Goal: Transaction & Acquisition: Purchase product/service

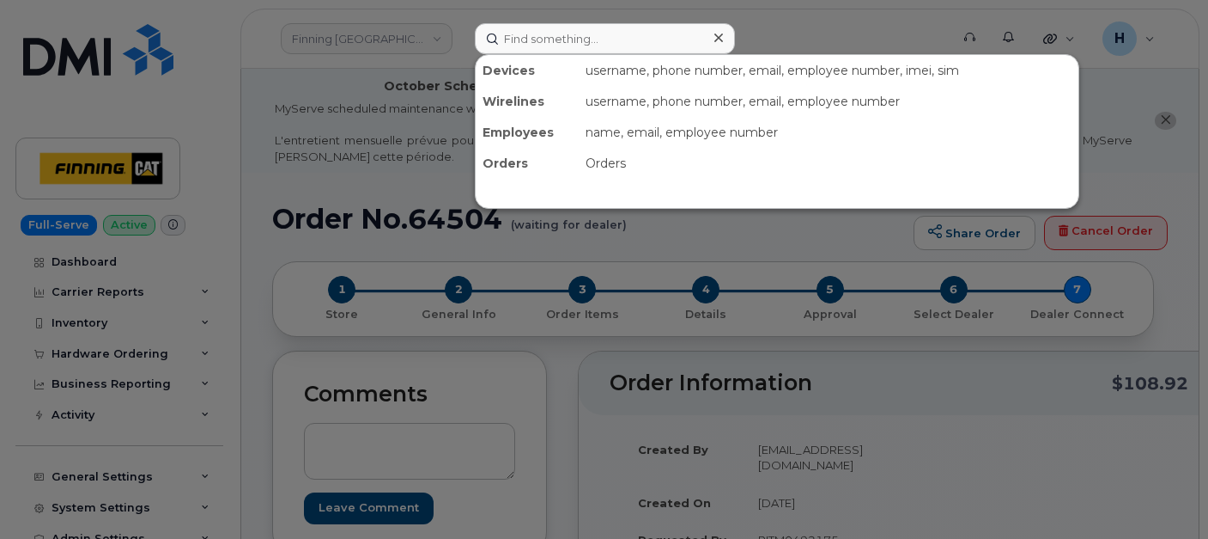
click at [557, 46] on input at bounding box center [605, 38] width 260 height 31
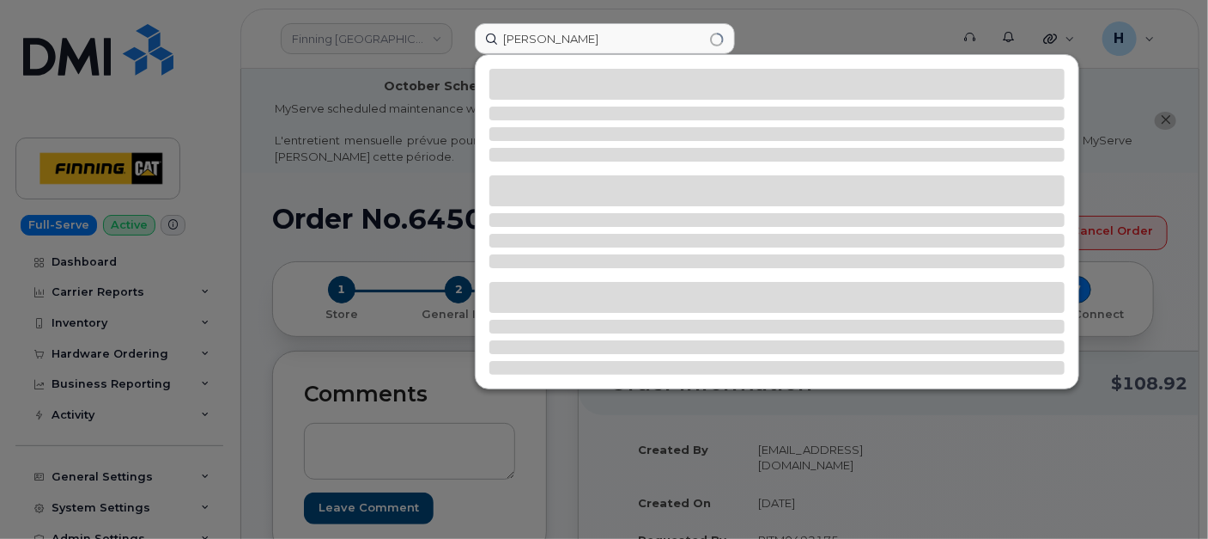
type input "[PERSON_NAME]"
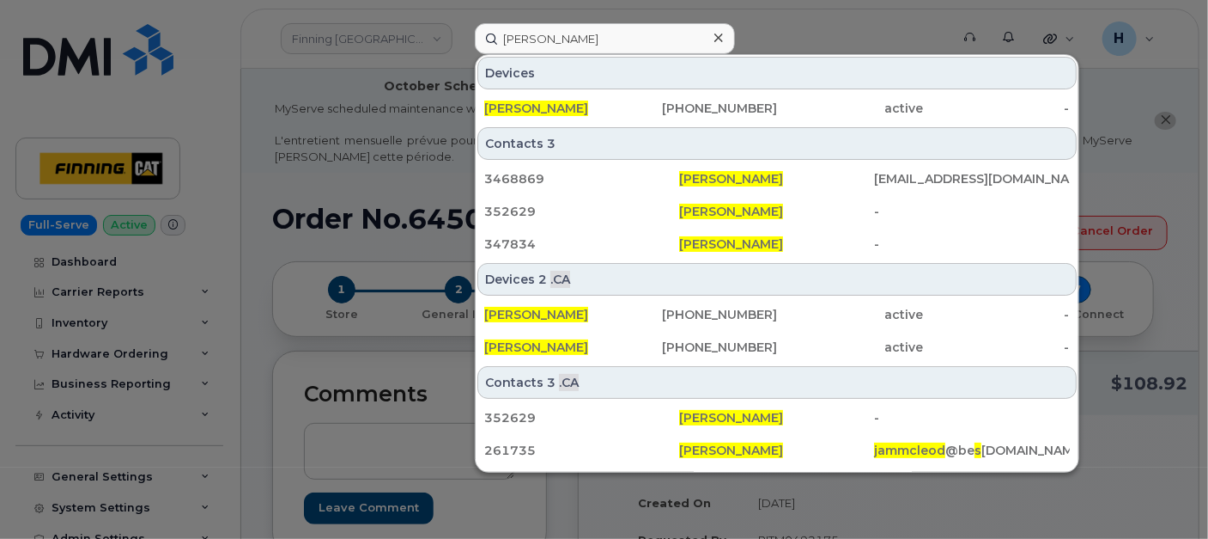
drag, startPoint x: 554, startPoint y: 105, endPoint x: 228, endPoint y: 453, distance: 477.0
click at [554, 105] on span "[PERSON_NAME]" at bounding box center [536, 107] width 104 height 15
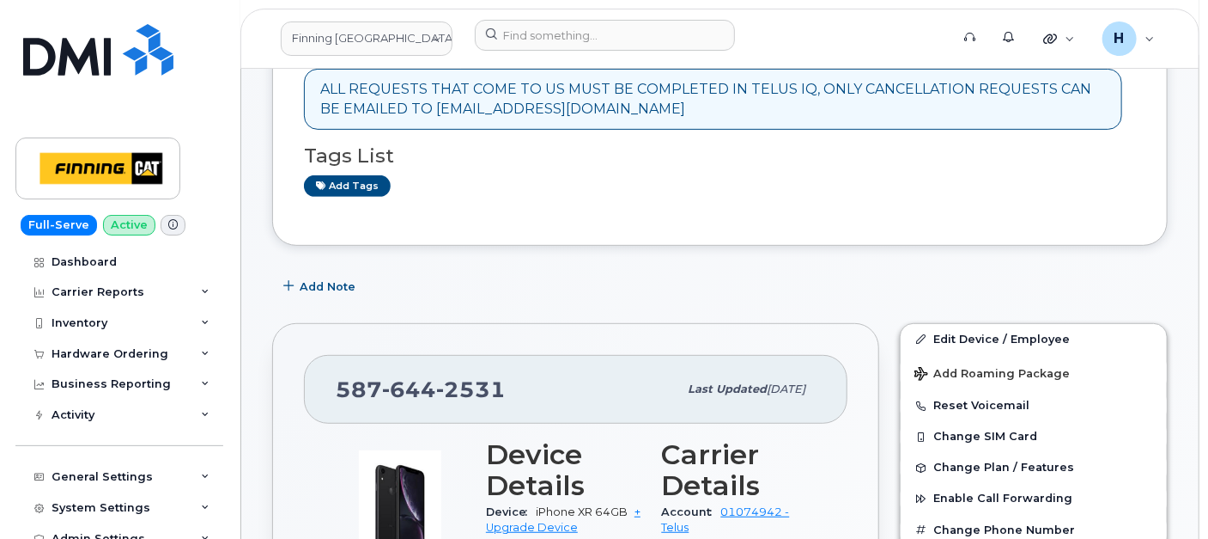
scroll to position [245, 0]
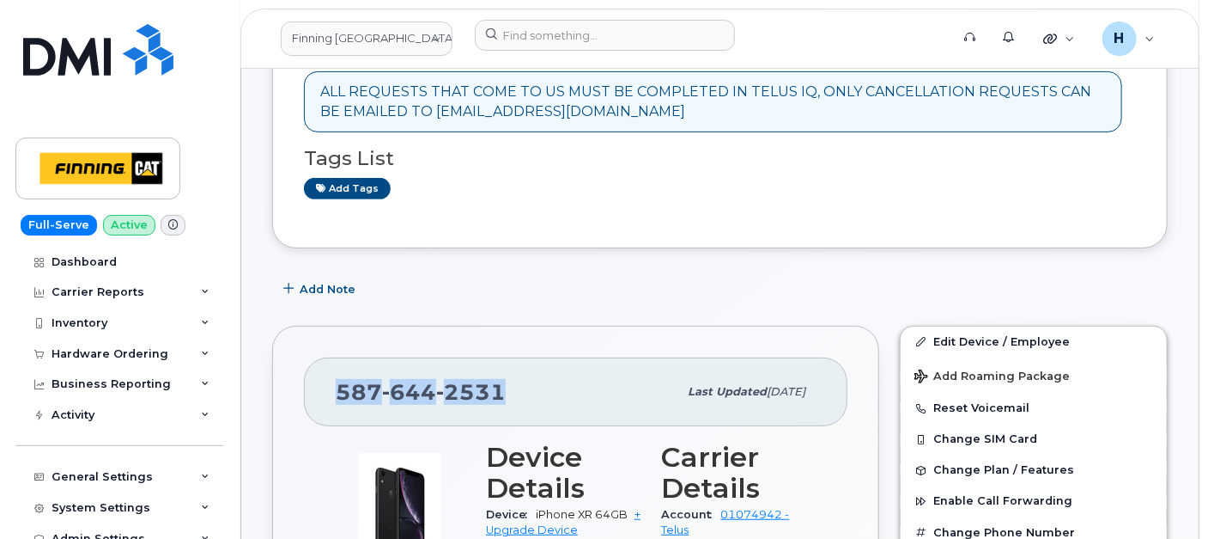
drag, startPoint x: 517, startPoint y: 387, endPoint x: 282, endPoint y: 391, distance: 235.4
drag, startPoint x: 284, startPoint y: 391, endPoint x: 438, endPoint y: 386, distance: 153.8
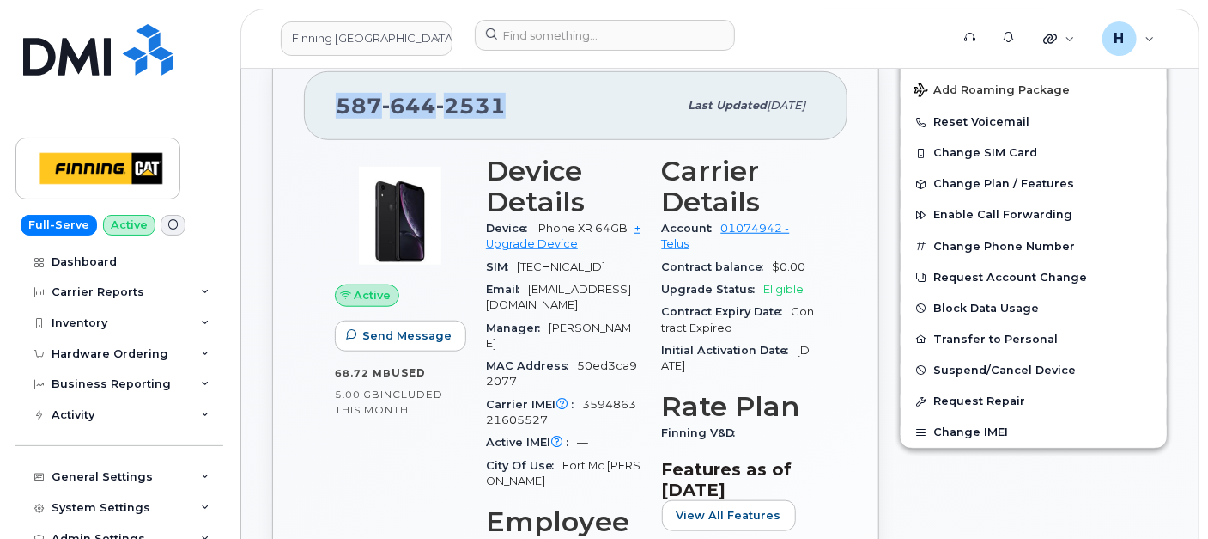
scroll to position [435, 0]
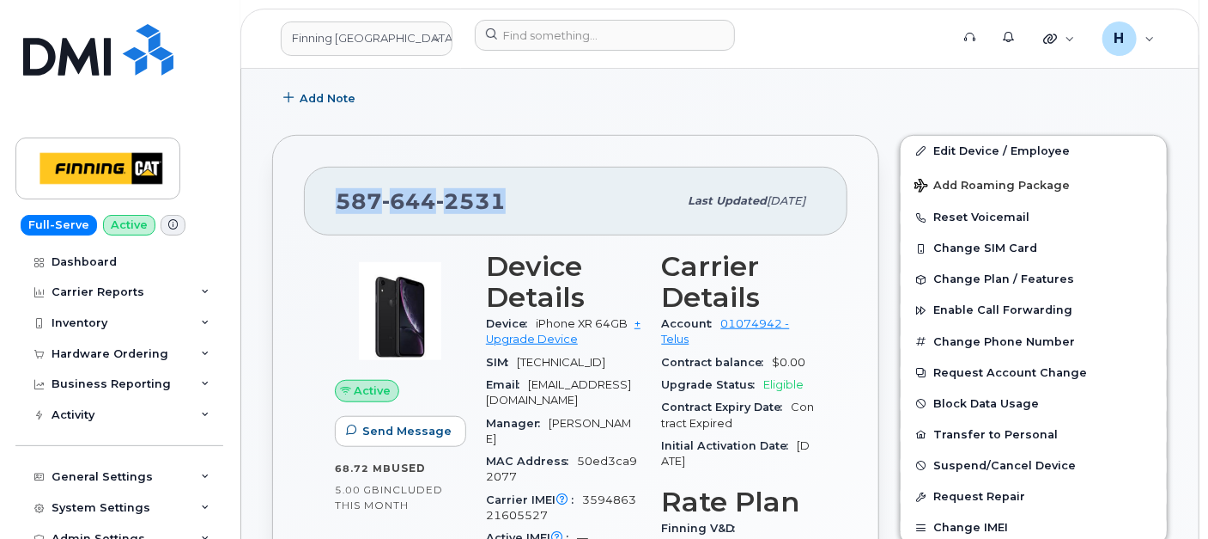
copy span "587 644 2531"
click at [105, 347] on div "Hardware Ordering" at bounding box center [110, 354] width 117 height 14
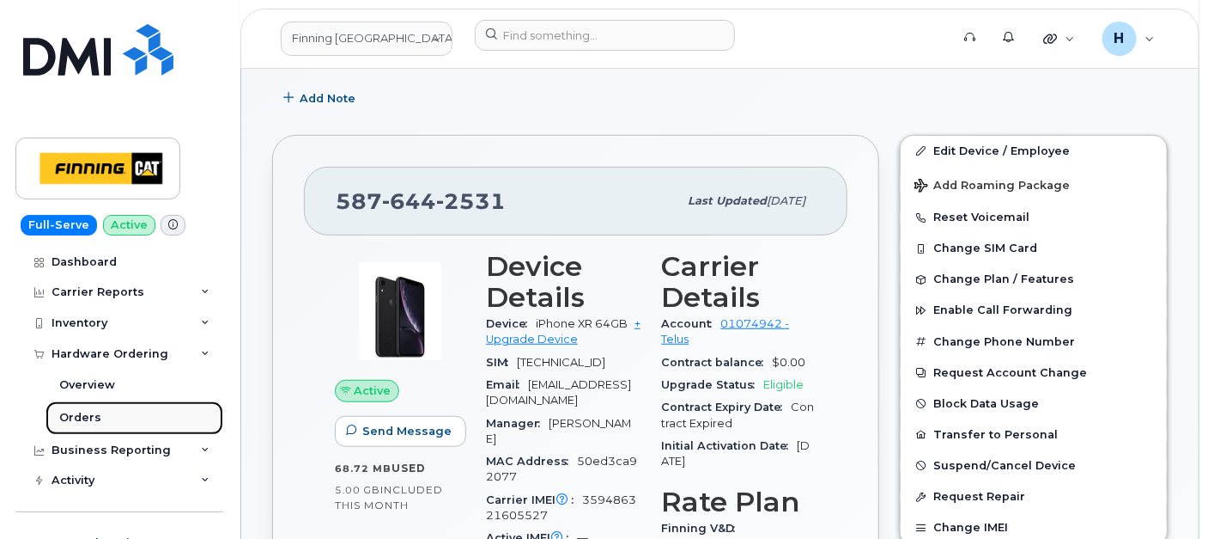
click at [93, 410] on div "Orders" at bounding box center [80, 417] width 42 height 15
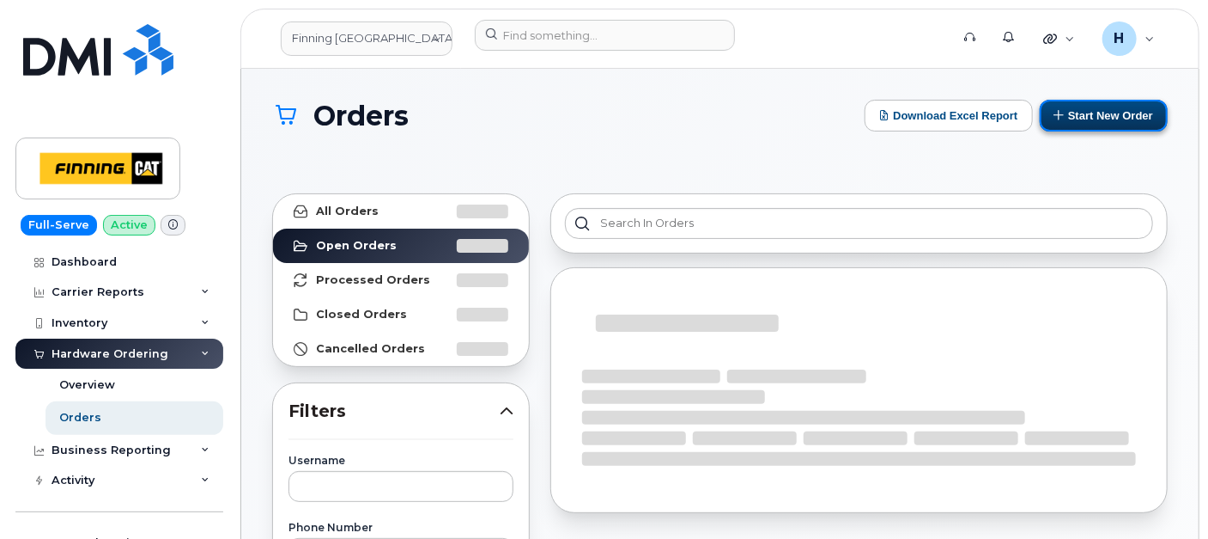
click at [1094, 127] on button "Start New Order" at bounding box center [1104, 116] width 128 height 32
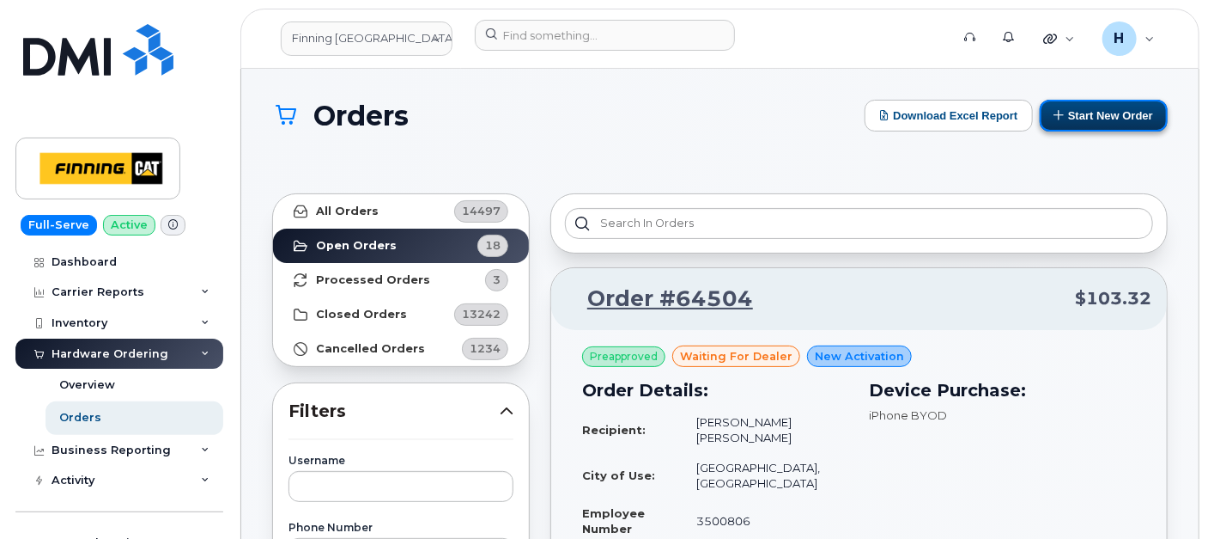
click at [1094, 122] on button "Start New Order" at bounding box center [1104, 116] width 128 height 32
click at [1089, 130] on button "Start New Order" at bounding box center [1104, 116] width 128 height 32
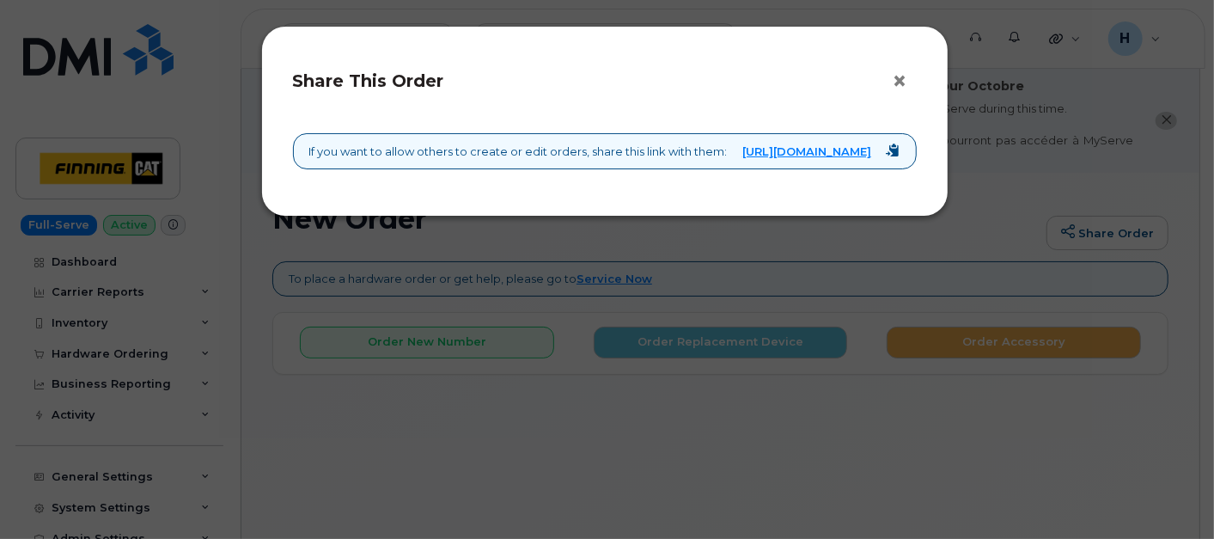
click at [898, 81] on button "×" at bounding box center [904, 82] width 24 height 26
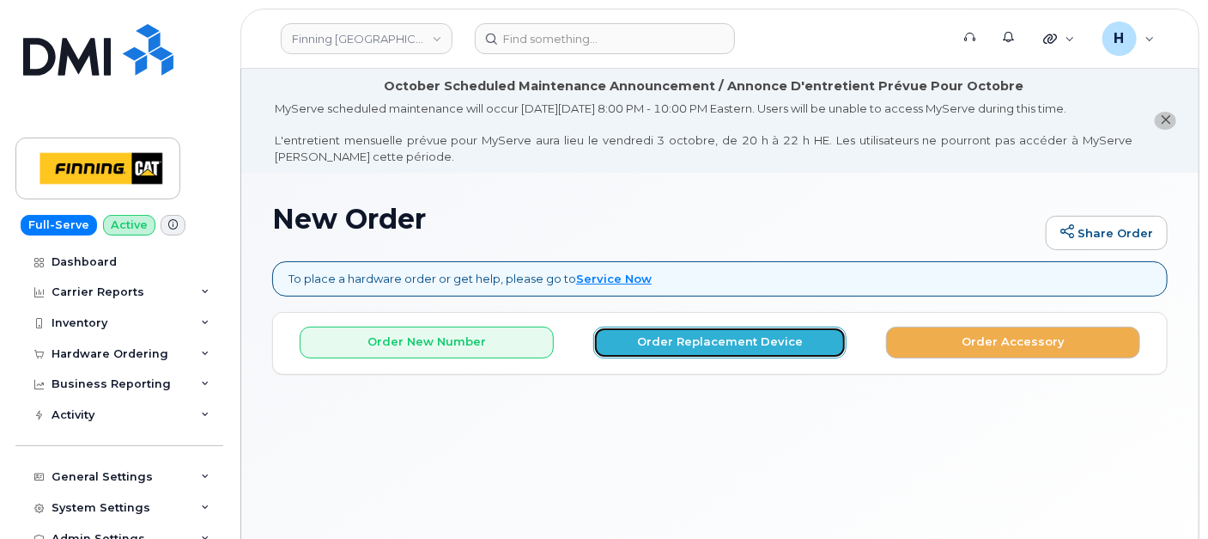
click at [703, 346] on button "Order Replacement Device" at bounding box center [720, 342] width 254 height 32
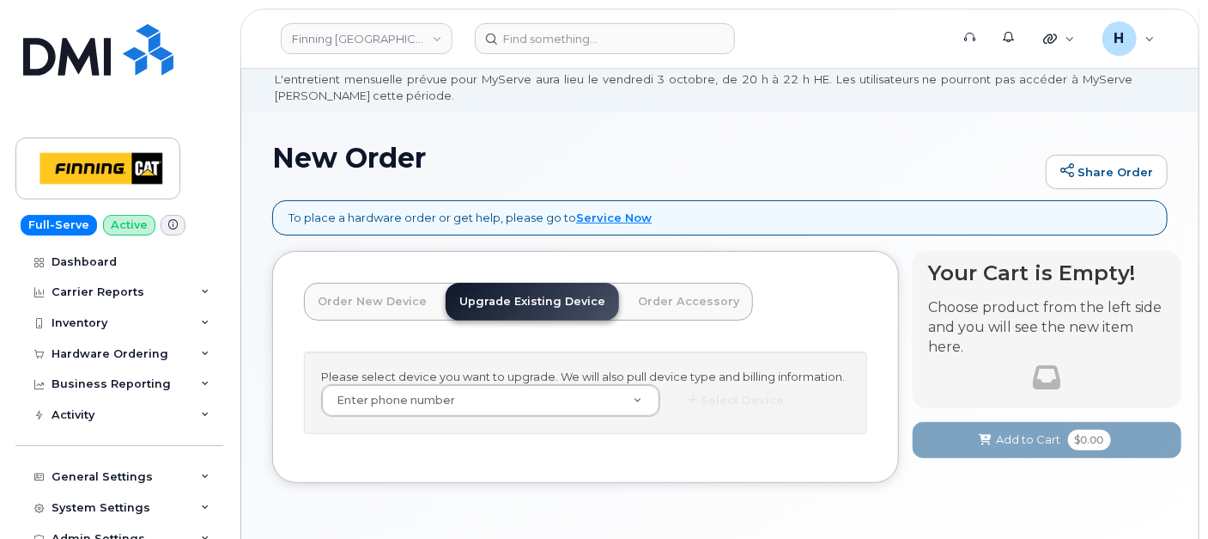
scroll to position [114, 0]
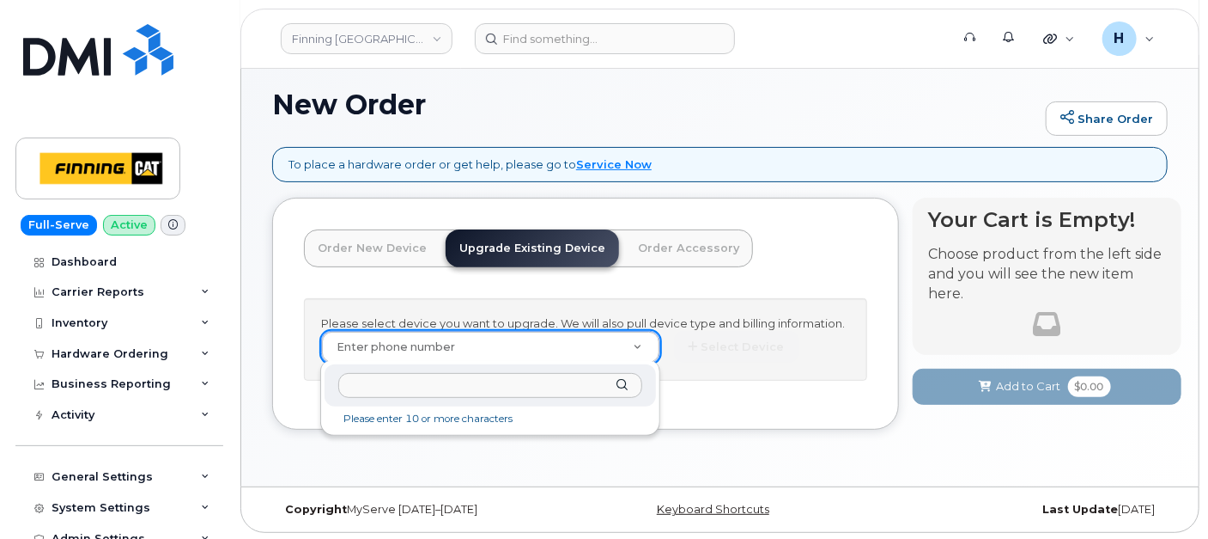
type input "5876442531"
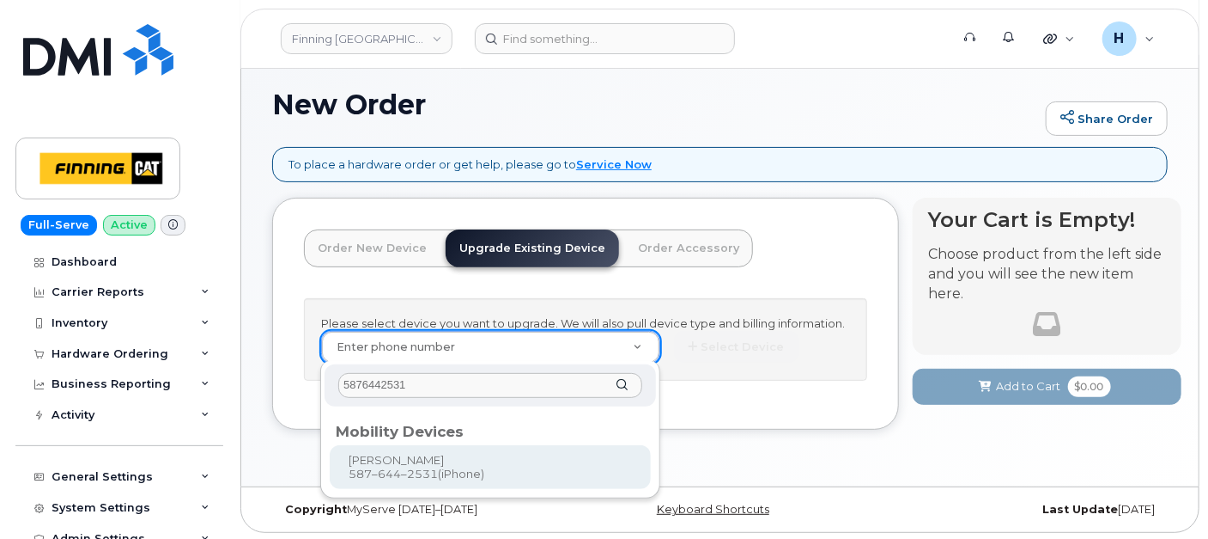
type input "458607"
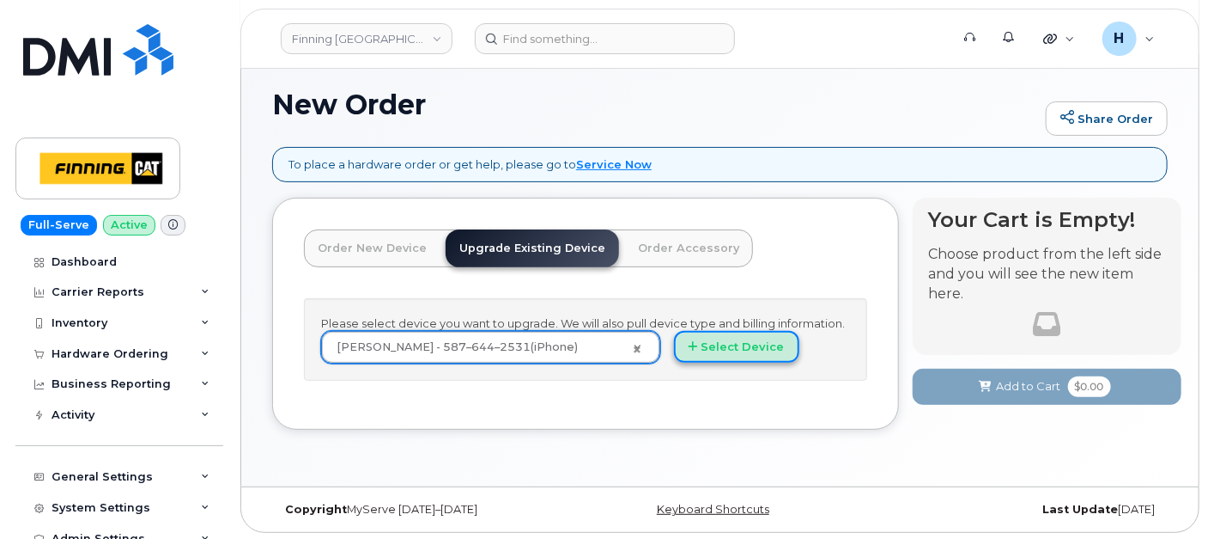
click at [702, 348] on button "Select Device" at bounding box center [736, 347] width 125 height 32
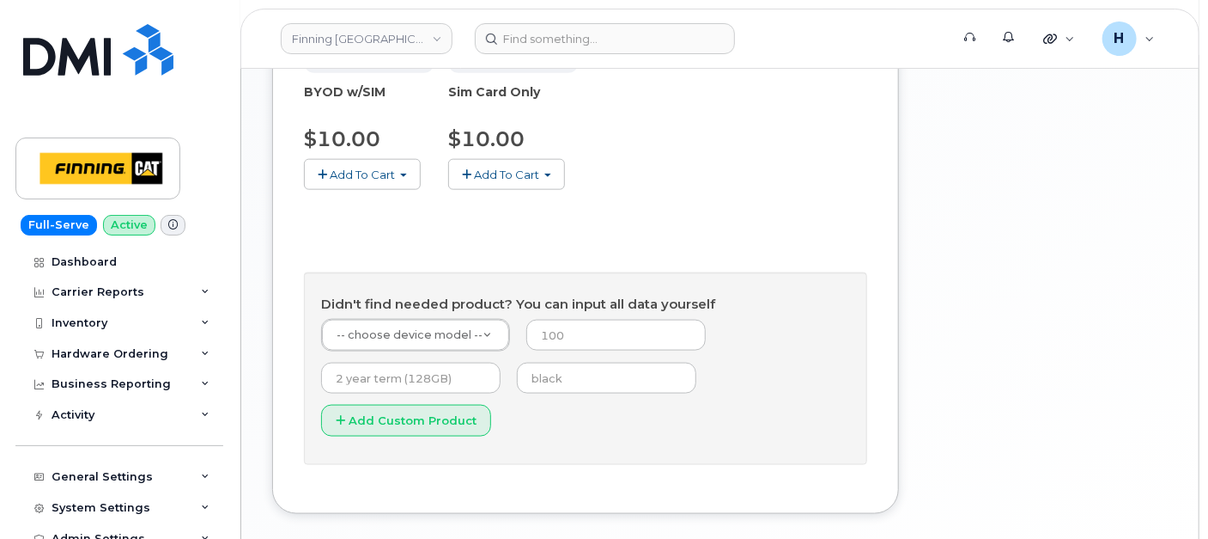
scroll to position [959, 0]
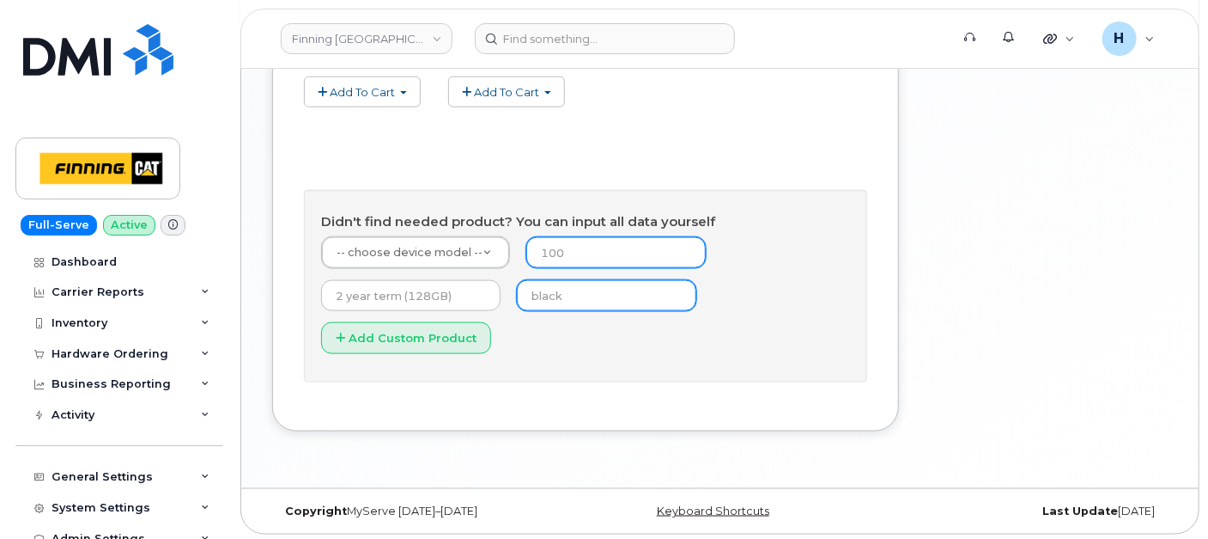
drag, startPoint x: 551, startPoint y: 284, endPoint x: 561, endPoint y: 258, distance: 28.3
click at [551, 284] on input "text" at bounding box center [607, 295] width 180 height 31
click at [562, 255] on input "number" at bounding box center [616, 252] width 180 height 31
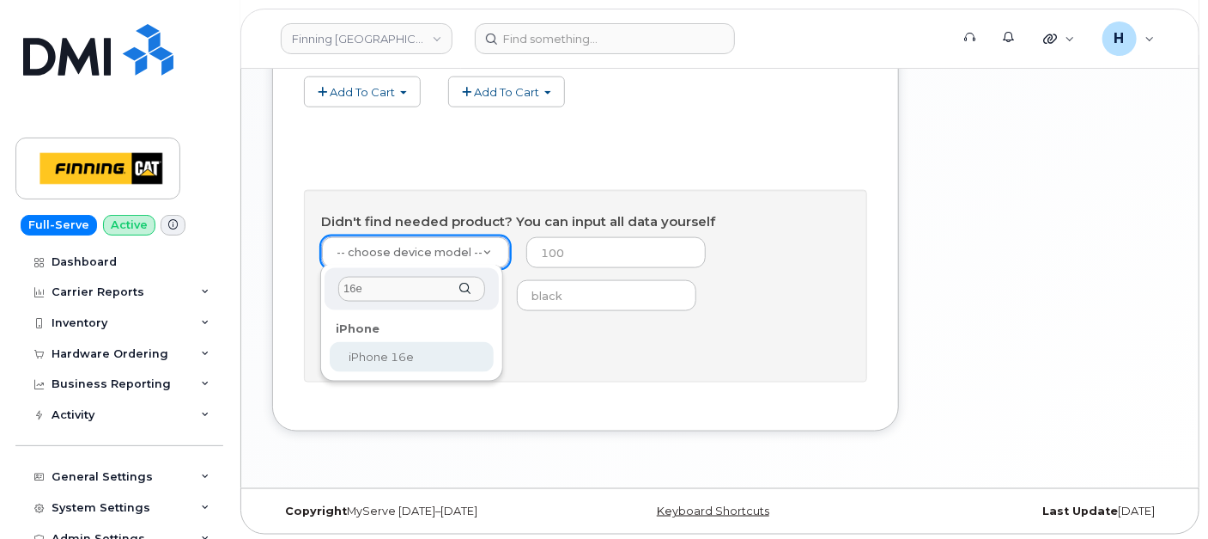
type input "16e"
select select "2883"
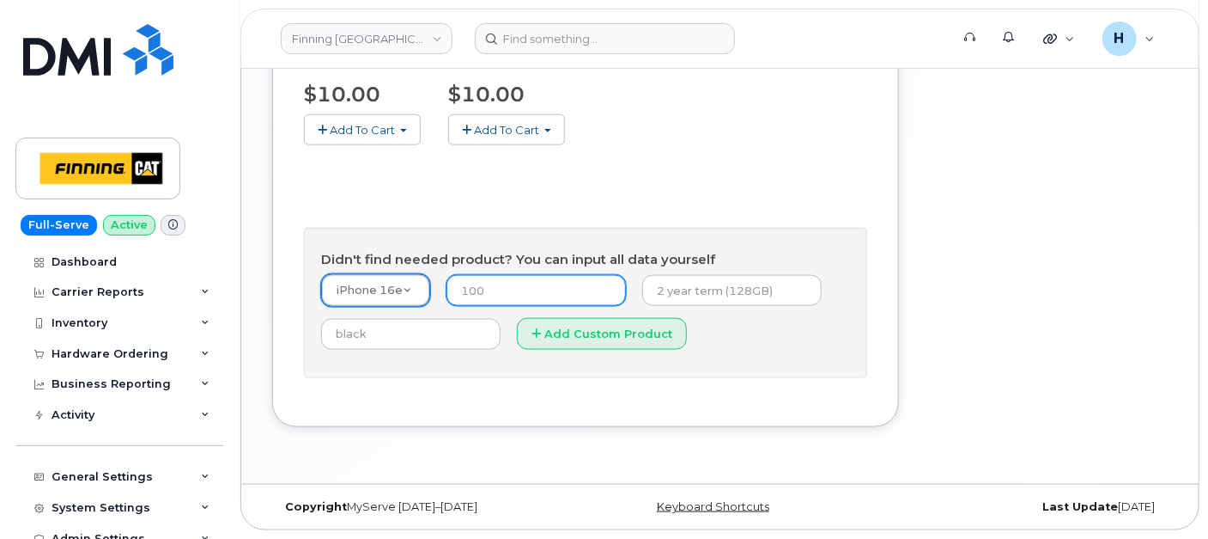
scroll to position [917, 0]
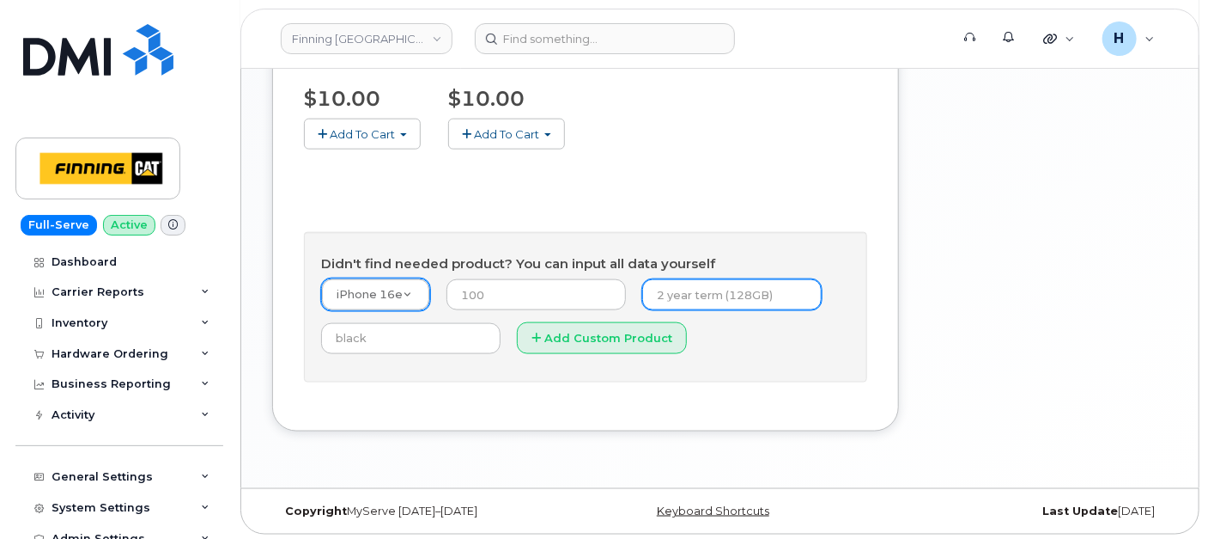
click at [701, 303] on input "text" at bounding box center [732, 294] width 180 height 31
type input "3 year term (128GB)"
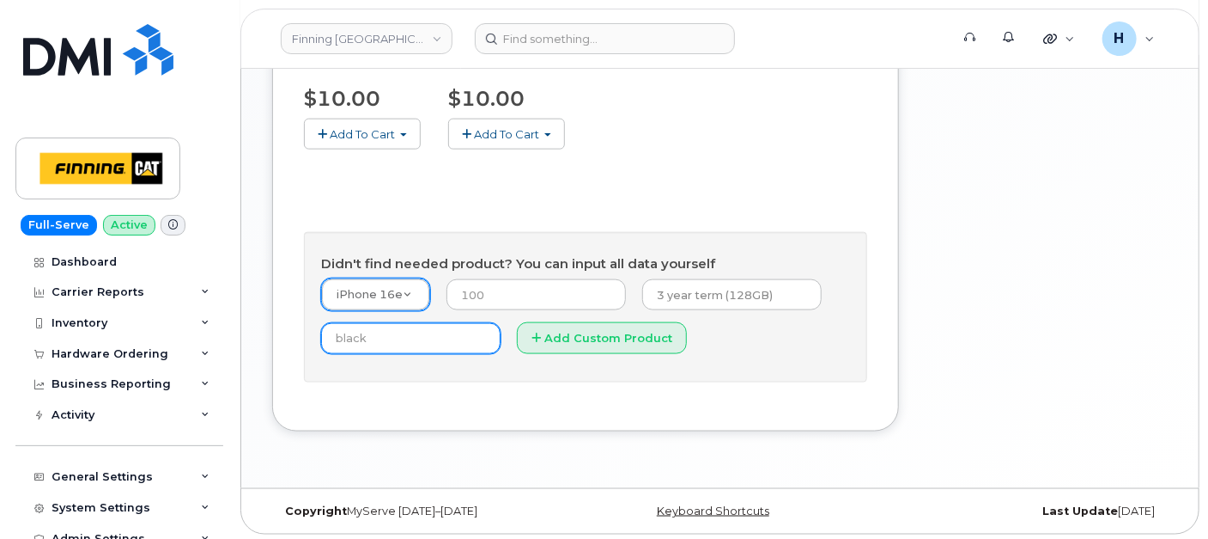
click at [404, 330] on input "text" at bounding box center [411, 338] width 180 height 31
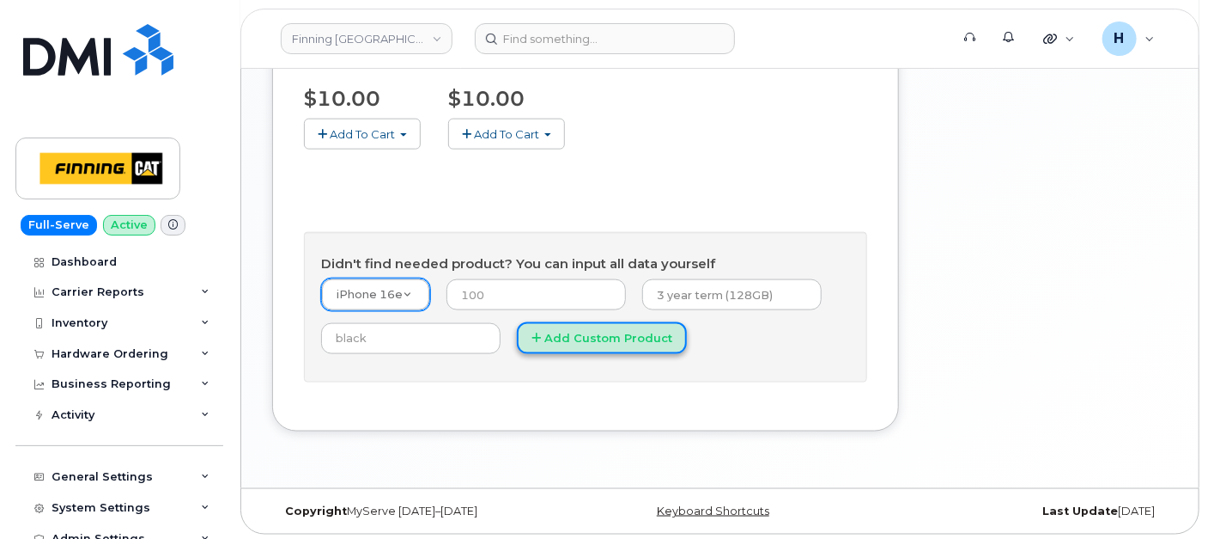
click at [571, 338] on button "Add Custom Product" at bounding box center [602, 338] width 170 height 32
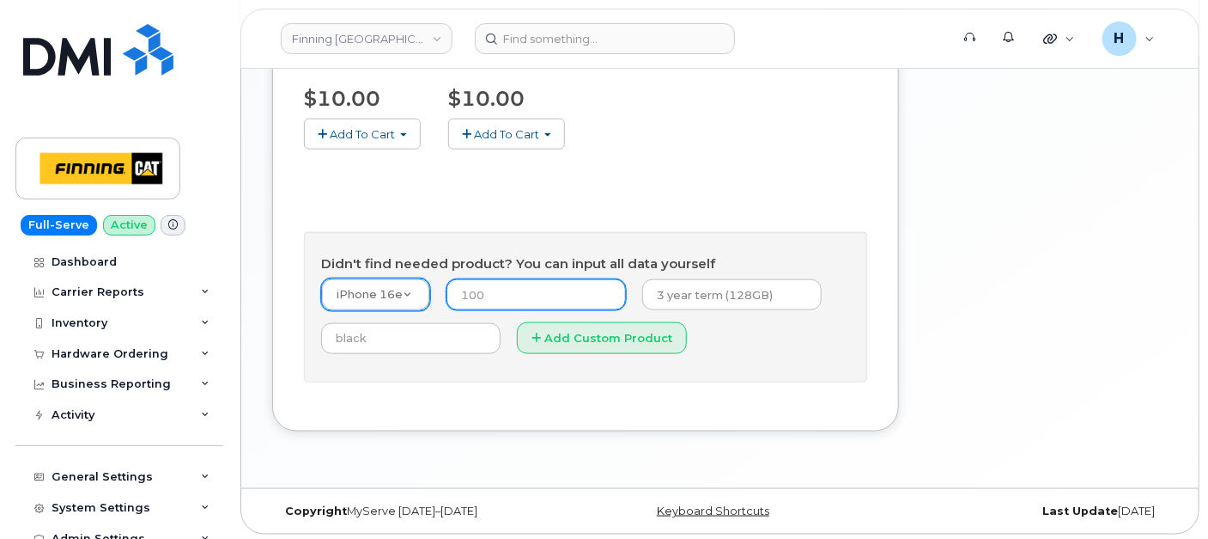
click at [526, 294] on input "number" at bounding box center [537, 294] width 180 height 31
type input "0"
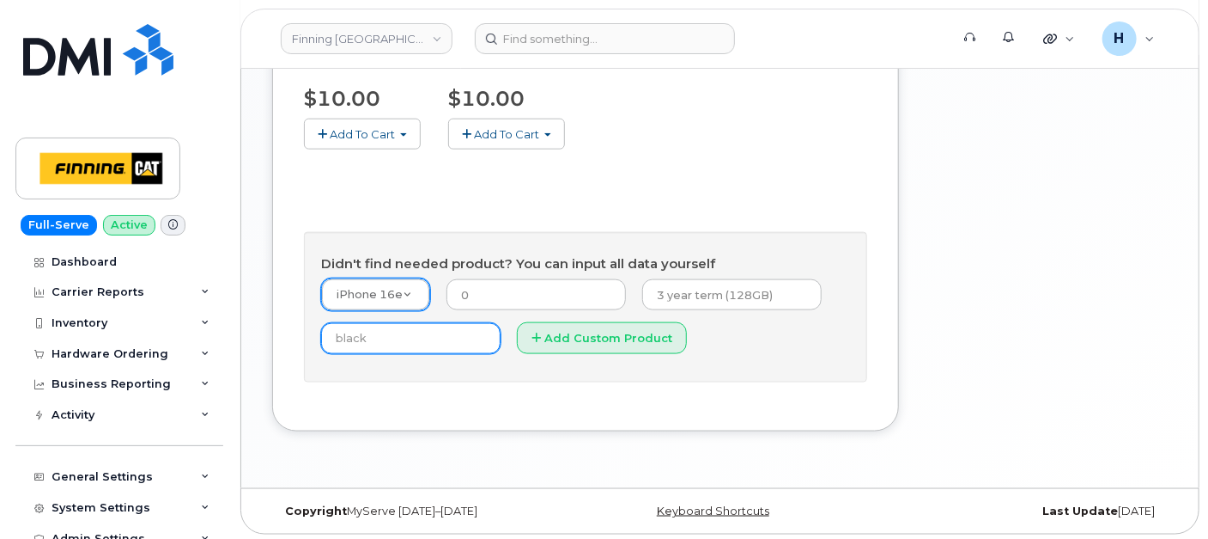
drag, startPoint x: 386, startPoint y: 333, endPoint x: 399, endPoint y: 333, distance: 12.9
click at [386, 333] on input "text" at bounding box center [411, 338] width 180 height 31
type input "black"
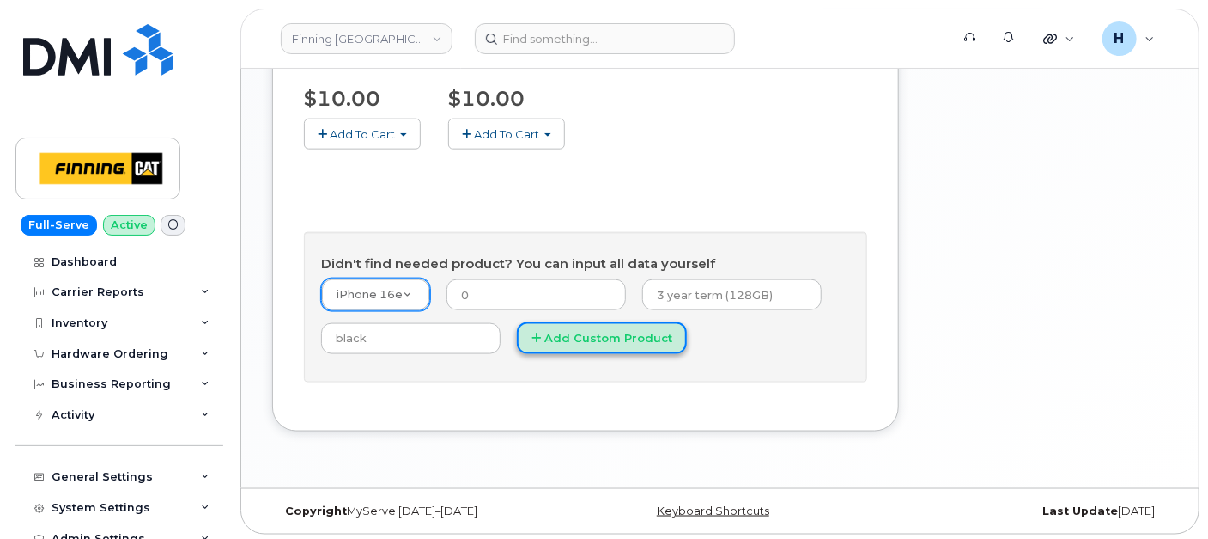
click at [656, 322] on button "Add Custom Product" at bounding box center [602, 338] width 170 height 32
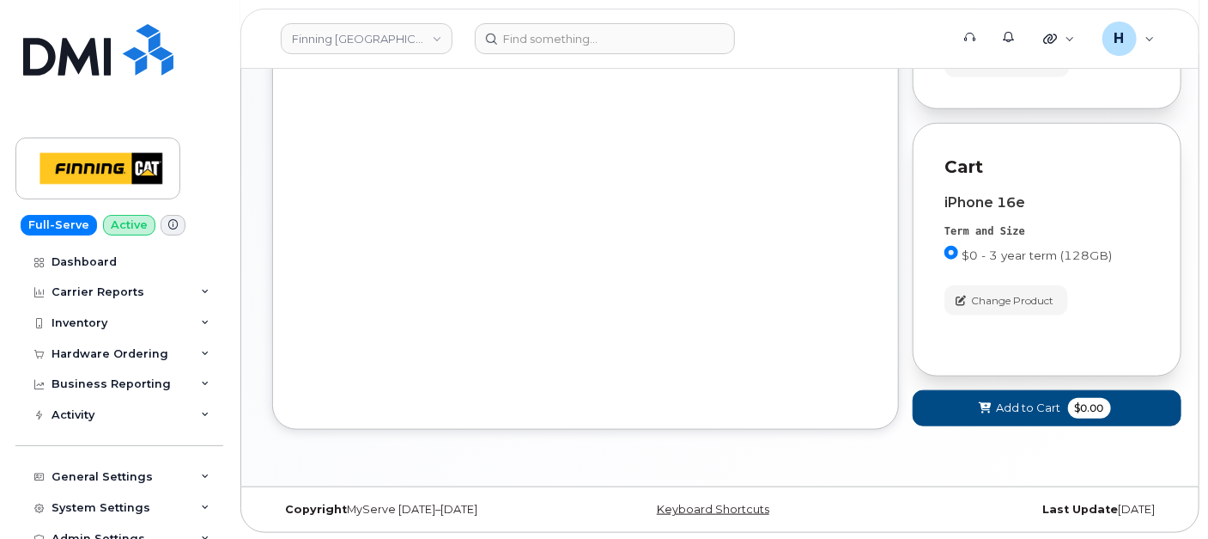
scroll to position [118, 0]
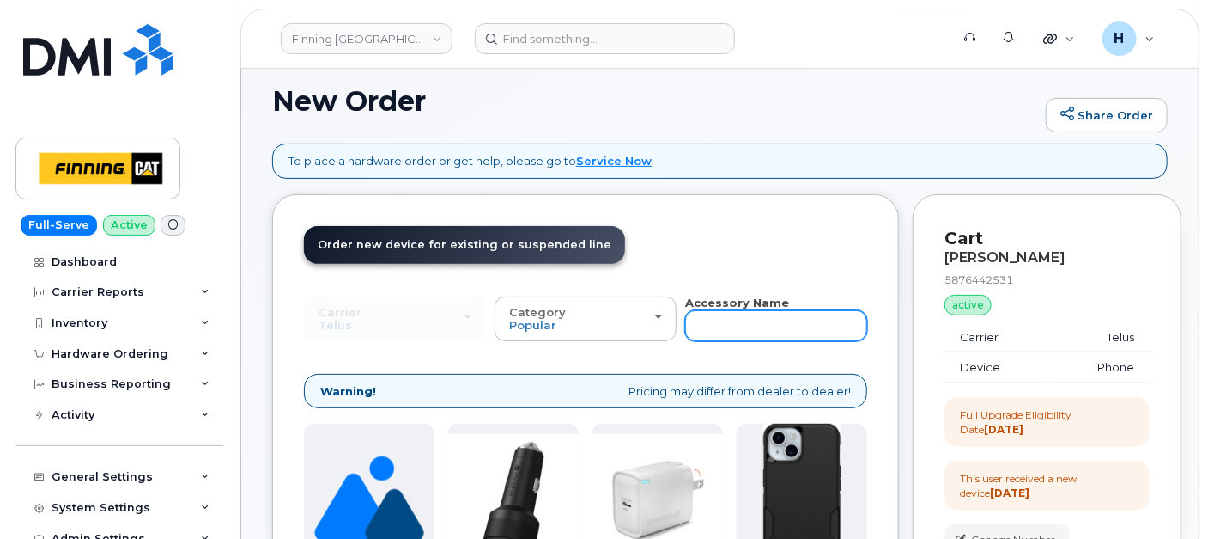
click at [727, 319] on input "text" at bounding box center [776, 325] width 182 height 31
type input "16e"
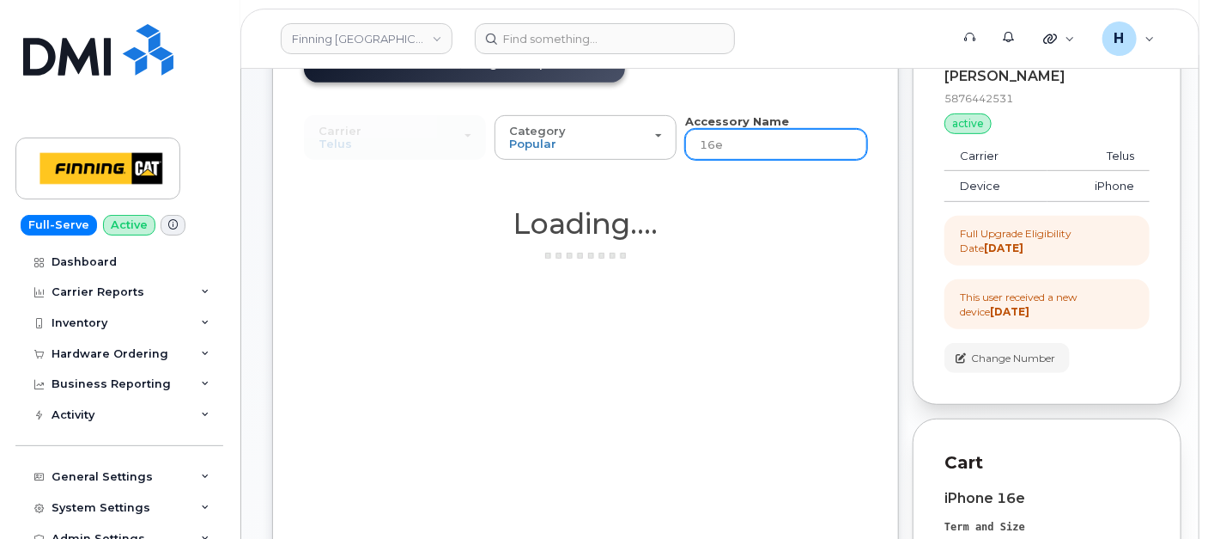
scroll to position [404, 0]
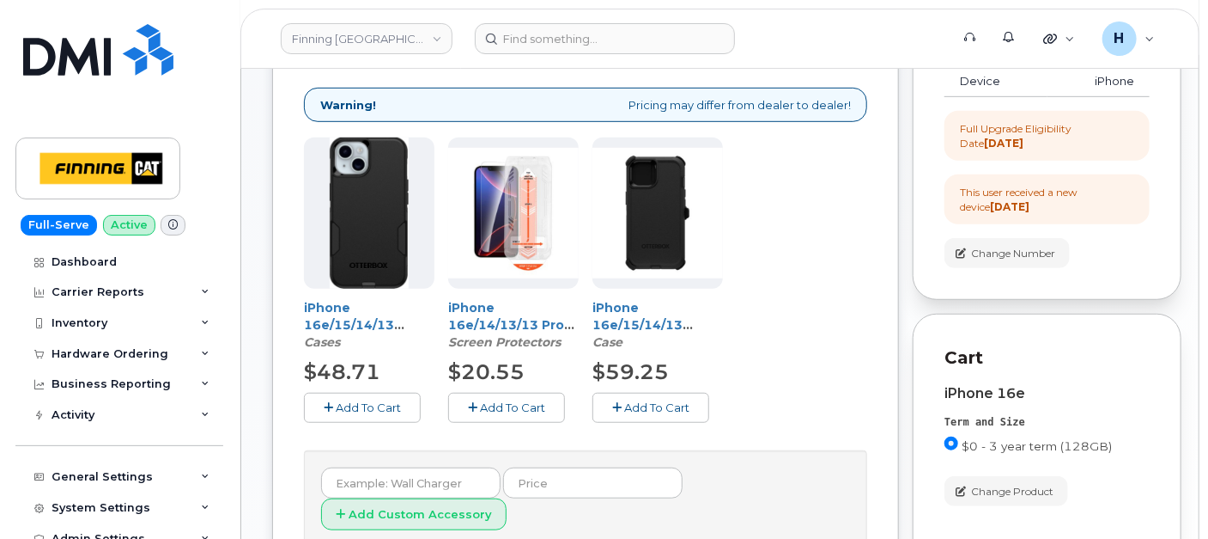
drag, startPoint x: 506, startPoint y: 407, endPoint x: 428, endPoint y: 410, distance: 78.2
click at [506, 407] on span "Add To Cart" at bounding box center [512, 407] width 65 height 14
click at [378, 410] on span "Add To Cart" at bounding box center [368, 407] width 65 height 14
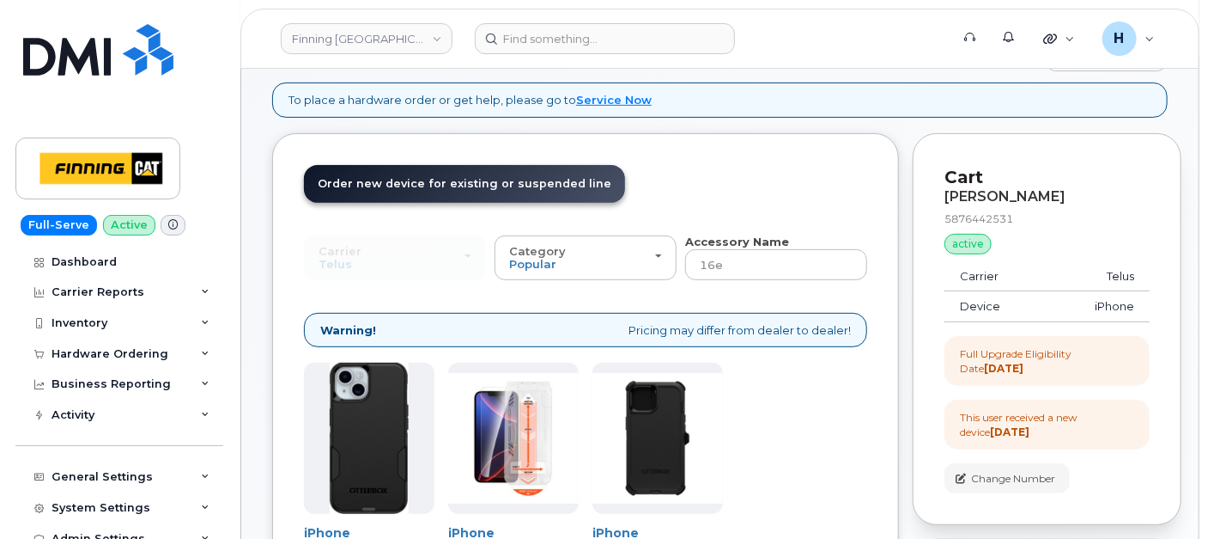
scroll to position [21, 0]
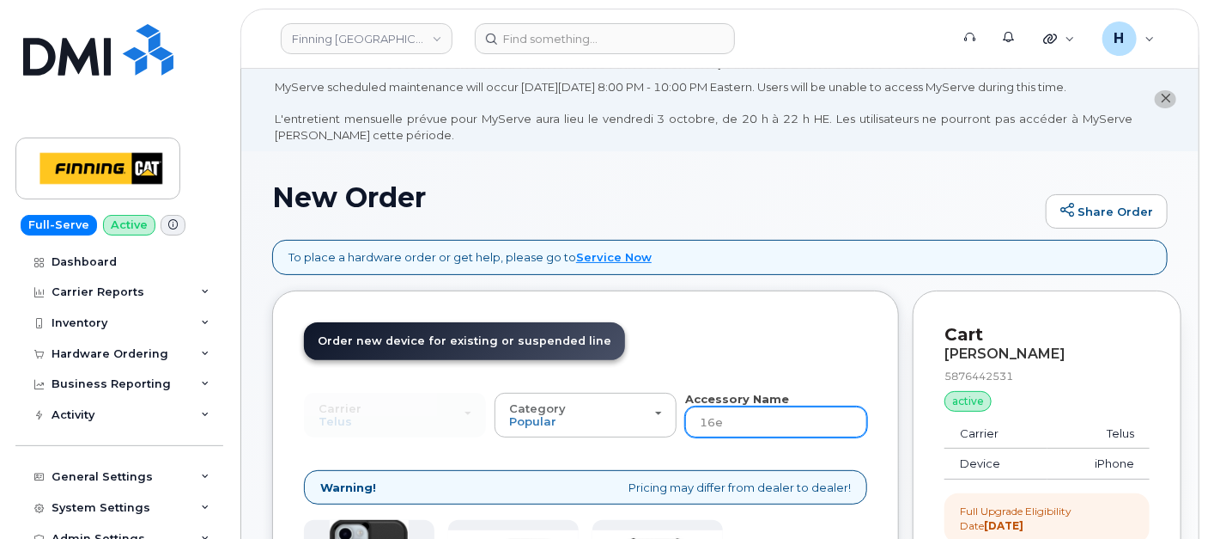
drag, startPoint x: 750, startPoint y: 417, endPoint x: 694, endPoint y: 417, distance: 55.8
click at [694, 417] on input "16e" at bounding box center [776, 421] width 182 height 31
type input "wall"
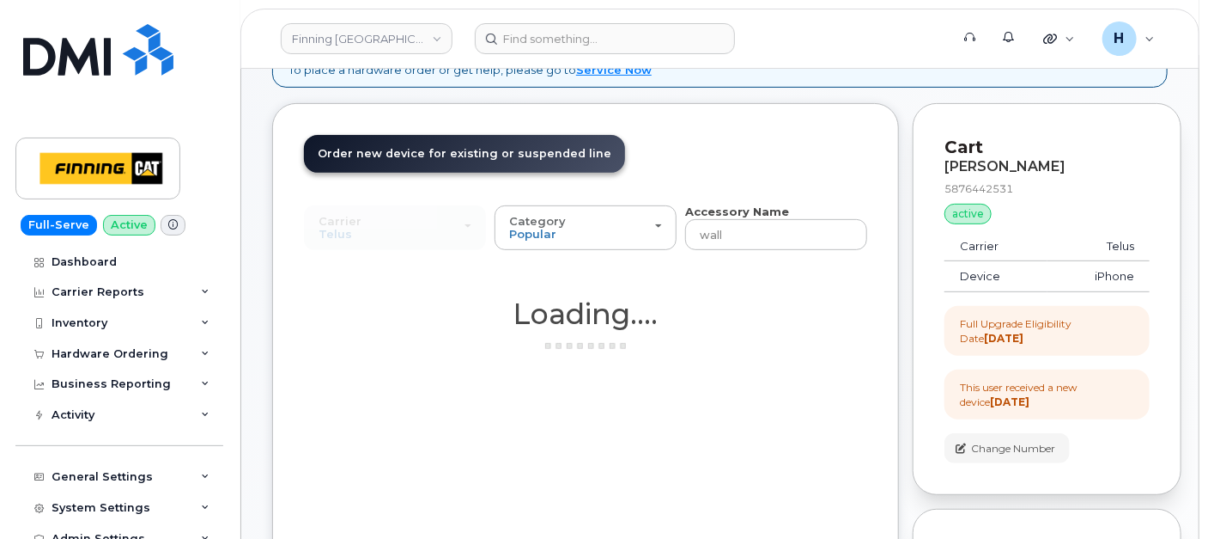
scroll to position [404, 0]
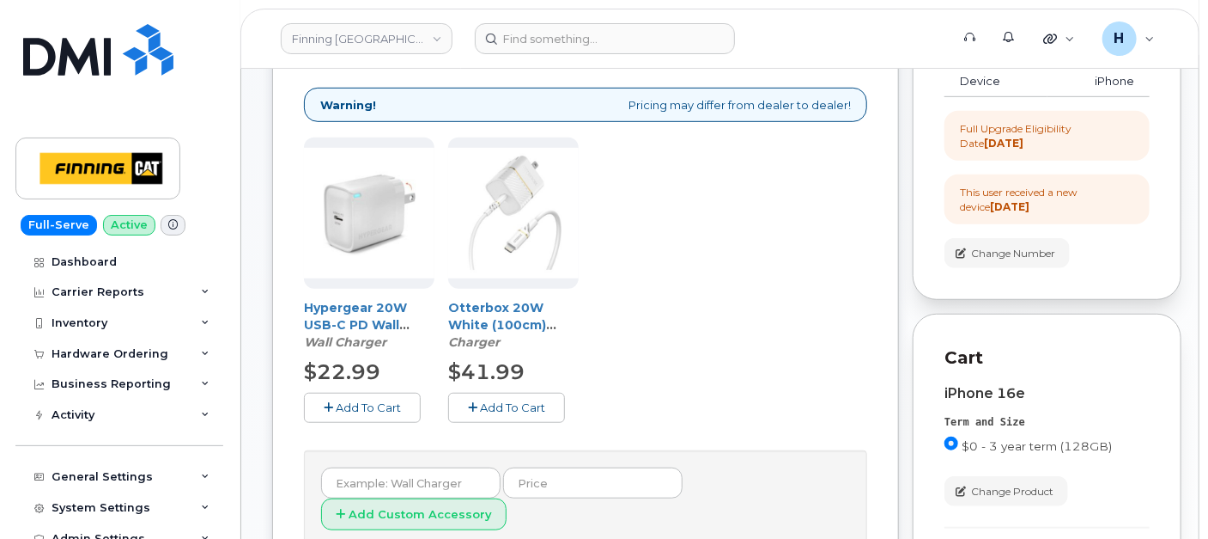
click at [402, 402] on button "Add To Cart" at bounding box center [362, 408] width 117 height 30
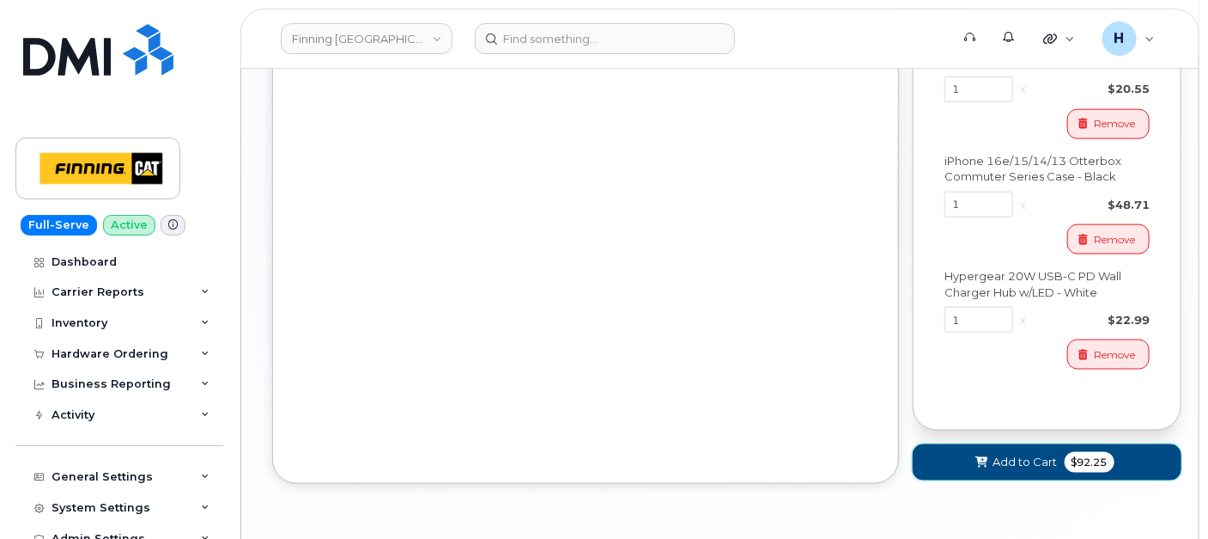
click at [971, 471] on button "Add to Cart $92.25" at bounding box center [1047, 461] width 269 height 35
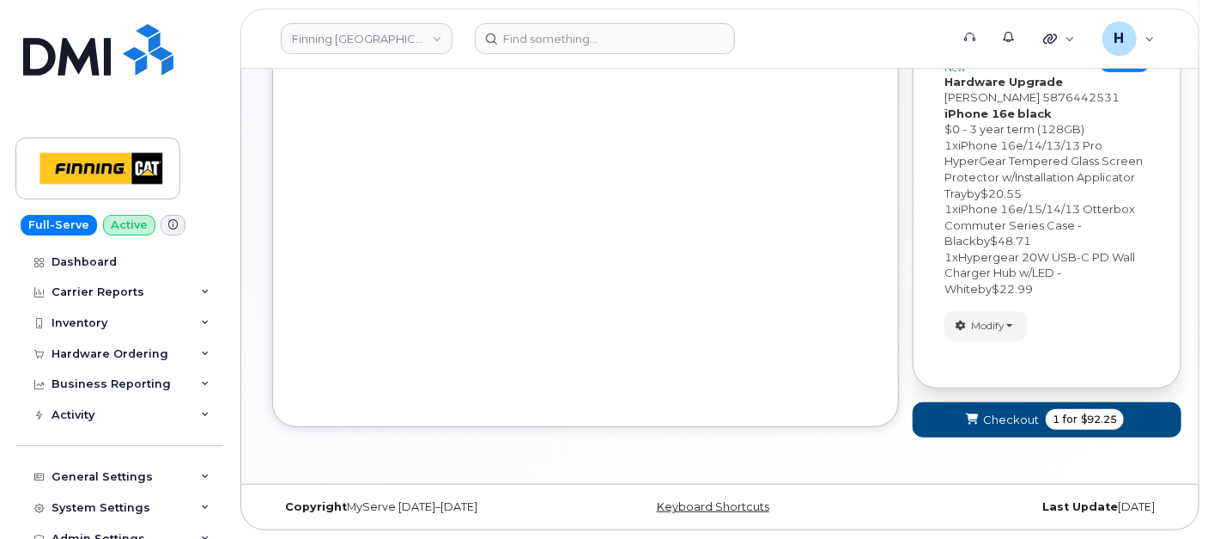
scroll to position [426, 0]
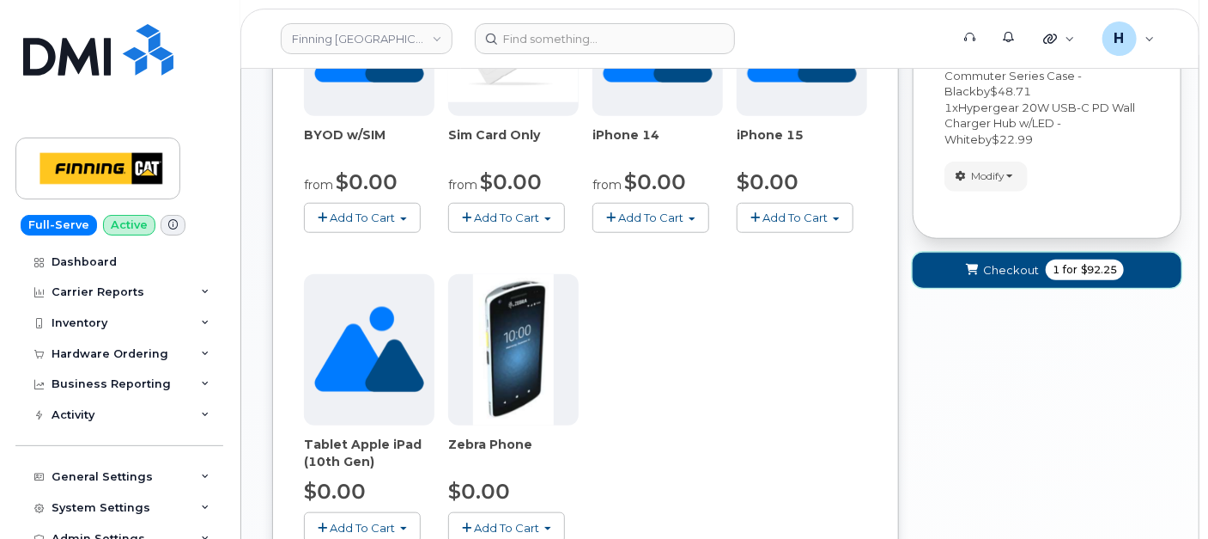
click at [989, 267] on span "Checkout" at bounding box center [1011, 270] width 56 height 16
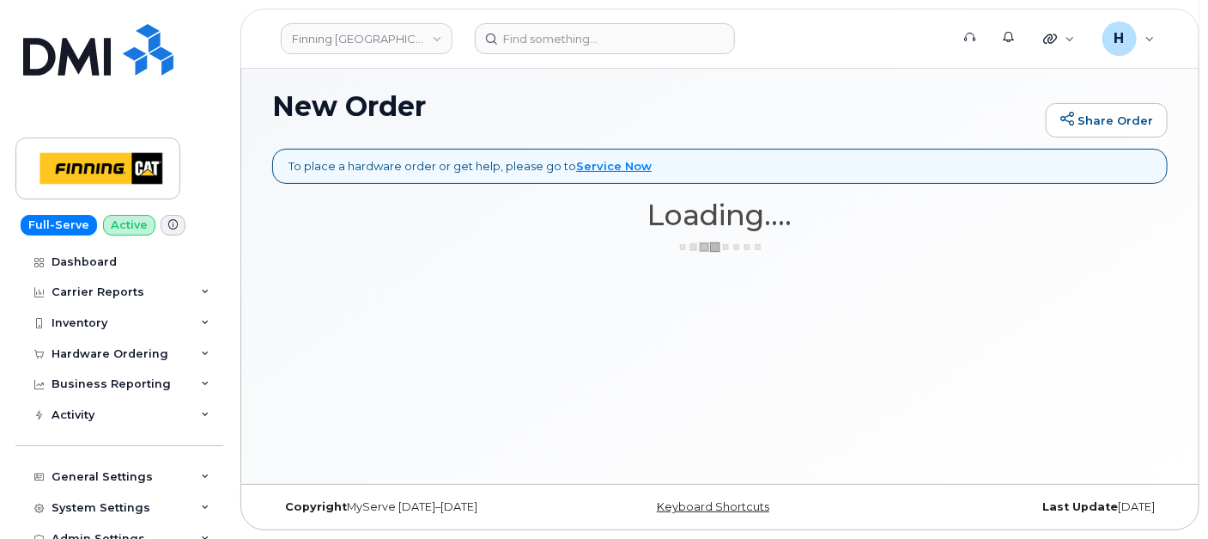
scroll to position [112, 0]
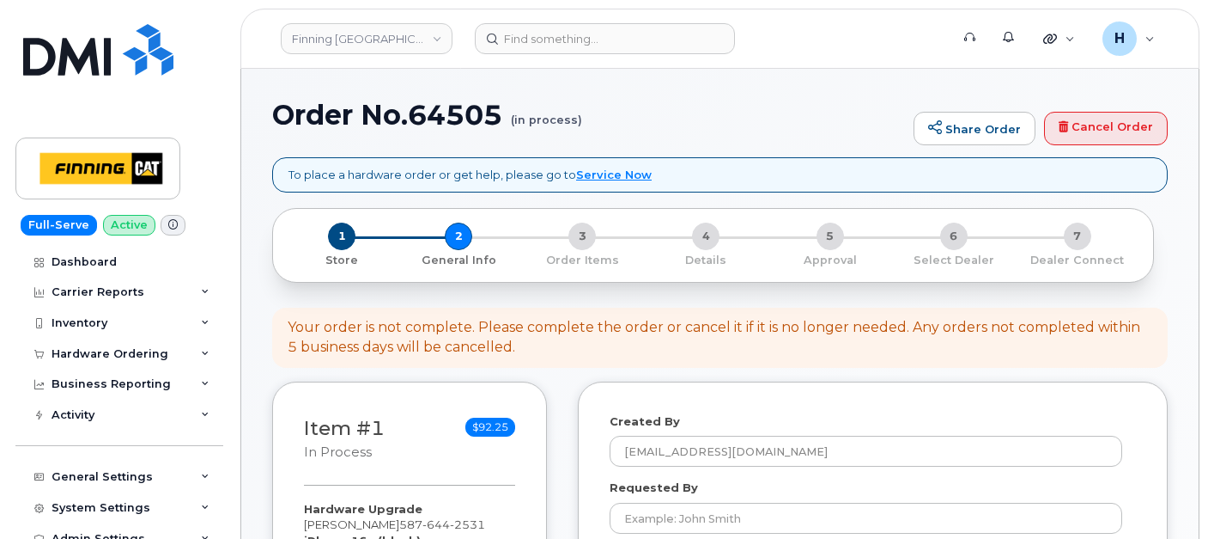
select select
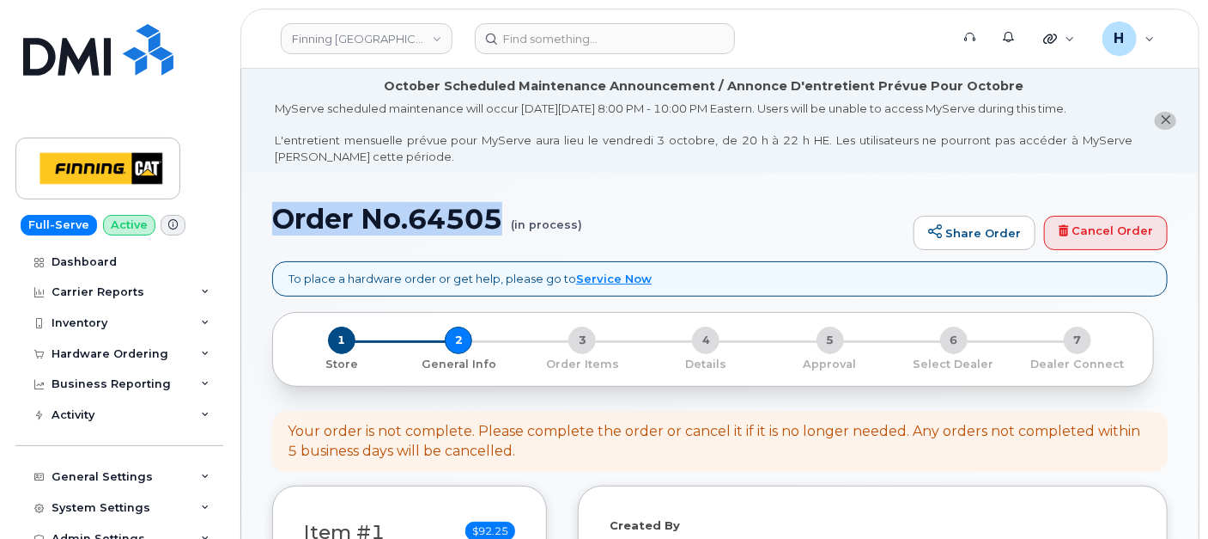
drag, startPoint x: 253, startPoint y: 218, endPoint x: 510, endPoint y: 229, distance: 257.0
copy h1 "Order No.64505"
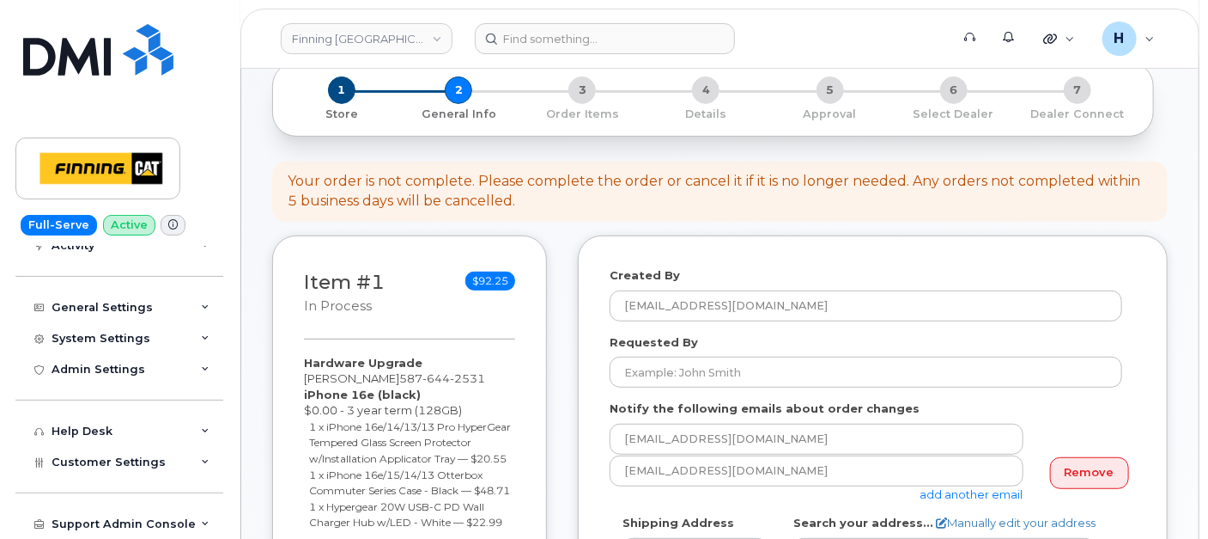
scroll to position [381, 0]
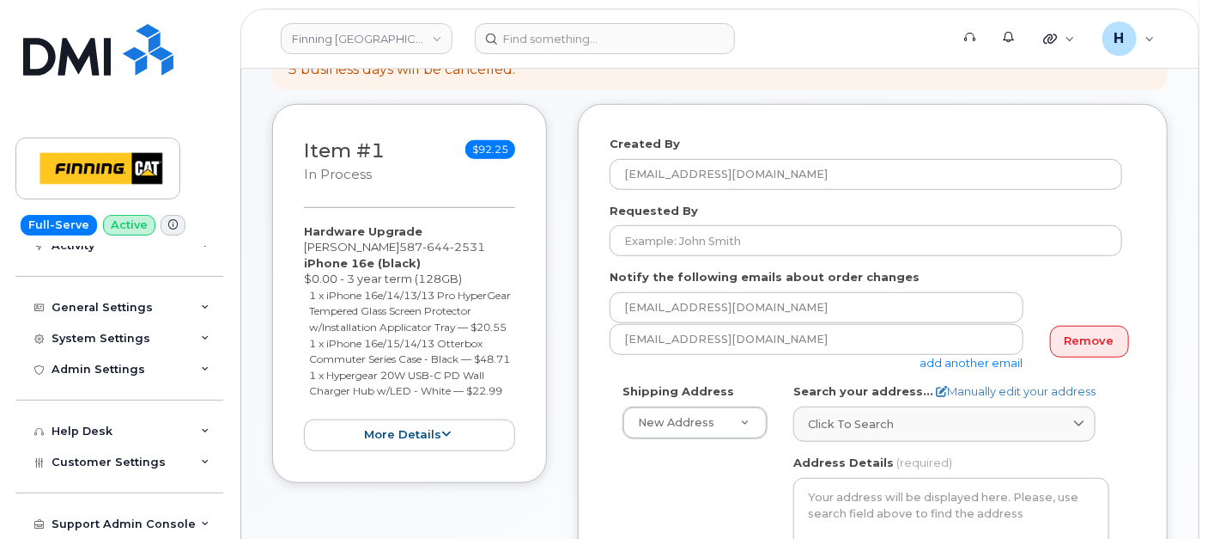
drag, startPoint x: 300, startPoint y: 224, endPoint x: 520, endPoint y: 424, distance: 297.3
click at [520, 424] on div "Item #1 in process $92.25 Hardware Upgrade James McLeod 587 644 2531 iPhone 16e…" at bounding box center [409, 293] width 275 height 379
copy div "Hardware Upgrade James McLeod 587 644 2531 iPhone 16e (black) $0.00 - 3 year te…"
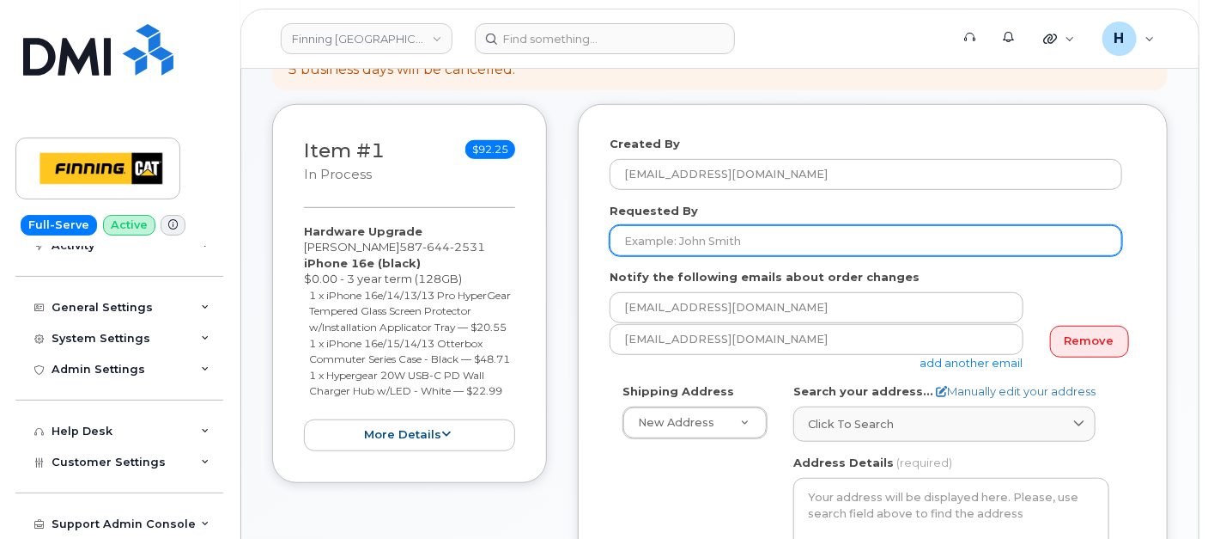
drag, startPoint x: 685, startPoint y: 238, endPoint x: 0, endPoint y: 142, distance: 691.2
click at [685, 239] on input "Requested By" at bounding box center [866, 240] width 513 height 31
paste input "RITM0495946"
type input "RITM0495946"
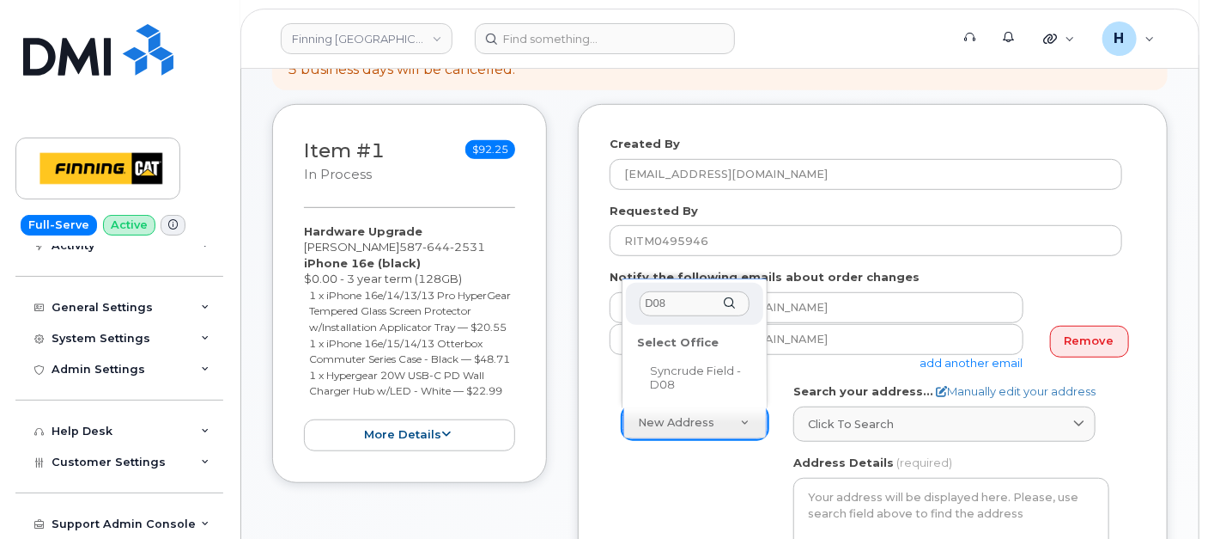
type input "D08"
click at [725, 350] on div "Select Office" at bounding box center [694, 343] width 127 height 27
select select
type textarea "Syncrude Field - Highway 63, Mildred Lake Industrial Park Mildred Lake Alberta …"
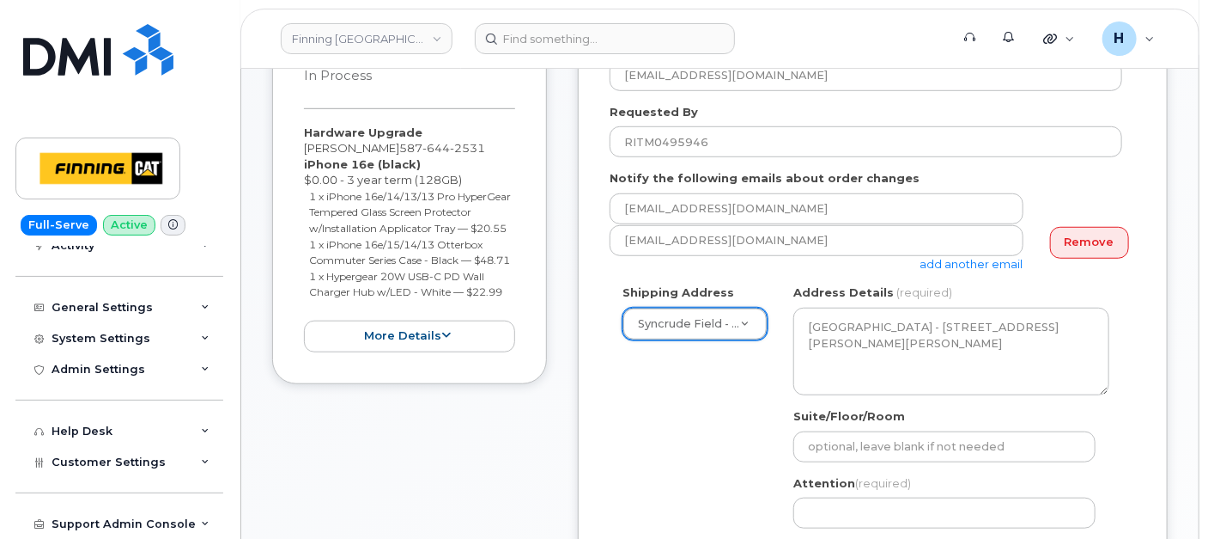
scroll to position [572, 0]
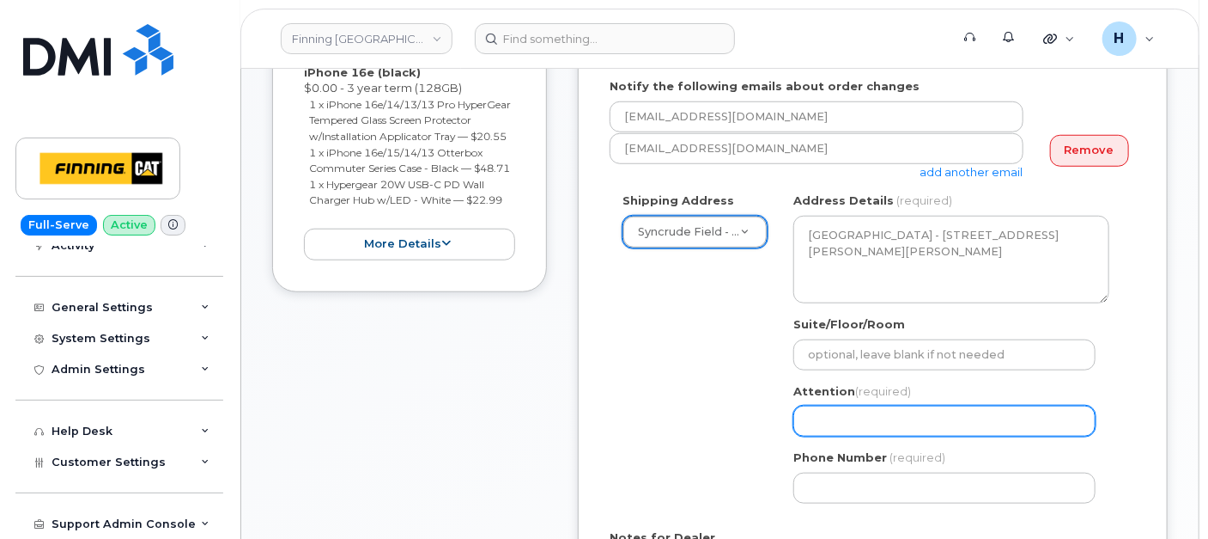
click at [832, 405] on input "Attention (required)" at bounding box center [945, 420] width 302 height 31
paste input "[PERSON_NAME]"
select select
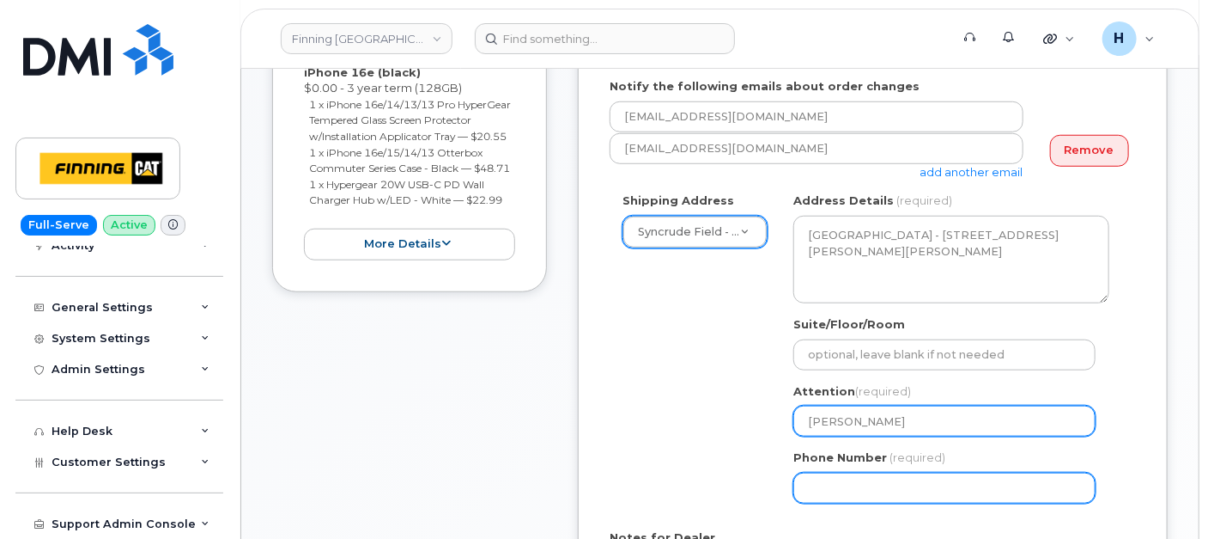
type input "[PERSON_NAME]"
click at [826, 486] on input "Phone Number" at bounding box center [945, 487] width 302 height 31
select select
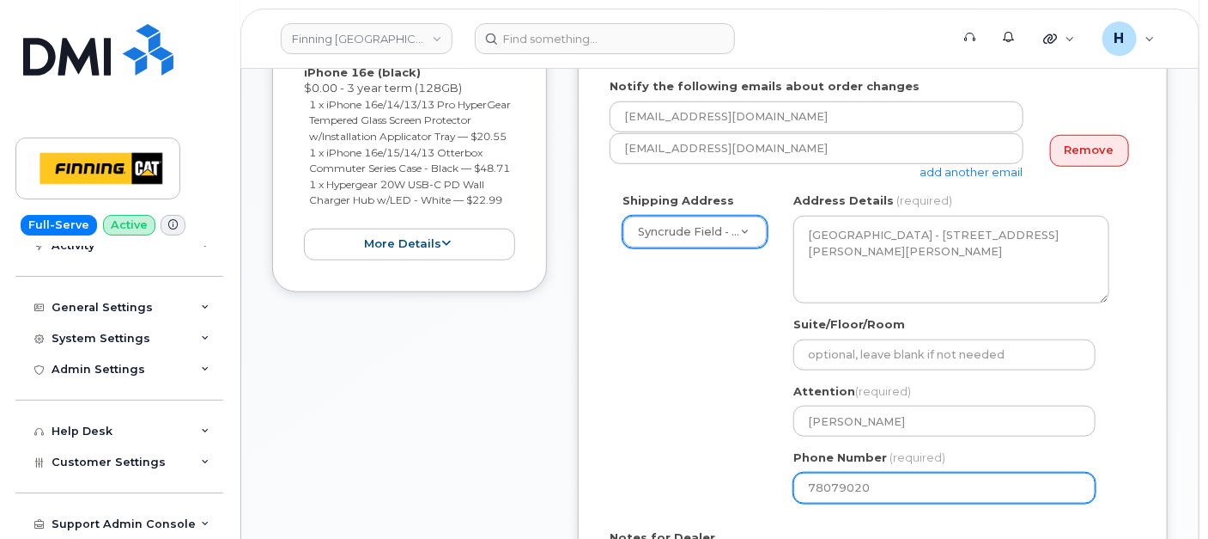
type input "780790201"
select select
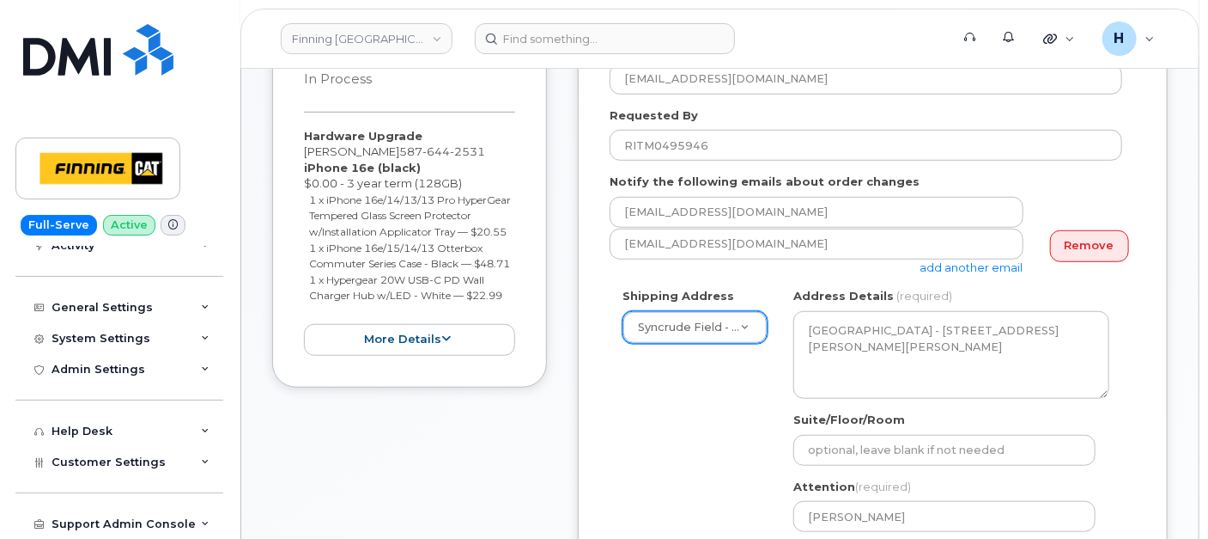
type input "7807902010"
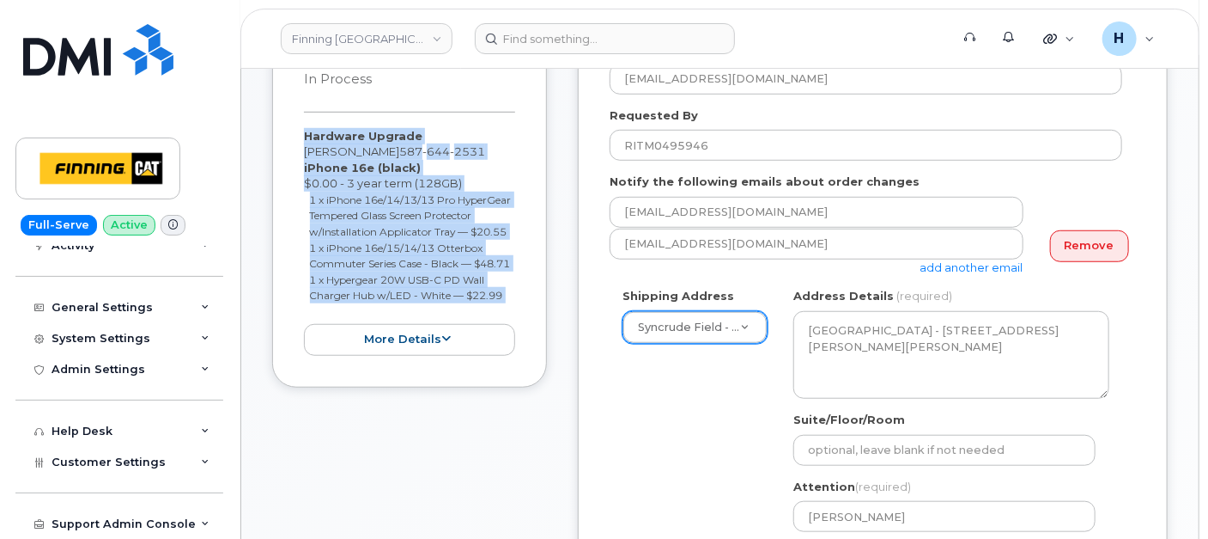
drag, startPoint x: 295, startPoint y: 130, endPoint x: 514, endPoint y: 336, distance: 301.4
click at [514, 336] on div "Item #1 in process $92.25 Hardware Upgrade James McLeod 587 644 2531 iPhone 16e…" at bounding box center [409, 198] width 275 height 379
copy div "Hardware Upgrade James McLeod 587 644 2531 iPhone 16e (black) $0.00 - 3 year te…"
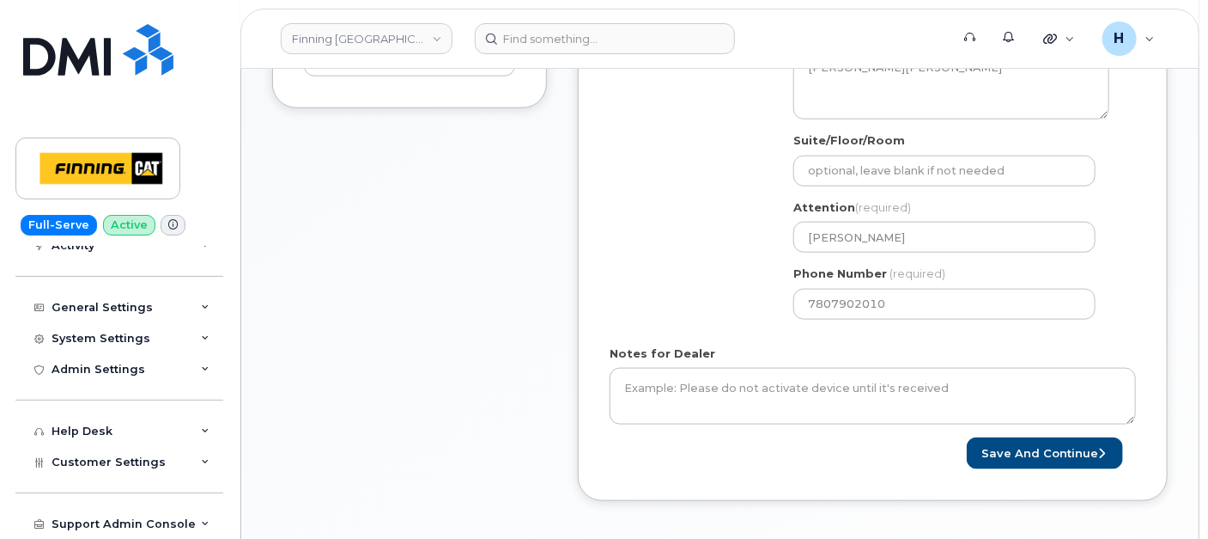
scroll to position [859, 0]
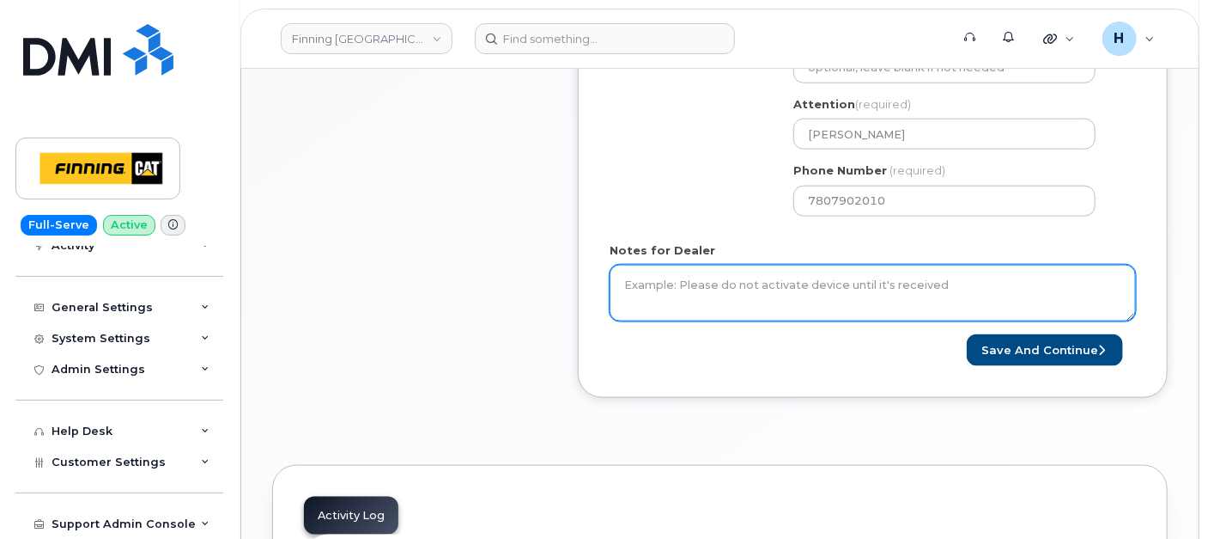
click at [689, 309] on textarea "Notes for Dealer" at bounding box center [873, 293] width 526 height 57
paste textarea "Hardware Upgrade James McLeod 5876442531 iPhone 16e (black) $0.00 - 3 year term…"
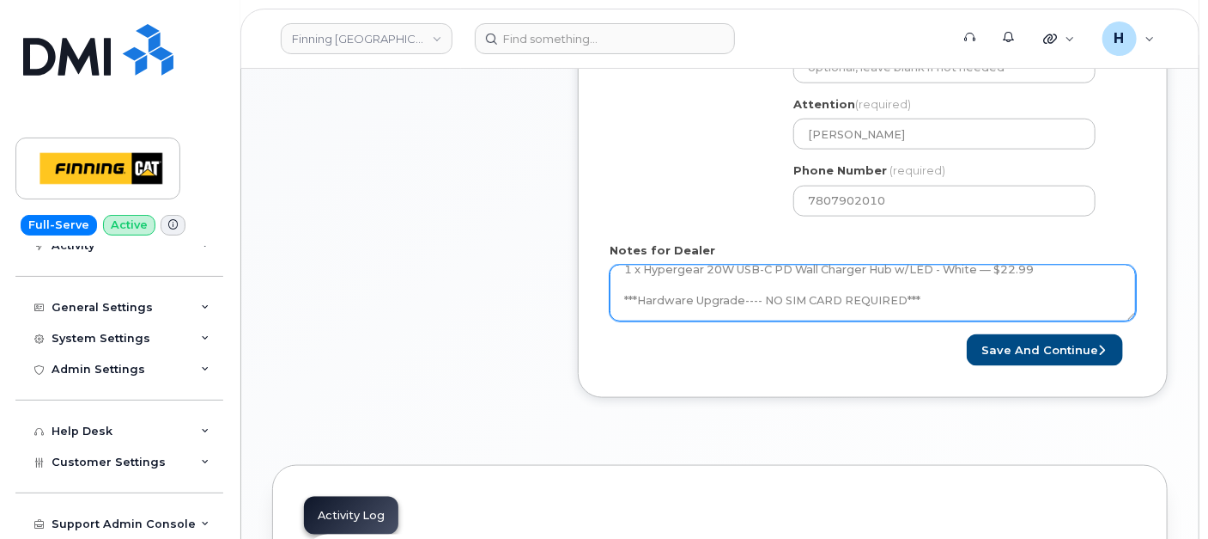
scroll to position [144, 0]
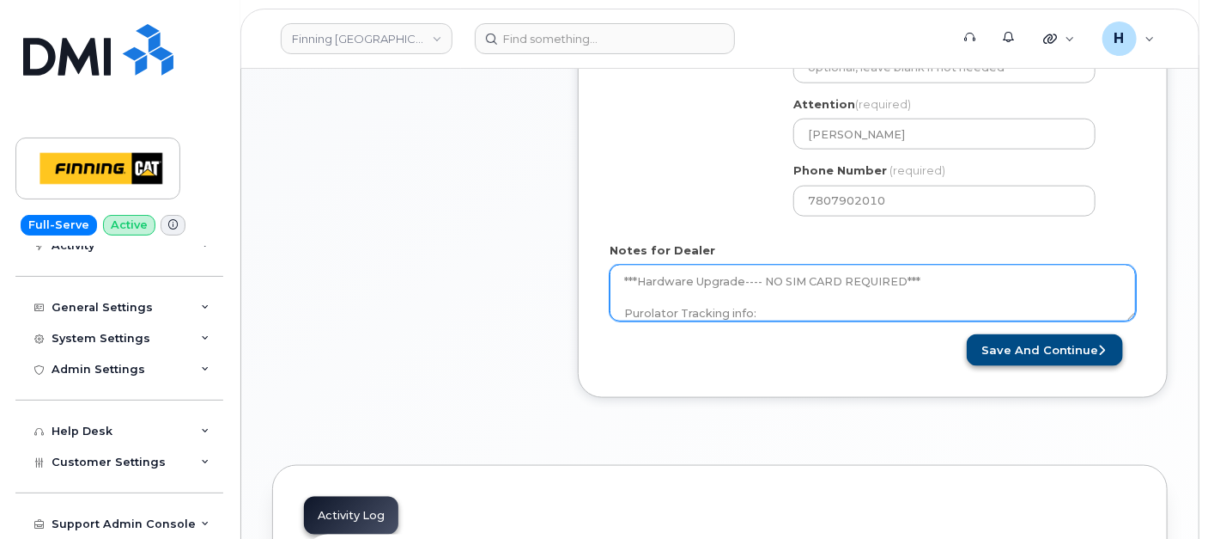
type textarea "Hardware Upgrade James McLeod 5876442531 iPhone 16e (black) $0.00 - 3 year term…"
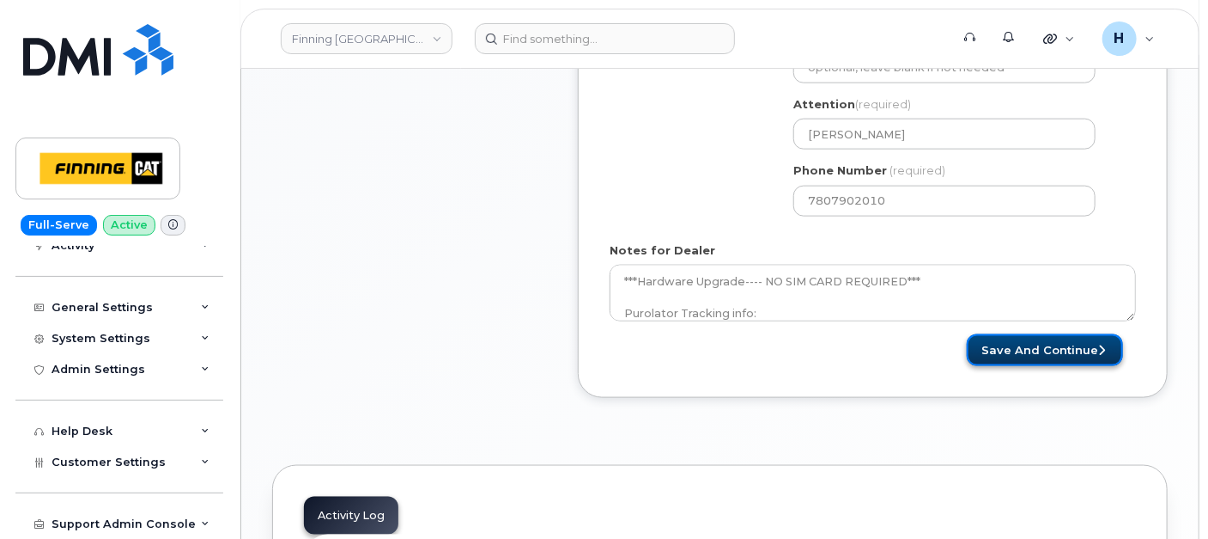
drag, startPoint x: 989, startPoint y: 343, endPoint x: 618, endPoint y: 69, distance: 461.2
click at [988, 341] on button "Save and Continue" at bounding box center [1045, 350] width 156 height 32
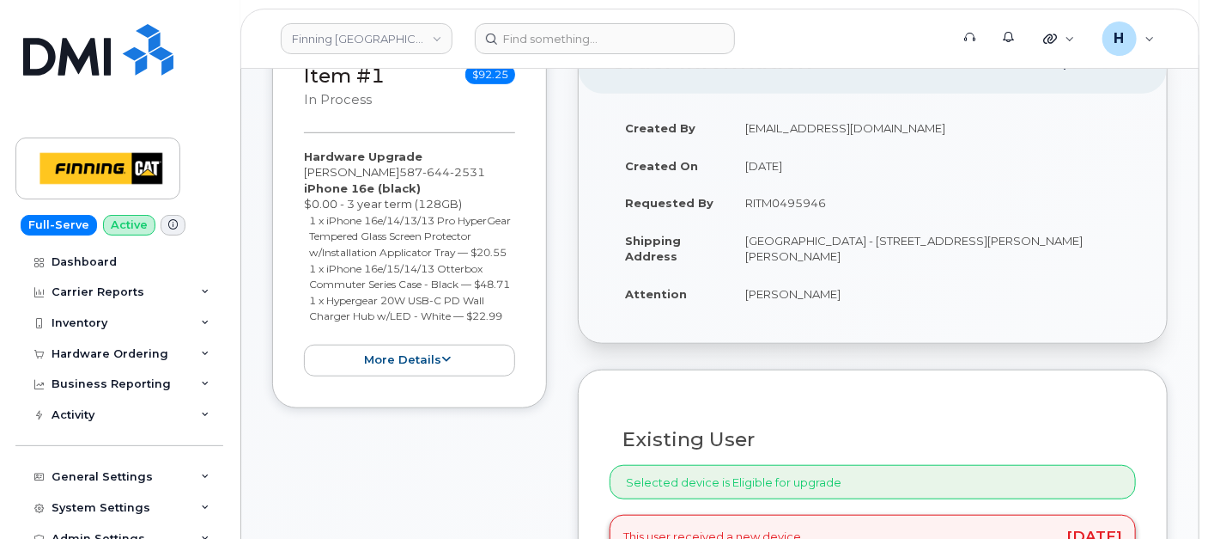
scroll to position [485, 0]
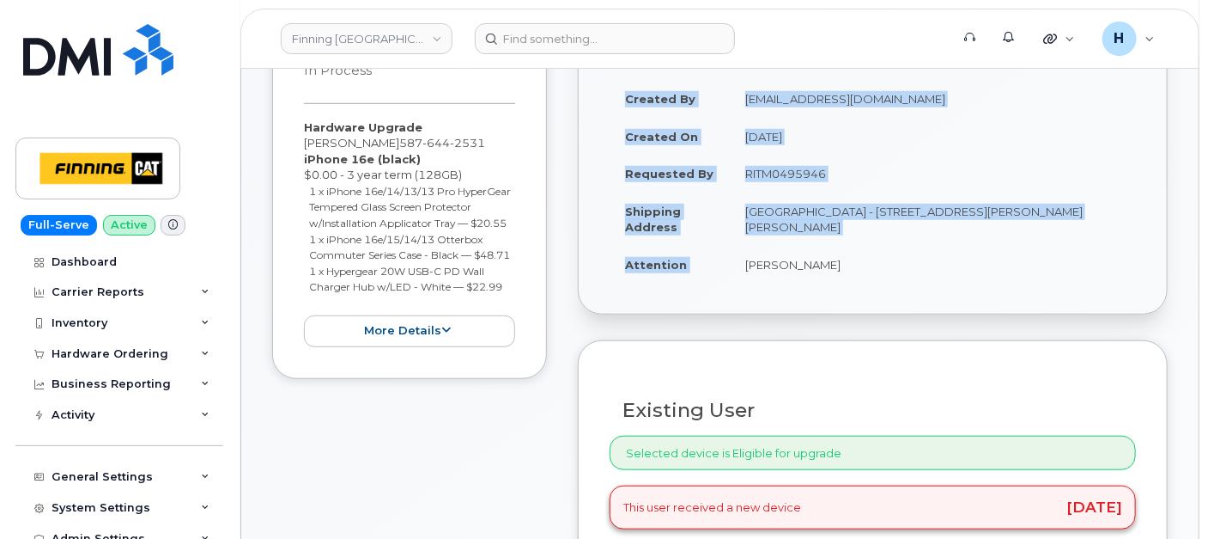
drag, startPoint x: 734, startPoint y: 266, endPoint x: 854, endPoint y: 281, distance: 120.3
click at [854, 281] on div "Created By [EMAIL_ADDRESS][DOMAIN_NAME] Created On [DATE] Requested By RITM0495…" at bounding box center [873, 188] width 588 height 249
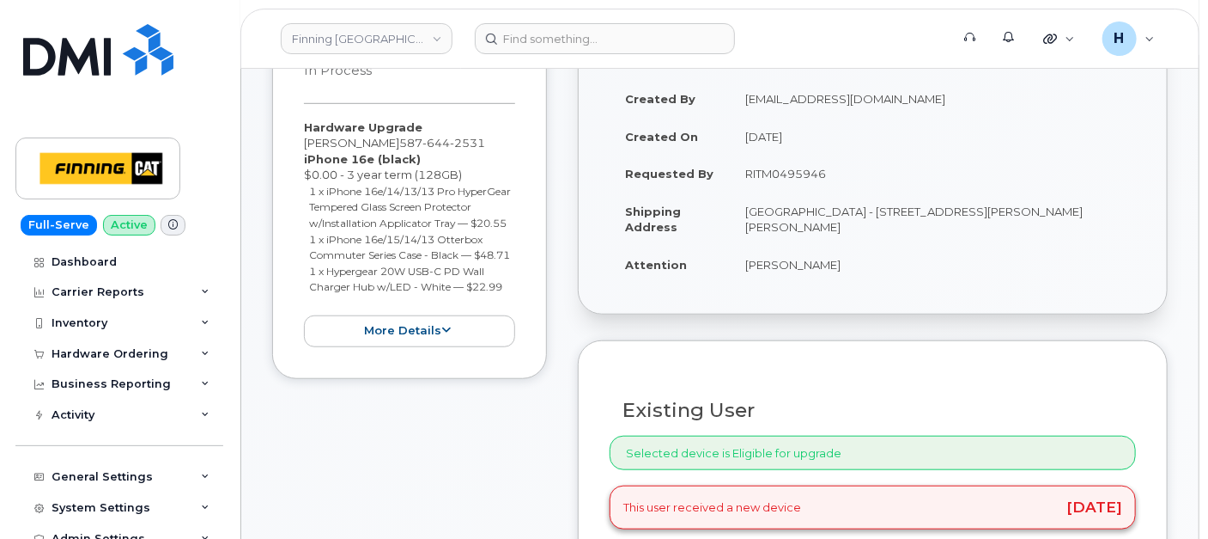
click at [770, 271] on td "[PERSON_NAME]" at bounding box center [933, 265] width 406 height 38
copy div "[PERSON_NAME]"
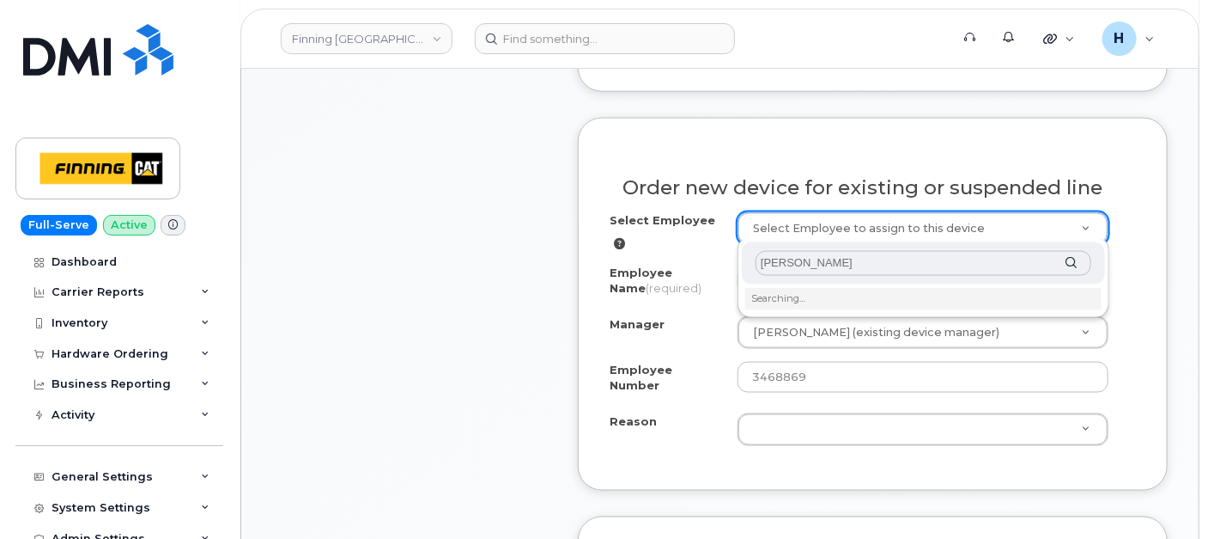
scroll to position [1057, 0]
type input "[PERSON_NAME]"
type input "57045"
select select "290932"
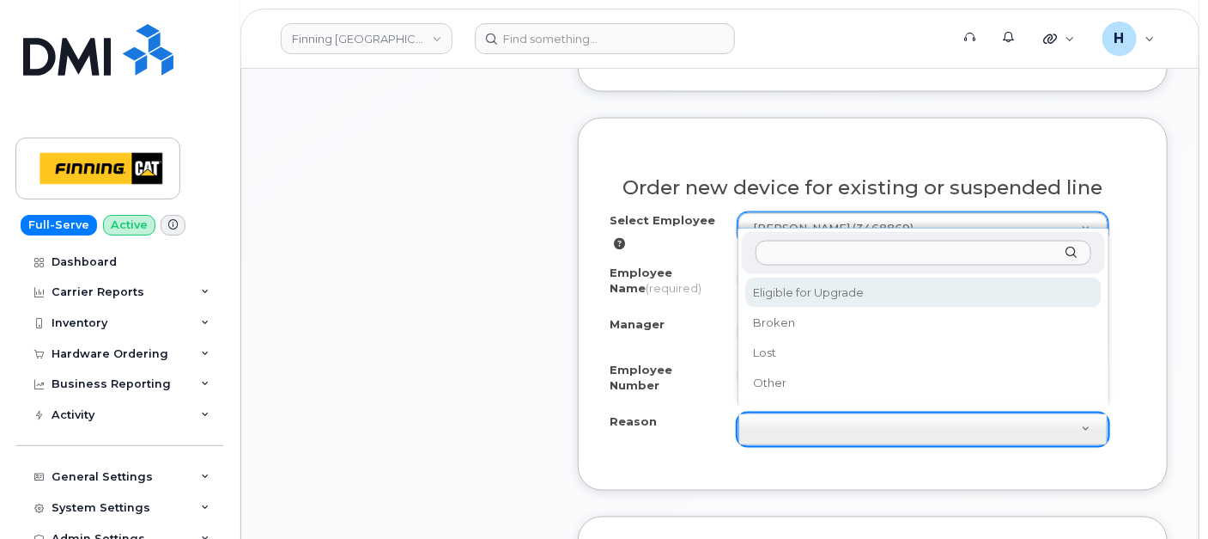
select select "eligible_for_upgrade"
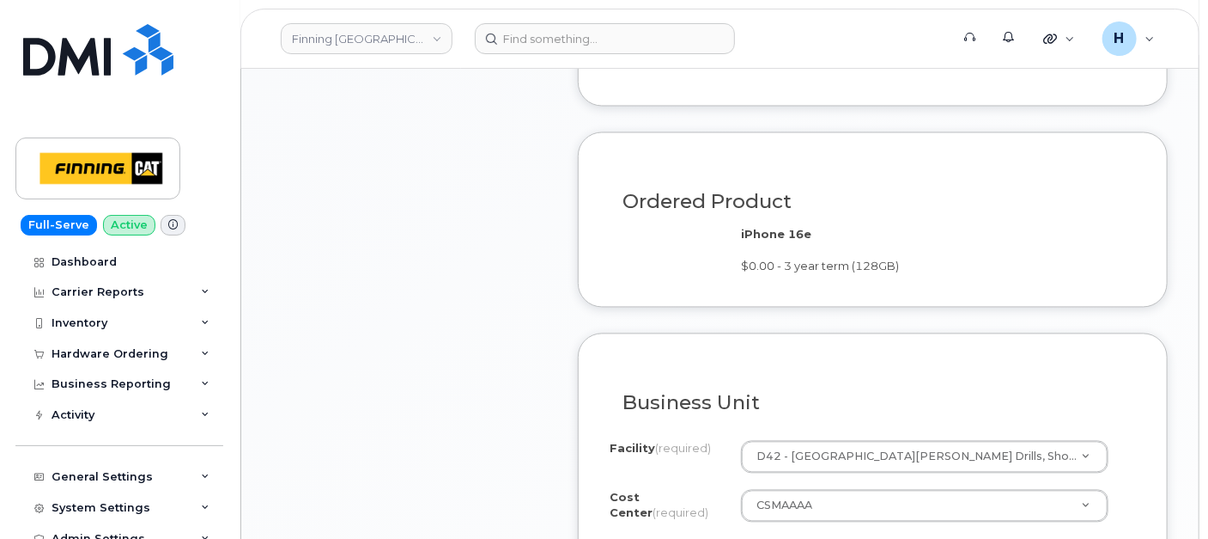
scroll to position [1535, 0]
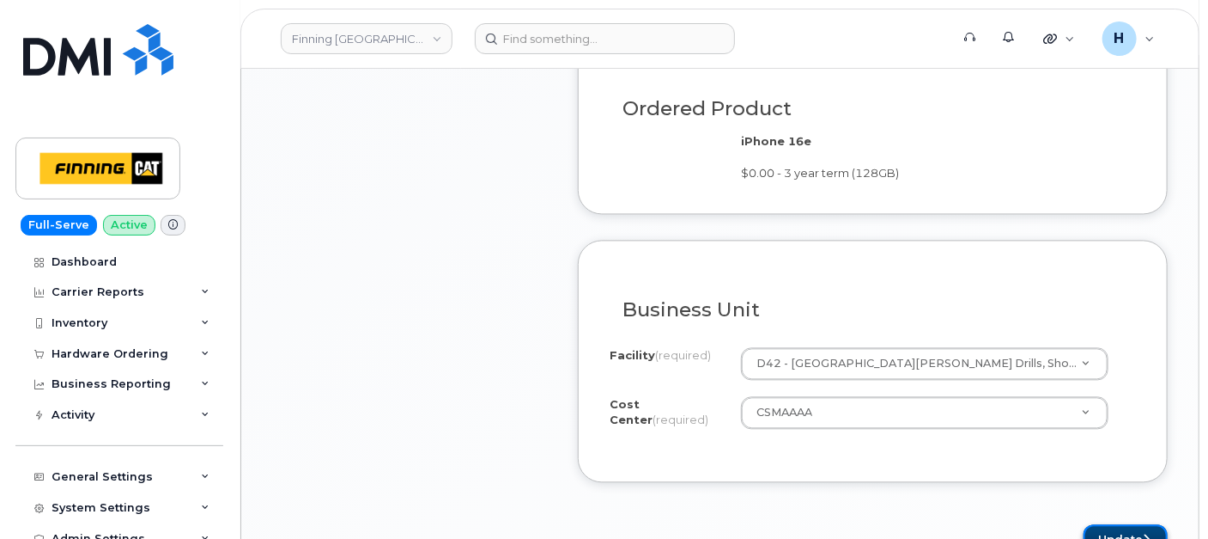
click at [1101, 524] on button "Update" at bounding box center [1126, 540] width 84 height 32
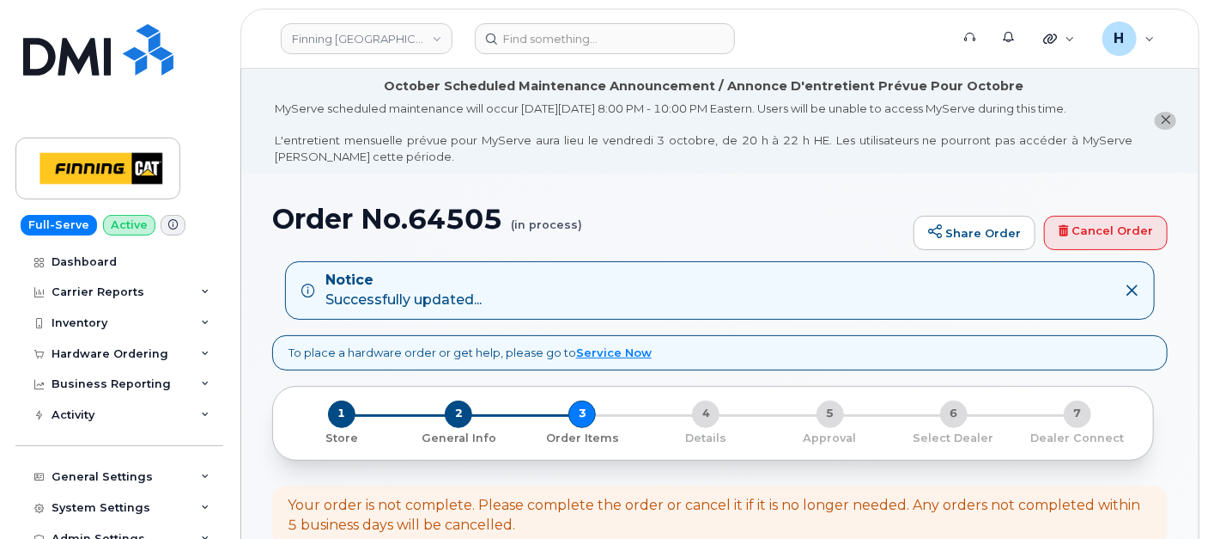
click at [447, 216] on h1 "Order No.64505 (in process)" at bounding box center [588, 219] width 633 height 30
copy h1 "64505"
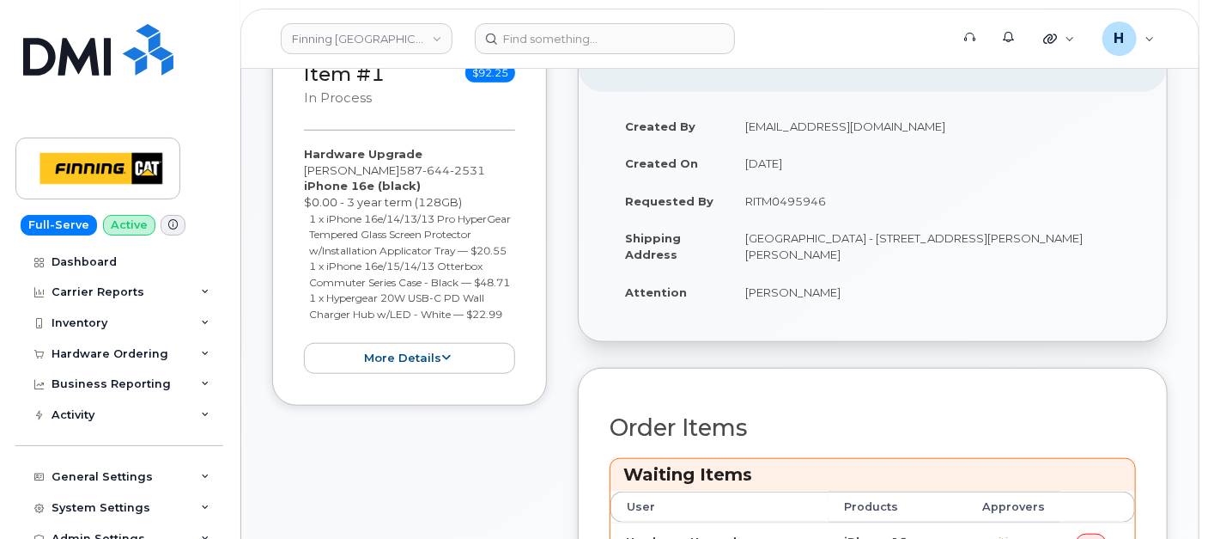
scroll to position [477, 0]
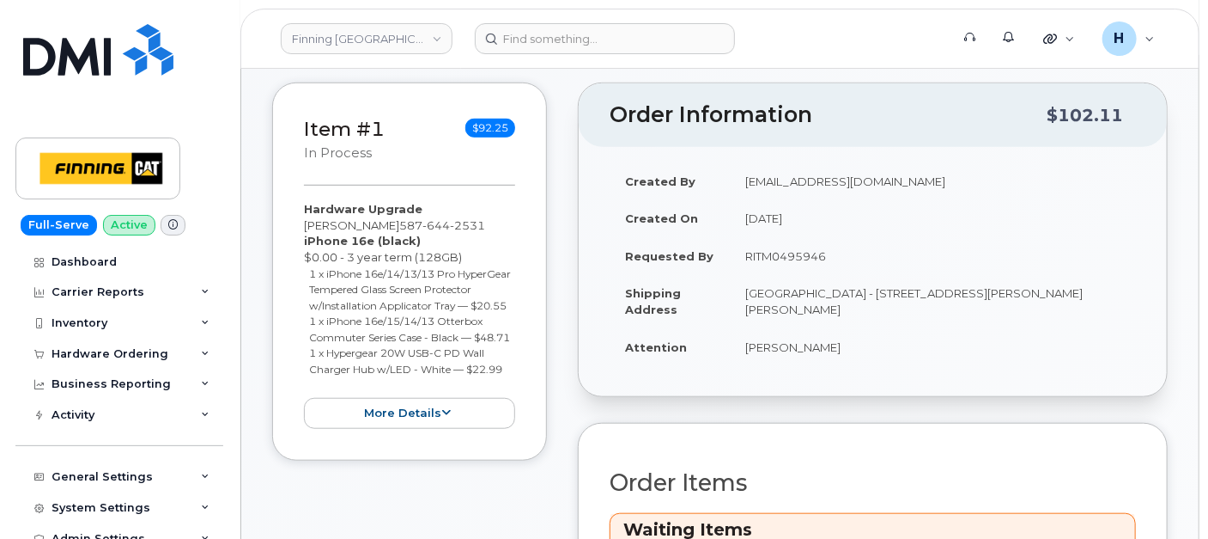
drag, startPoint x: 876, startPoint y: 301, endPoint x: 819, endPoint y: 302, distance: 56.7
click at [819, 302] on td "[GEOGRAPHIC_DATA] - [STREET_ADDRESS][PERSON_NAME][PERSON_NAME]" at bounding box center [933, 300] width 406 height 53
copy td "T0P 1C0"
drag, startPoint x: 836, startPoint y: 289, endPoint x: 983, endPoint y: 289, distance: 147.7
click at [983, 289] on td "[GEOGRAPHIC_DATA] - [STREET_ADDRESS][PERSON_NAME][PERSON_NAME]" at bounding box center [933, 300] width 406 height 53
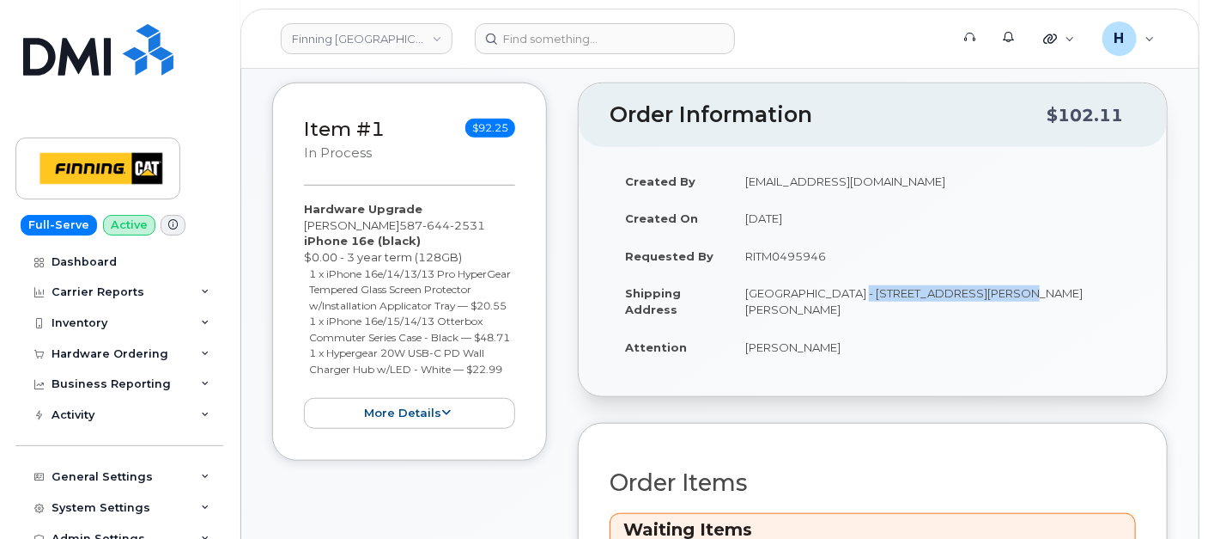
copy td "Highway 63, Mildred Lake"
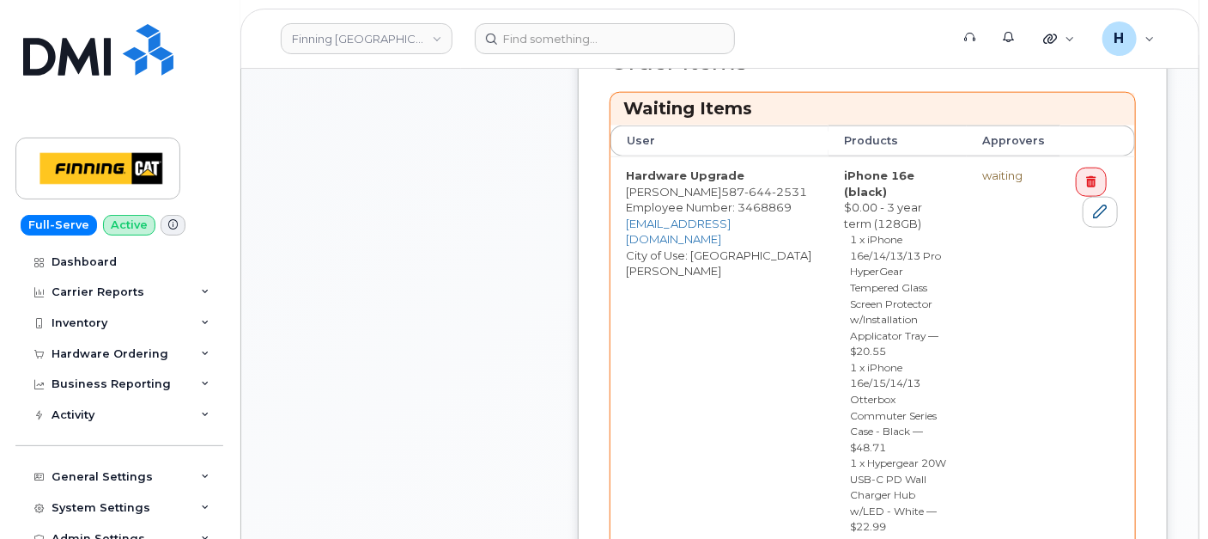
scroll to position [954, 0]
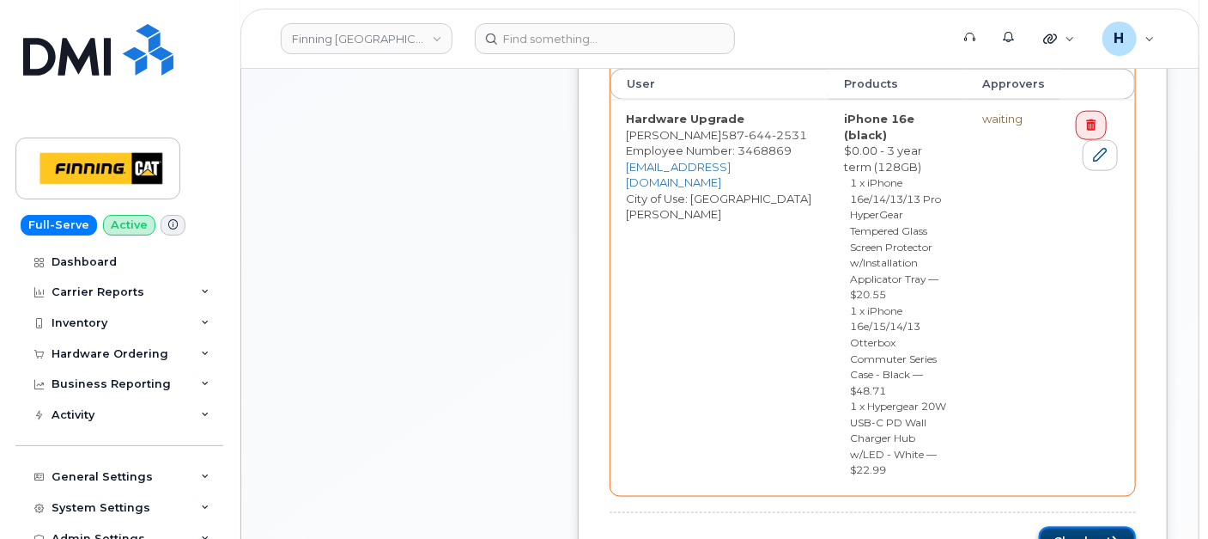
click at [1067, 526] on button "Checkout" at bounding box center [1087, 542] width 97 height 32
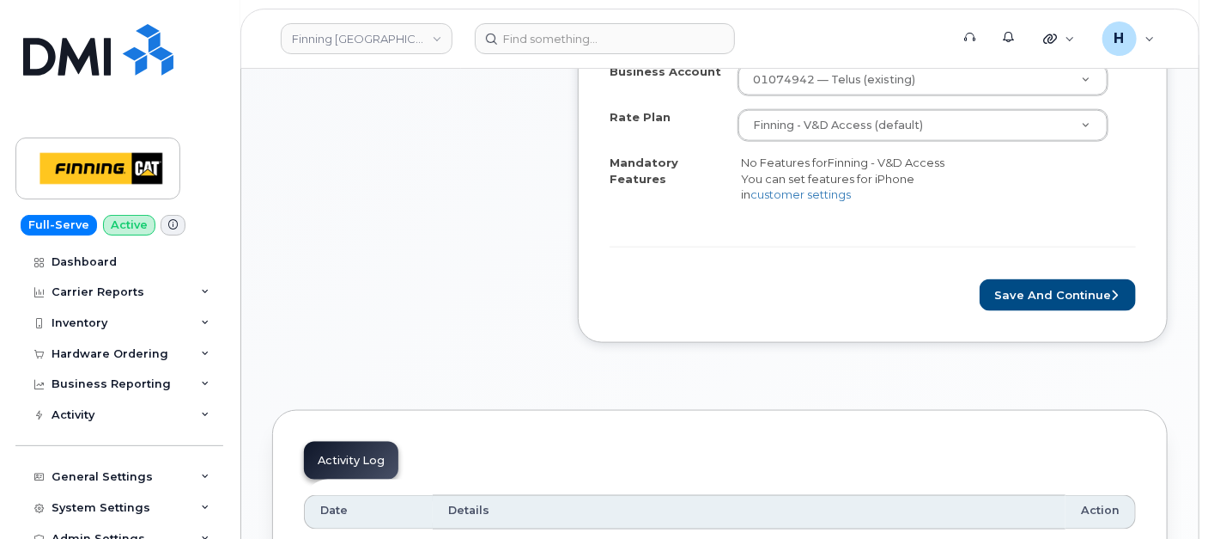
scroll to position [954, 0]
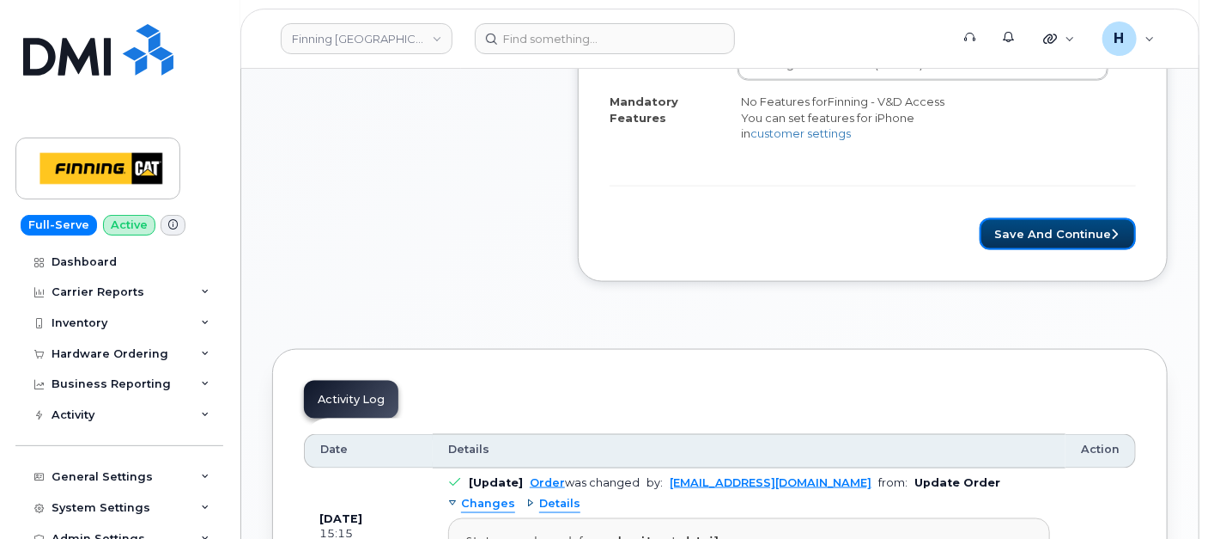
drag, startPoint x: 1081, startPoint y: 243, endPoint x: 0, endPoint y: 504, distance: 1112.4
click at [1081, 243] on button "Save and Continue" at bounding box center [1058, 234] width 156 height 32
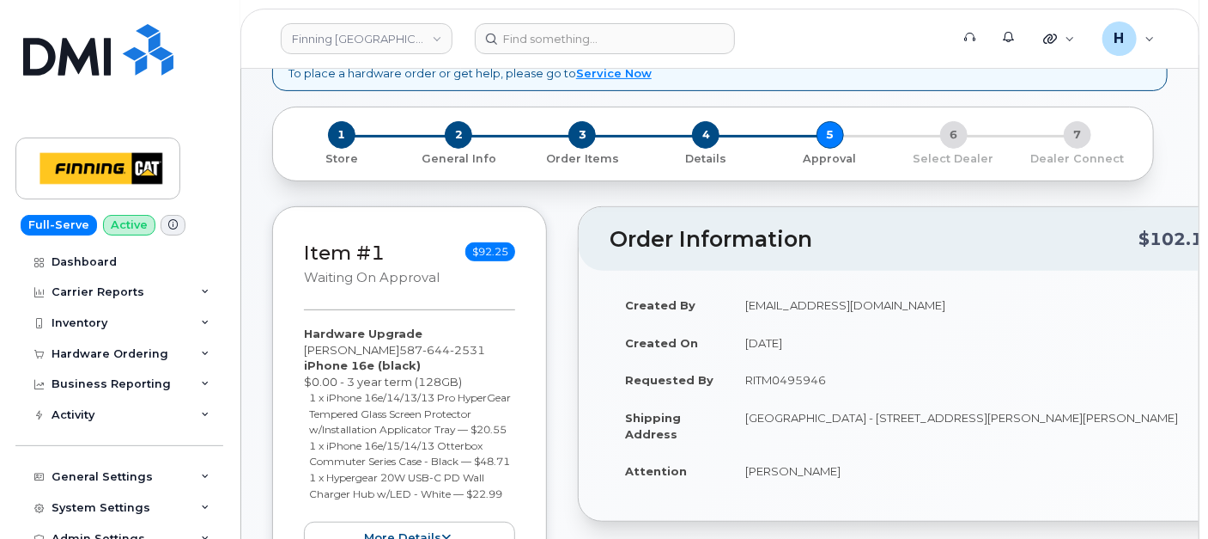
scroll to position [381, 0]
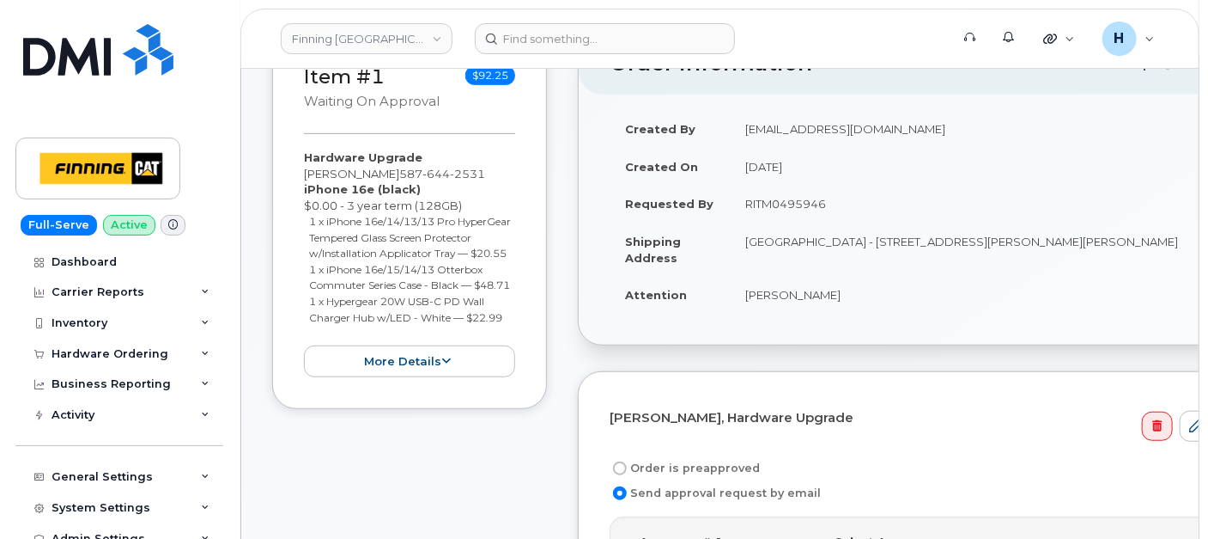
drag, startPoint x: 743, startPoint y: 203, endPoint x: 843, endPoint y: 213, distance: 100.2
click at [843, 213] on td "RITM0495946" at bounding box center [979, 204] width 498 height 38
copy td "RITM0495946"
click at [681, 458] on label "Order is preapproved" at bounding box center [685, 468] width 150 height 21
click at [627, 461] on input "Order is preapproved" at bounding box center [620, 468] width 14 height 14
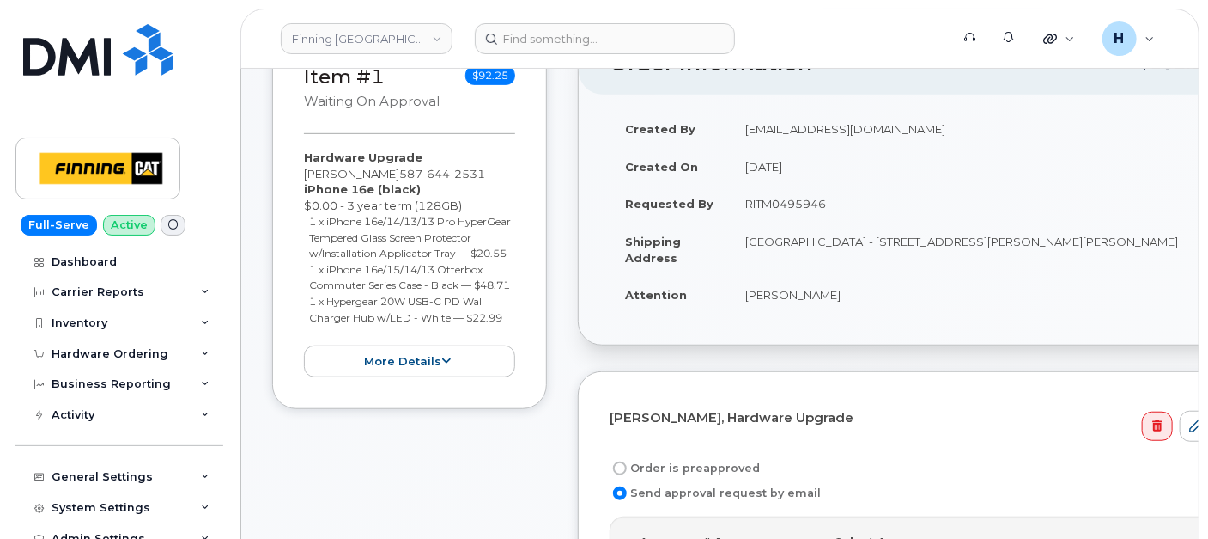
radio input "true"
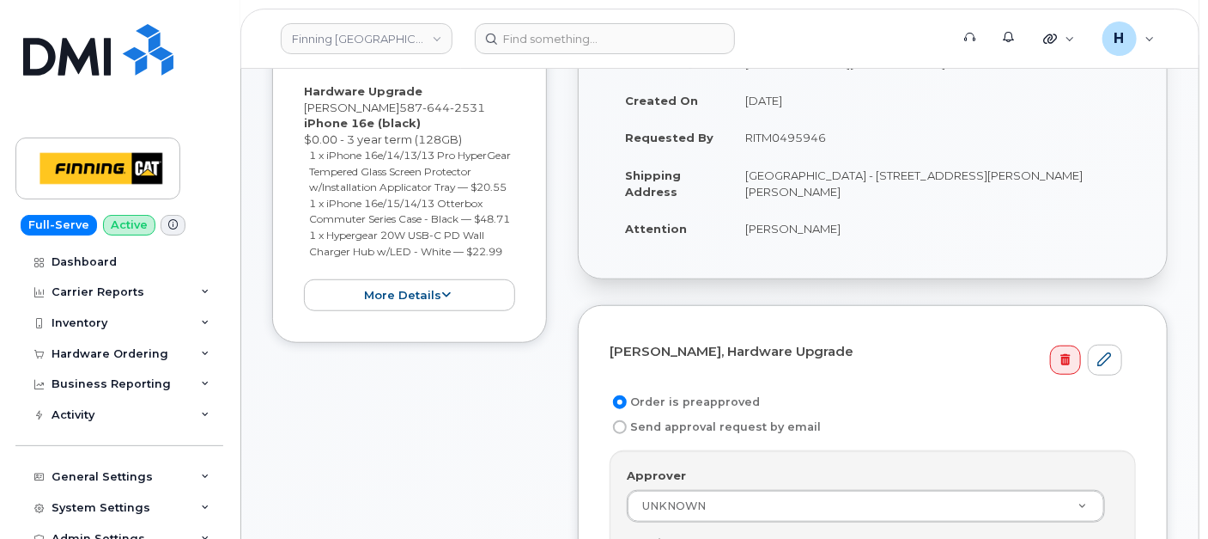
scroll to position [477, 0]
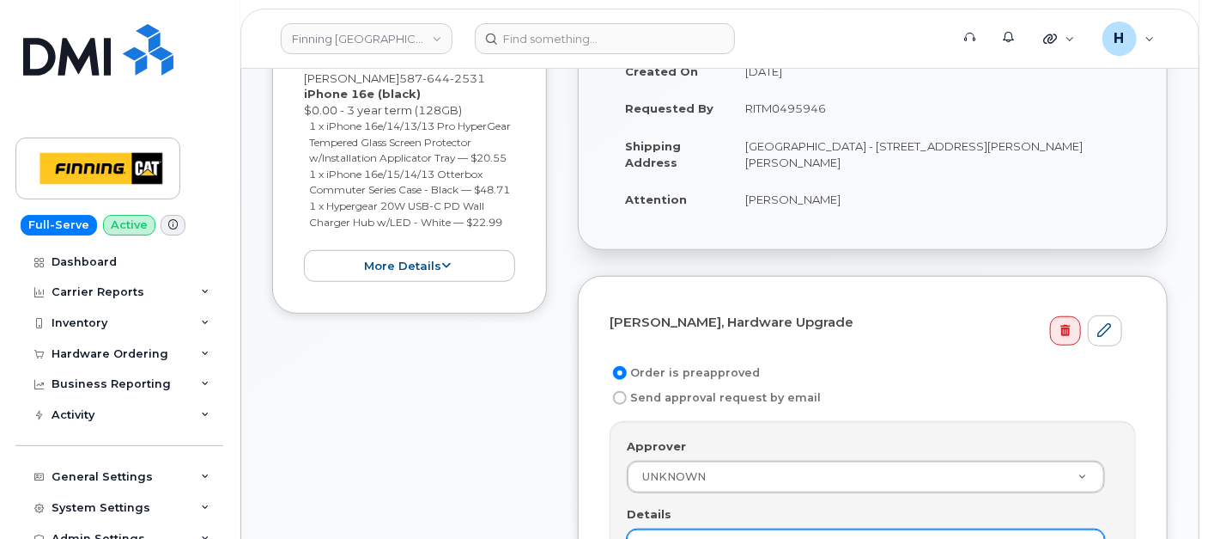
click at [637, 524] on div "Details" at bounding box center [873, 533] width 492 height 54
click at [644, 529] on input "Details" at bounding box center [866, 544] width 478 height 31
paste input "RITM0495946"
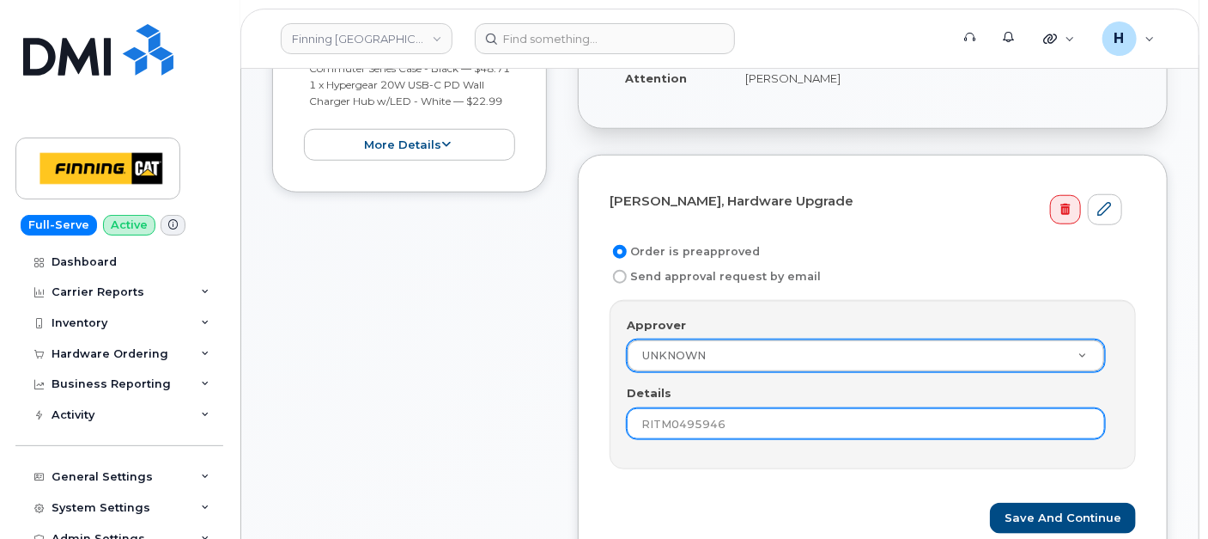
scroll to position [675, 0]
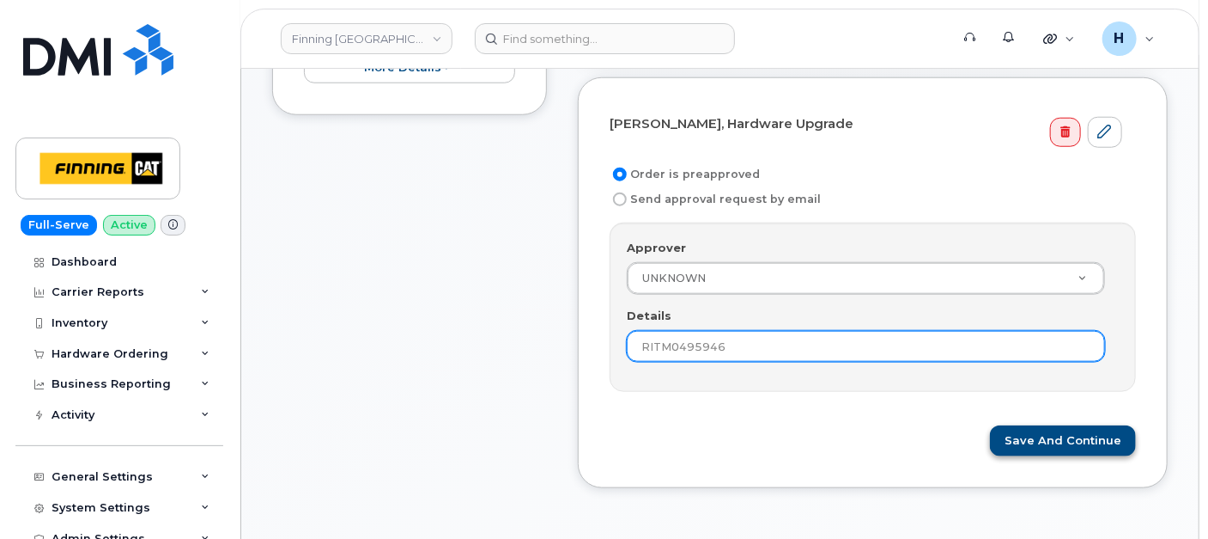
type input "RITM0495946"
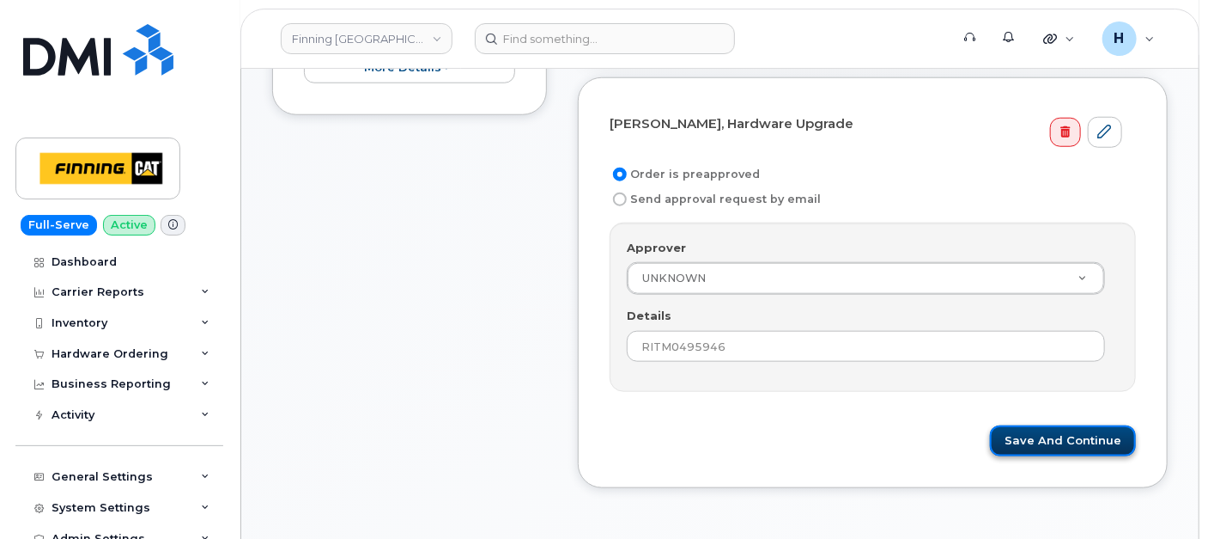
click at [1030, 429] on button "Save and Continue" at bounding box center [1063, 441] width 146 height 32
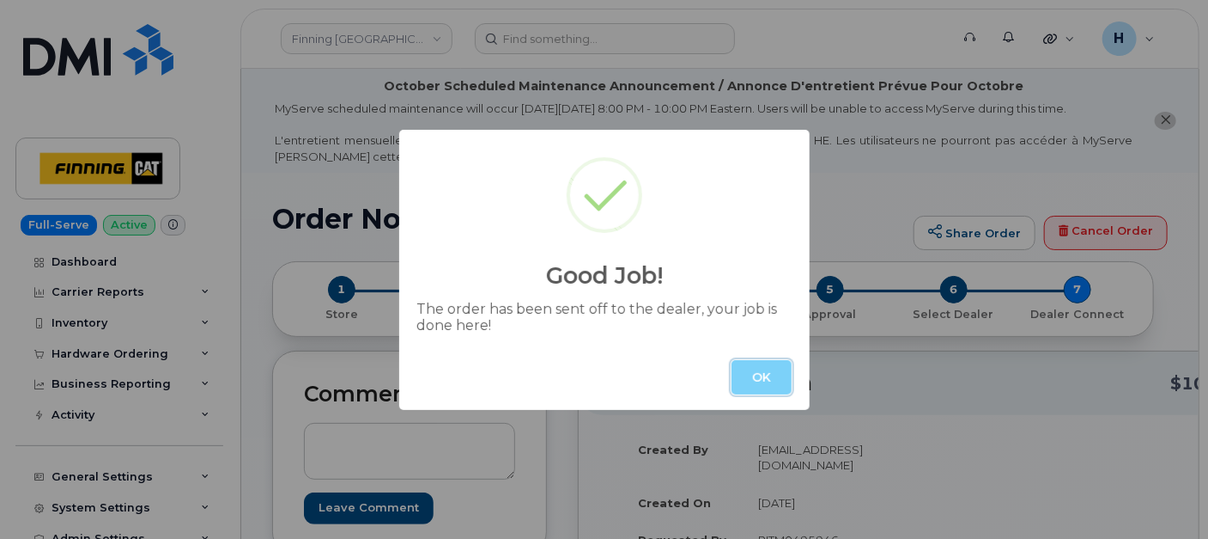
drag, startPoint x: 757, startPoint y: 367, endPoint x: 679, endPoint y: 318, distance: 92.2
click at [753, 366] on button "OK" at bounding box center [762, 377] width 60 height 34
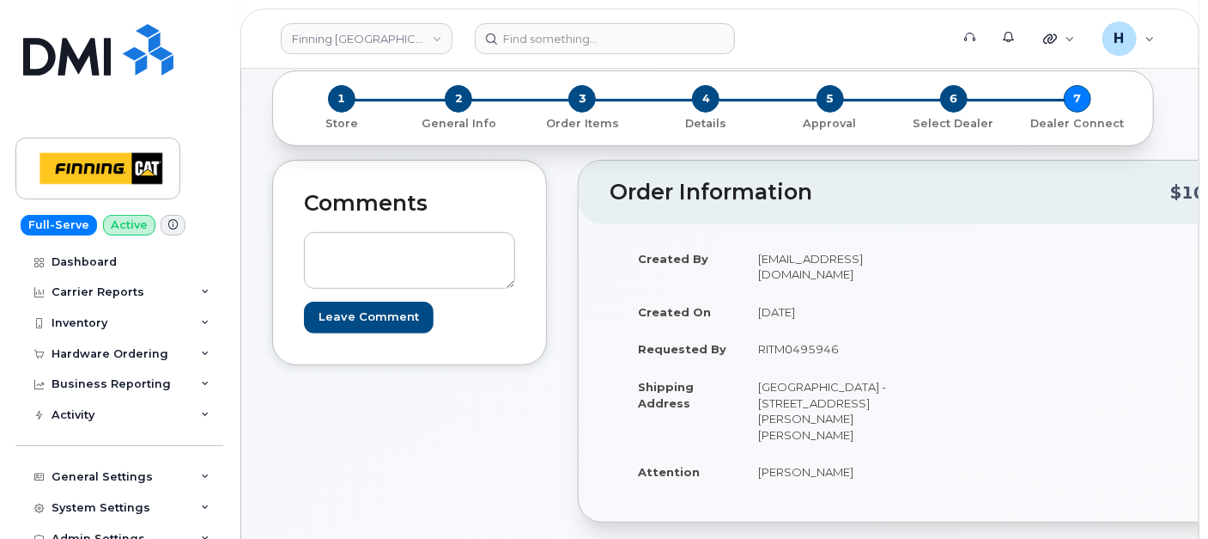
scroll to position [286, 0]
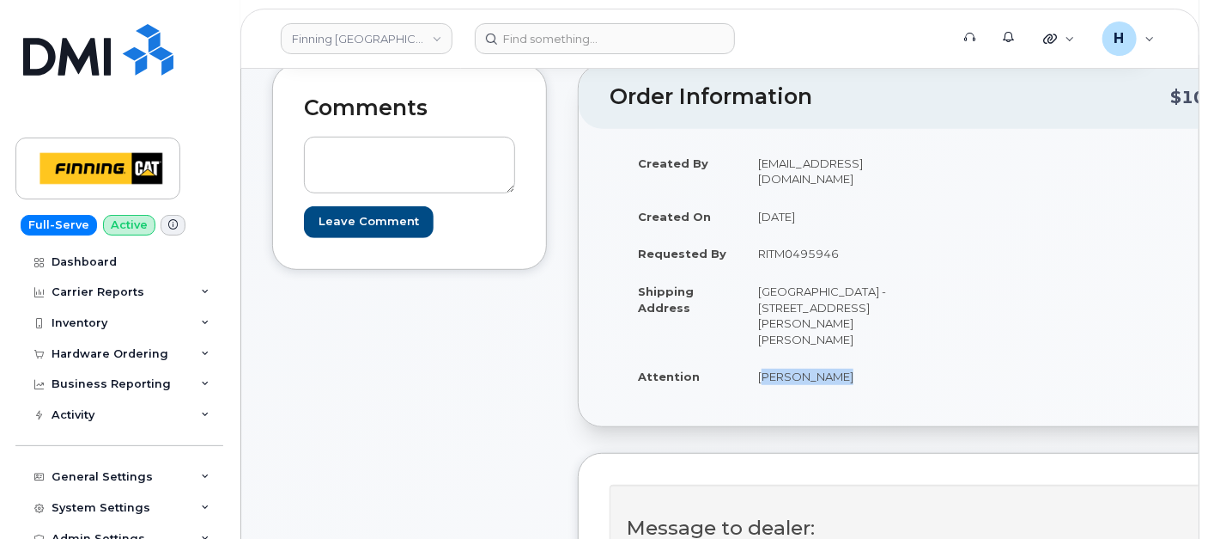
drag, startPoint x: 750, startPoint y: 373, endPoint x: 869, endPoint y: 371, distance: 119.4
click at [869, 371] on td "[PERSON_NAME]" at bounding box center [833, 376] width 180 height 38
copy td "[PERSON_NAME]"
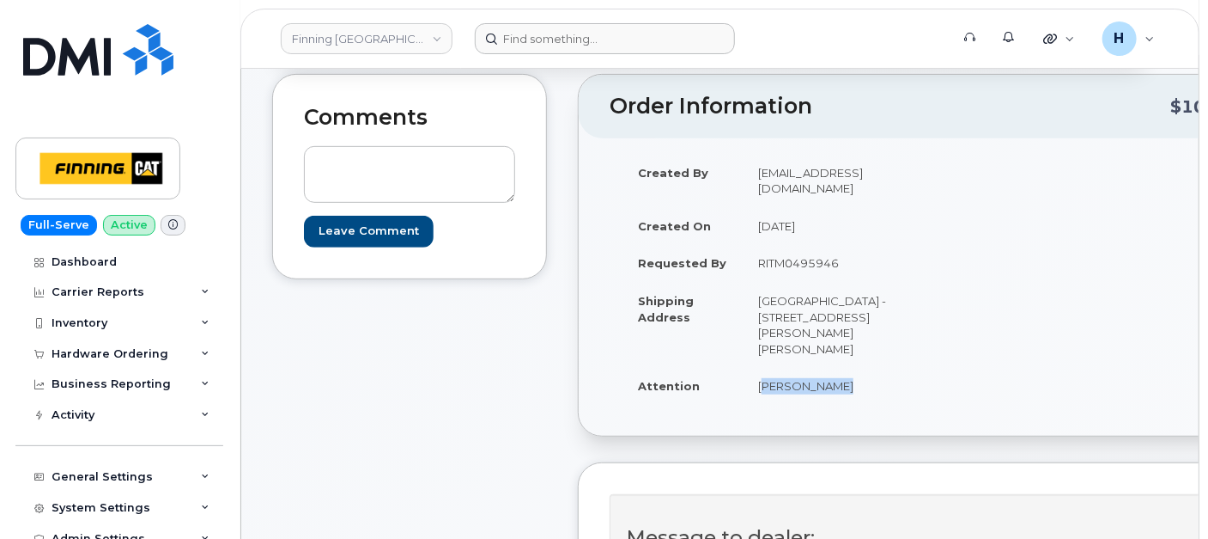
scroll to position [191, 0]
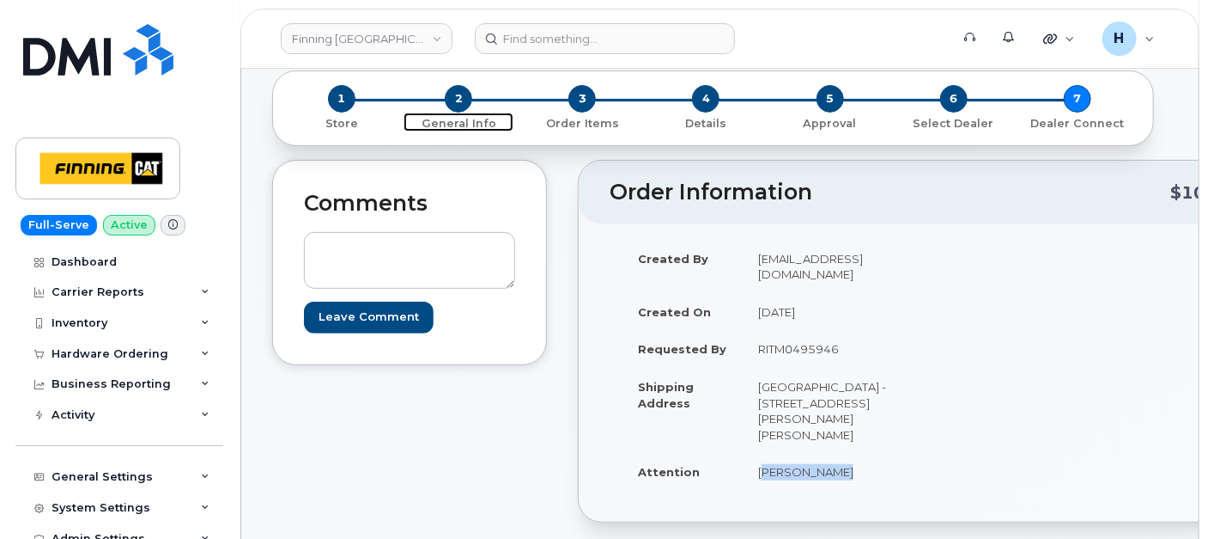
drag, startPoint x: 465, startPoint y: 100, endPoint x: 766, endPoint y: 241, distance: 332.7
click at [465, 100] on span "2" at bounding box center [458, 98] width 27 height 27
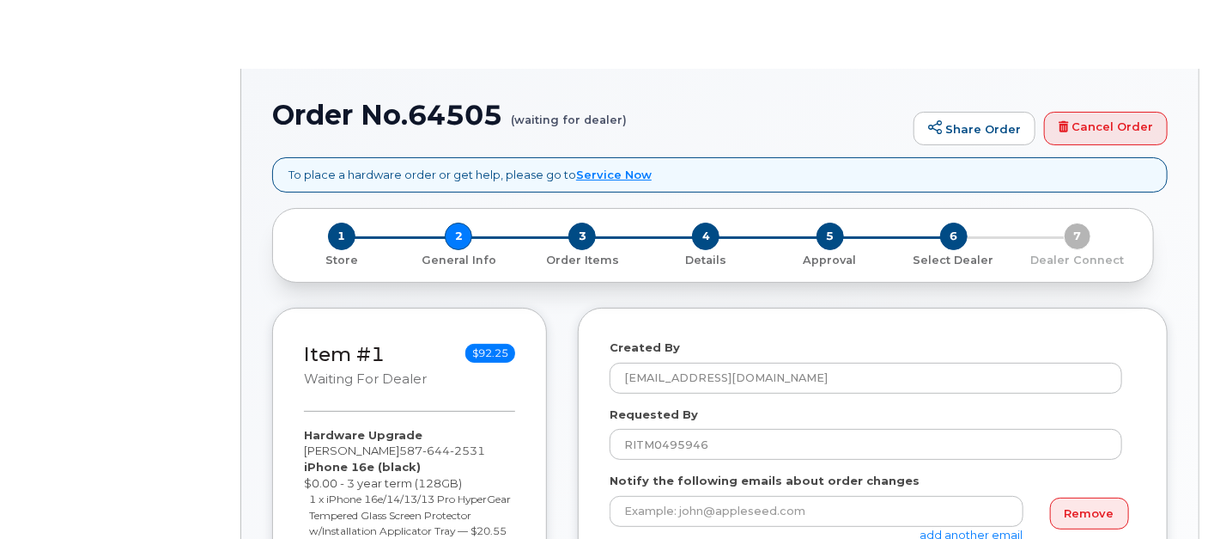
type textarea "[GEOGRAPHIC_DATA] - [STREET_ADDRESS][PERSON_NAME][PERSON_NAME]"
select select
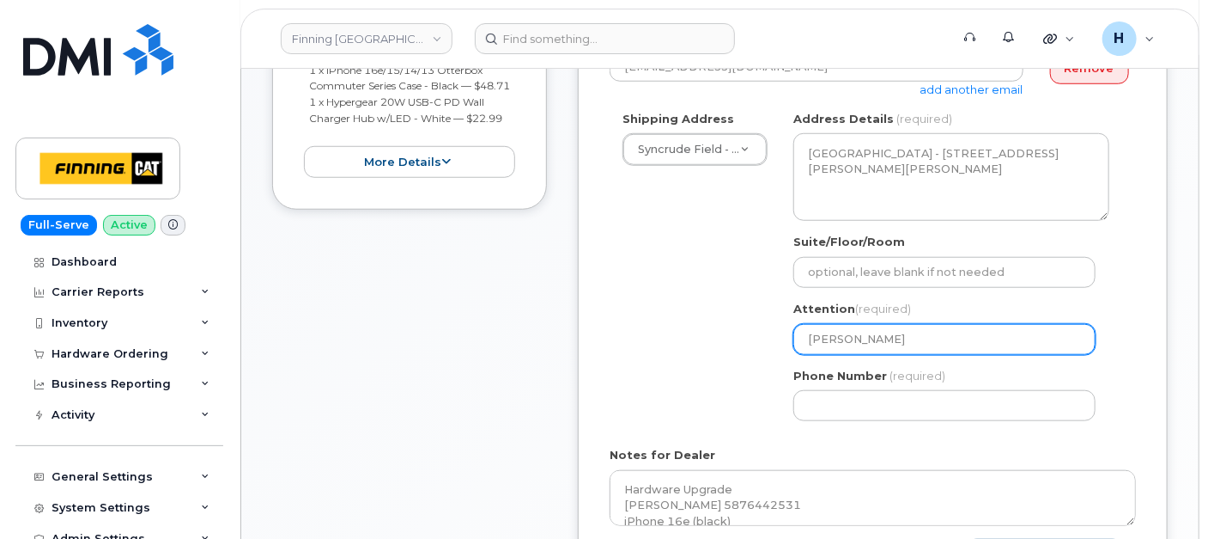
scroll to position [771, 0]
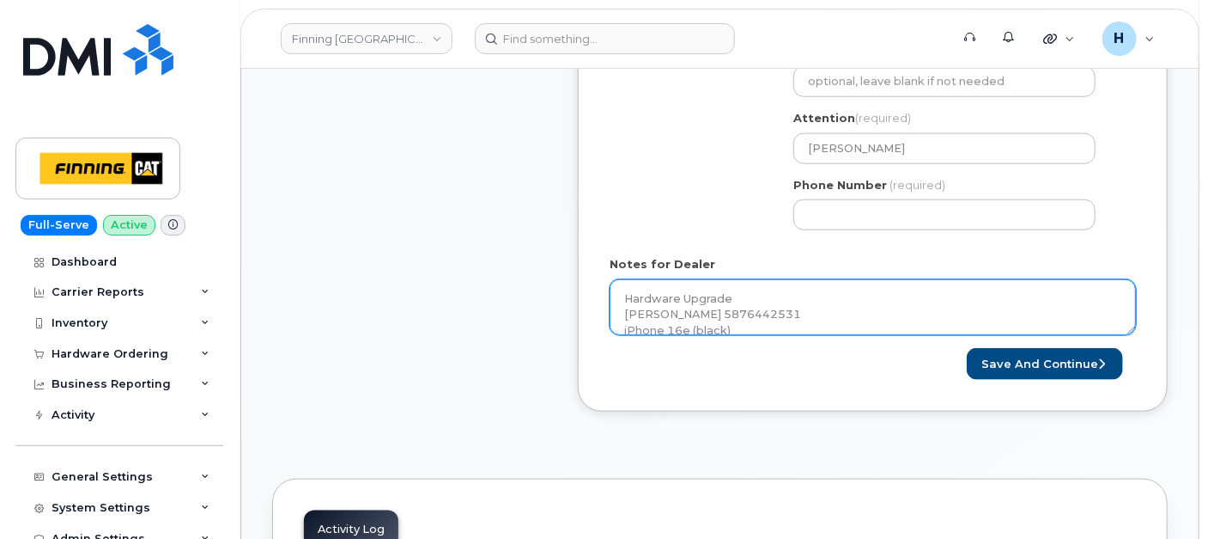
click at [809, 301] on textarea "Hardware Upgrade James McLeod 5876442531 iPhone 16e (black) $0.00 - 3 year term…" at bounding box center [873, 307] width 526 height 57
click at [803, 307] on textarea "Hardware Upgrade James McLeod 5876442531 iPhone 16e (black) $0.00 - 3 year term…" at bounding box center [873, 307] width 526 height 57
paste textarea "335672785714"
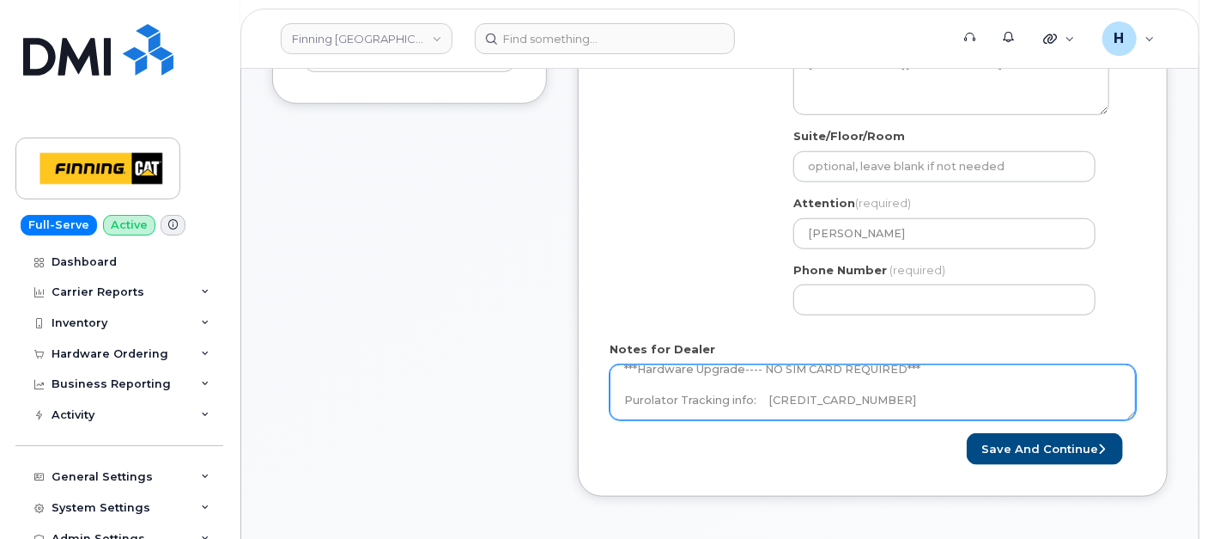
scroll to position [581, 0]
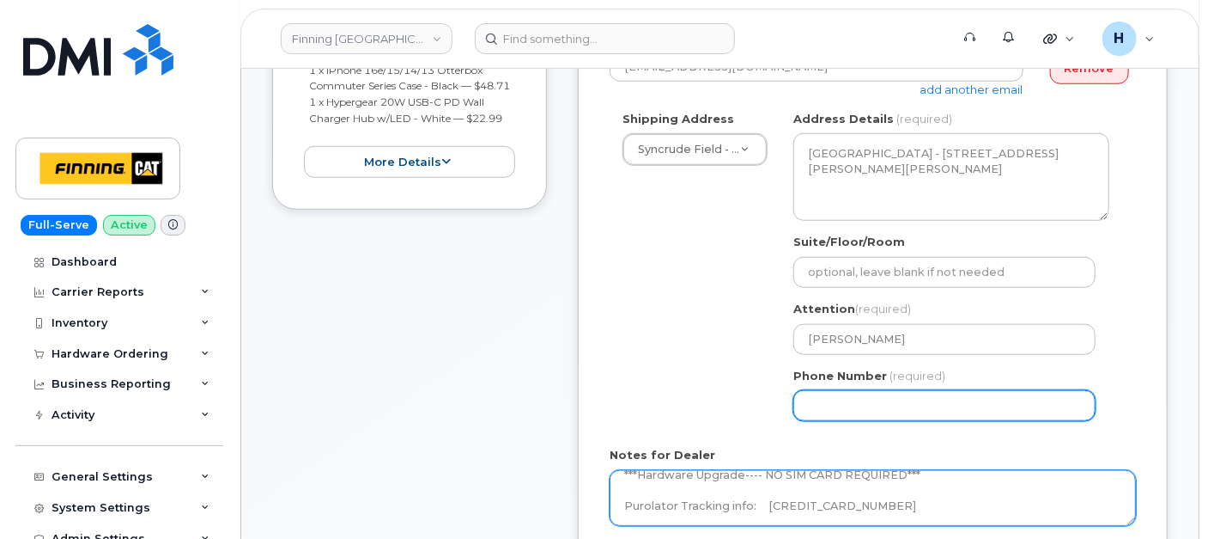
type textarea "Hardware Upgrade James McLeod 5876442531 iPhone 16e (black) $0.00 - 3 year term…"
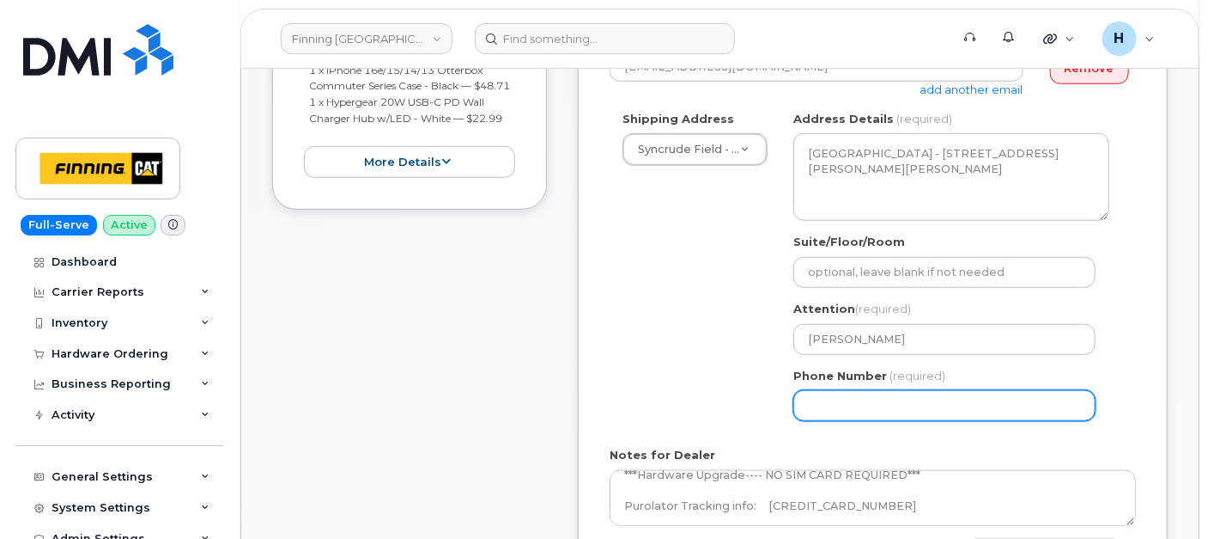
click at [822, 410] on input "Phone Number" at bounding box center [945, 405] width 302 height 31
select select
type input "7807902010"
select select
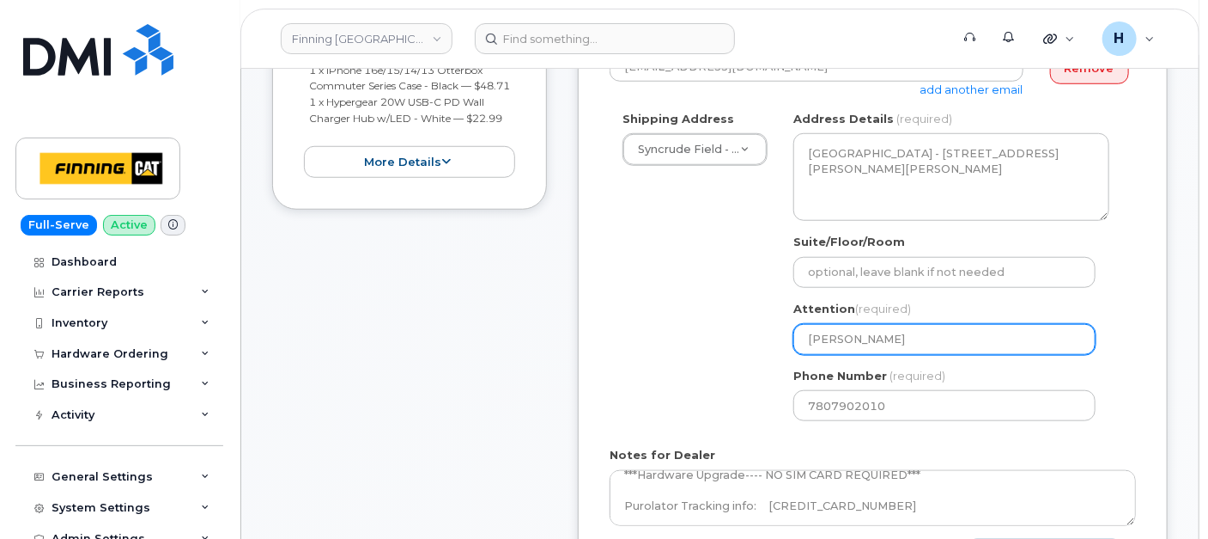
type input "7807902010"
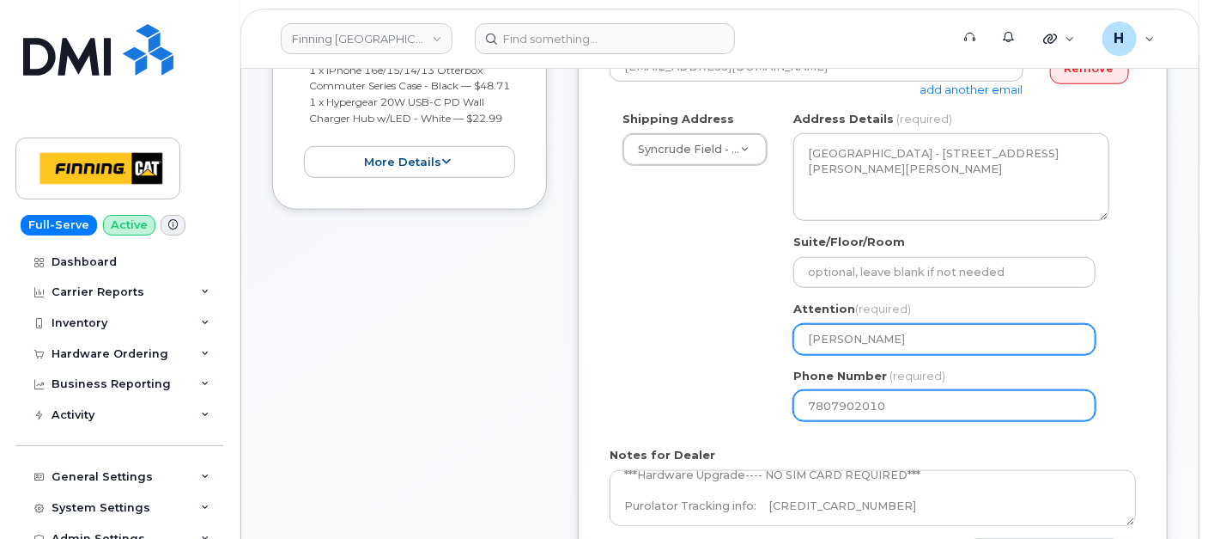
select select
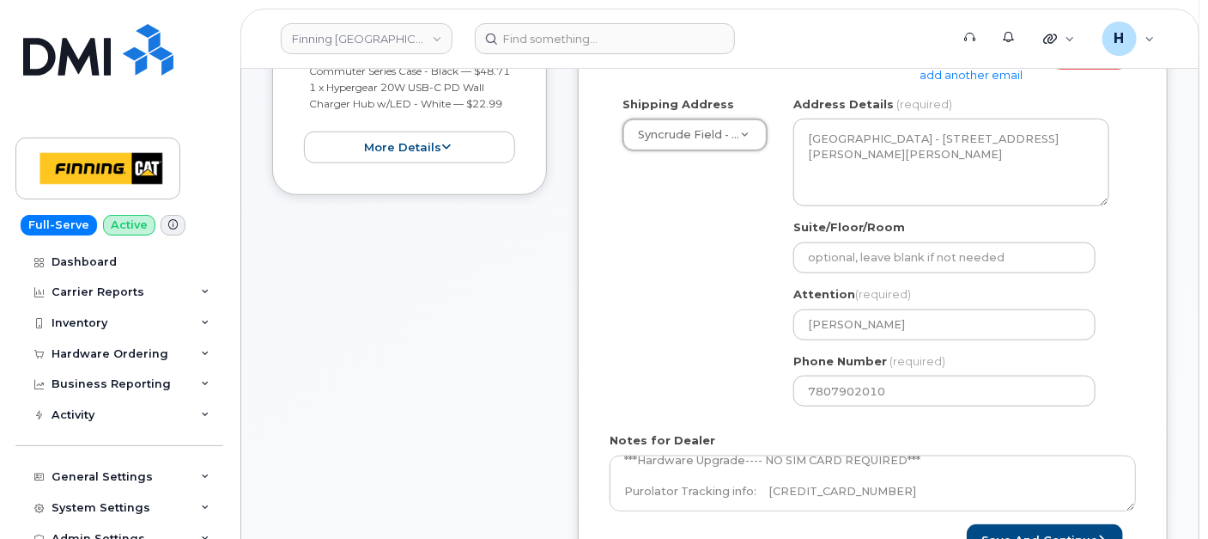
scroll to position [731, 0]
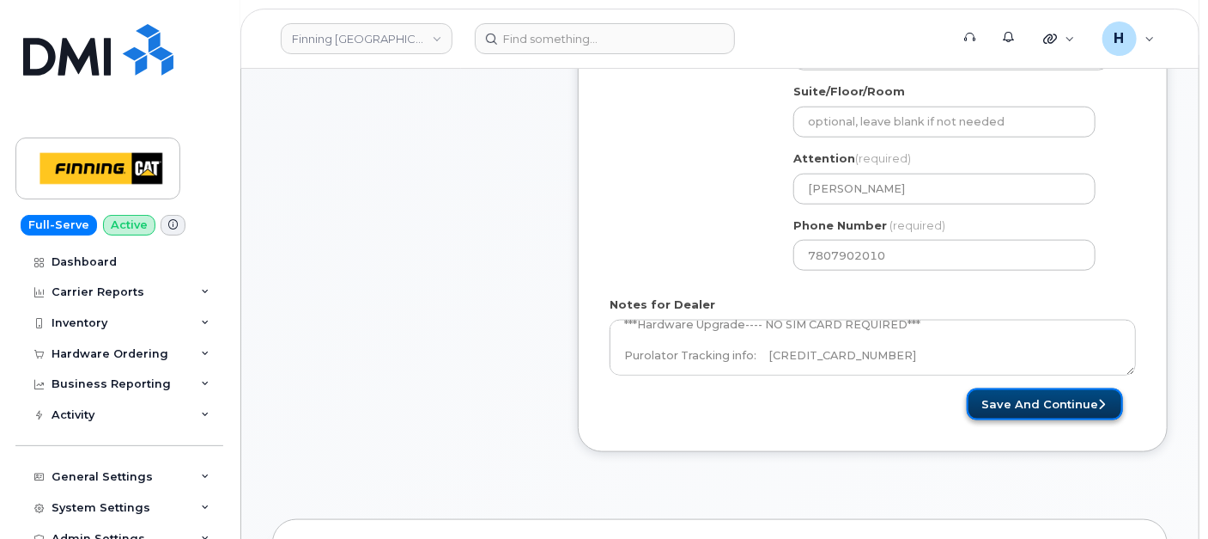
click at [1043, 403] on button "Save and Continue" at bounding box center [1045, 404] width 156 height 32
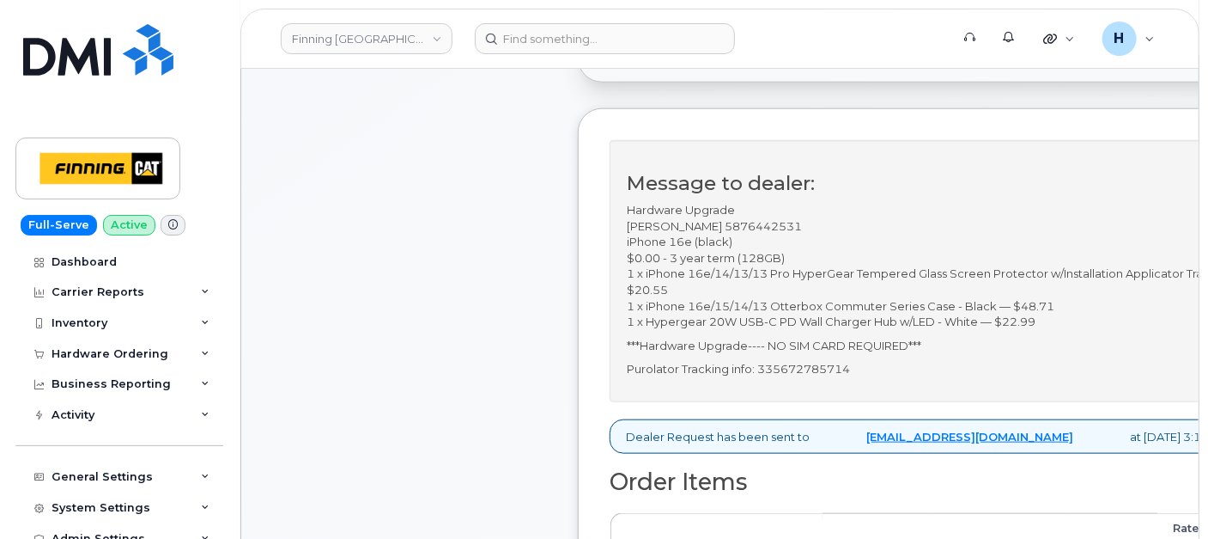
scroll to position [763, 0]
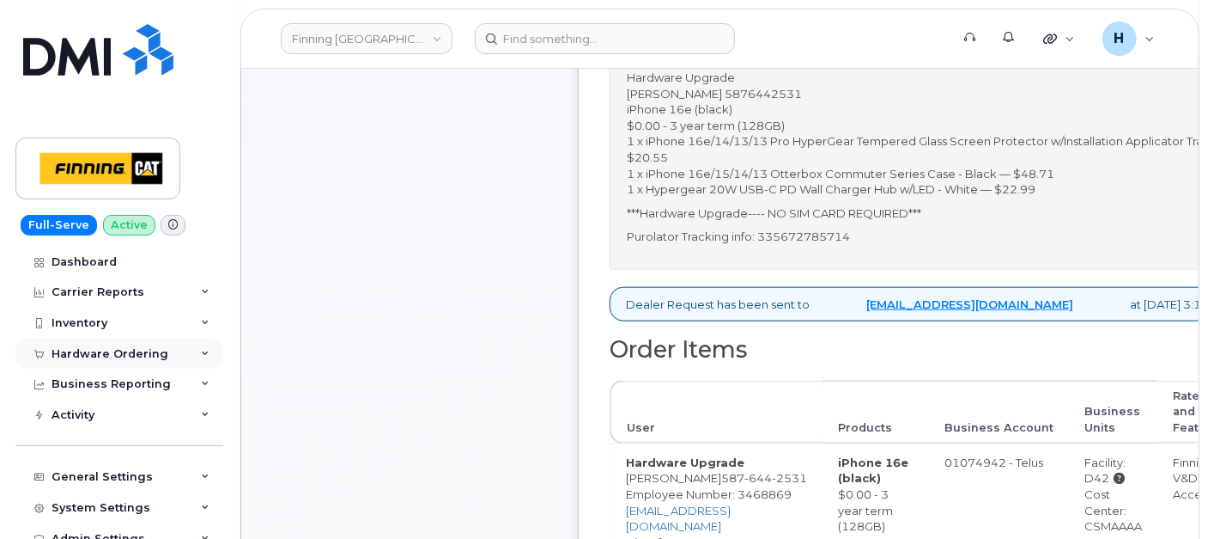
click at [101, 361] on div "Hardware Ordering" at bounding box center [119, 353] width 208 height 31
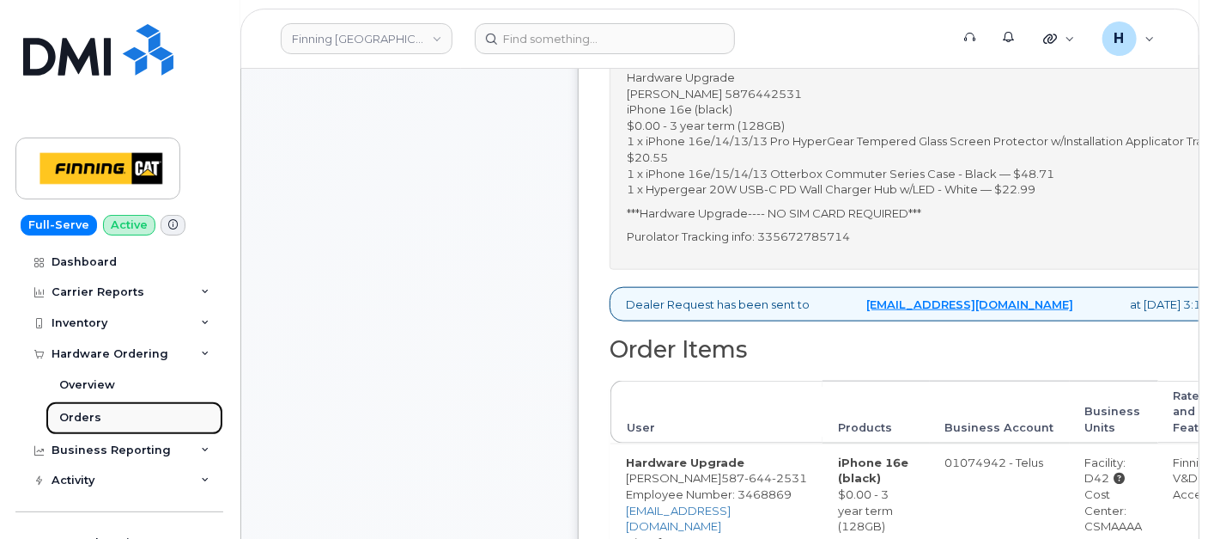
click at [86, 423] on div "Orders" at bounding box center [80, 417] width 42 height 15
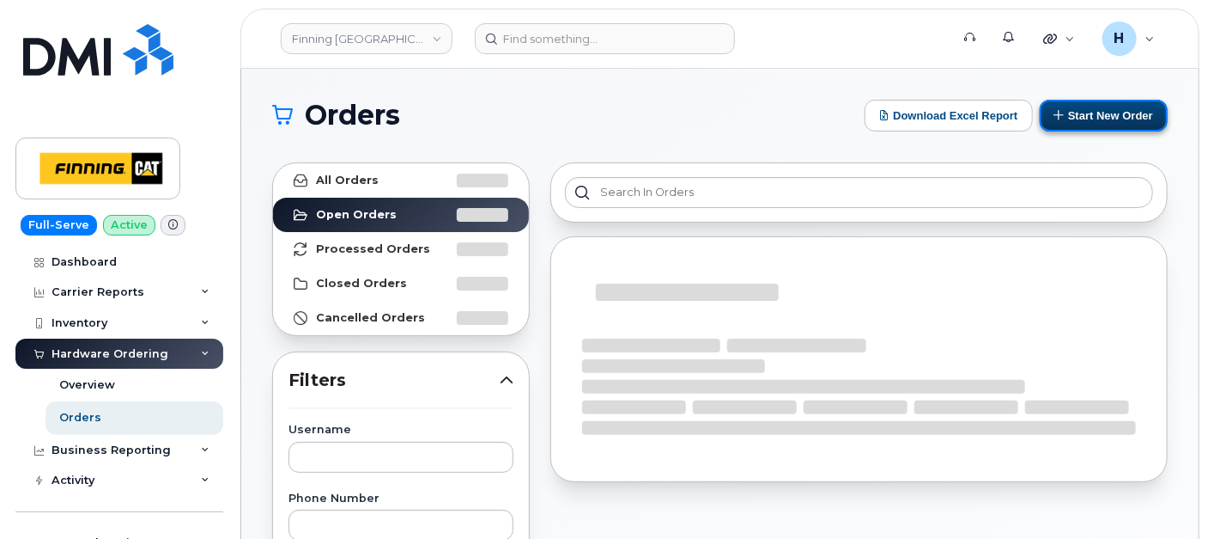
click at [1085, 119] on button "Start New Order" at bounding box center [1104, 116] width 128 height 32
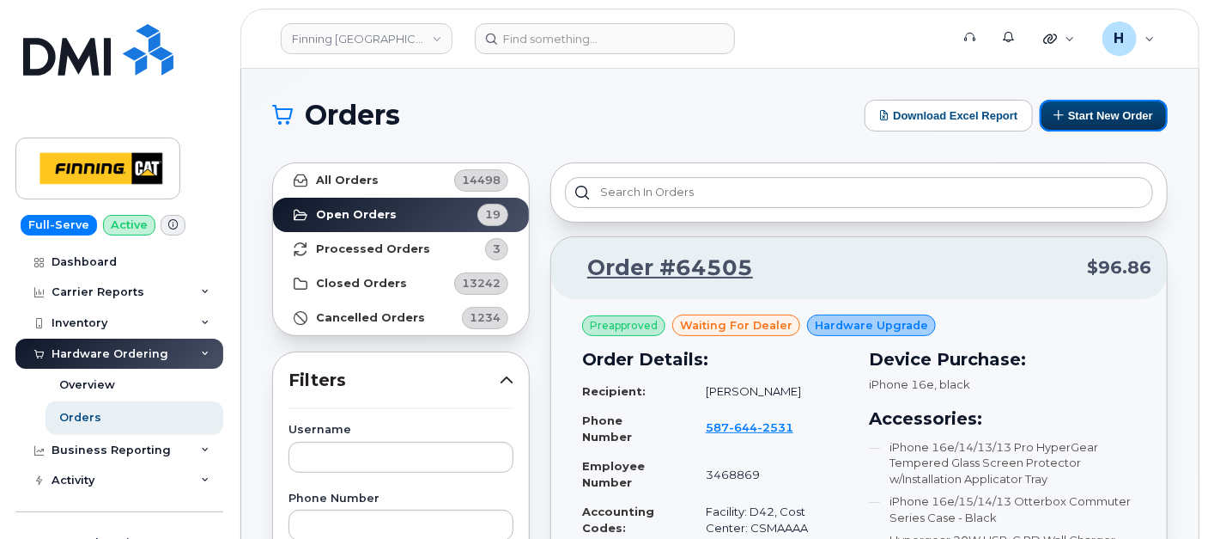
click at [1118, 111] on button "Start New Order" at bounding box center [1104, 116] width 128 height 32
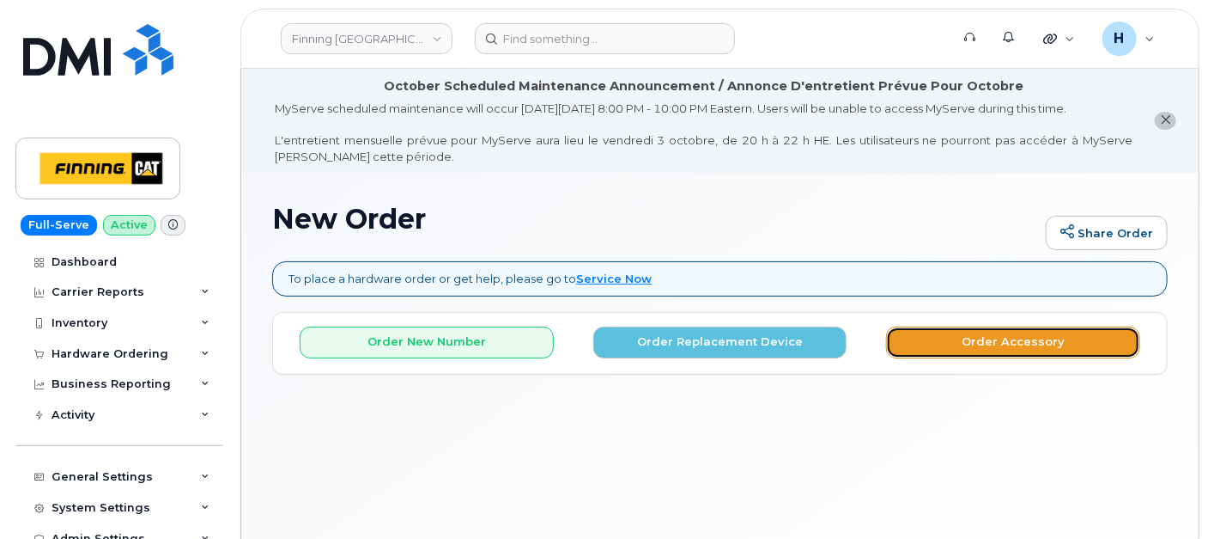
click at [939, 348] on button "Order Accessory" at bounding box center [1013, 342] width 254 height 32
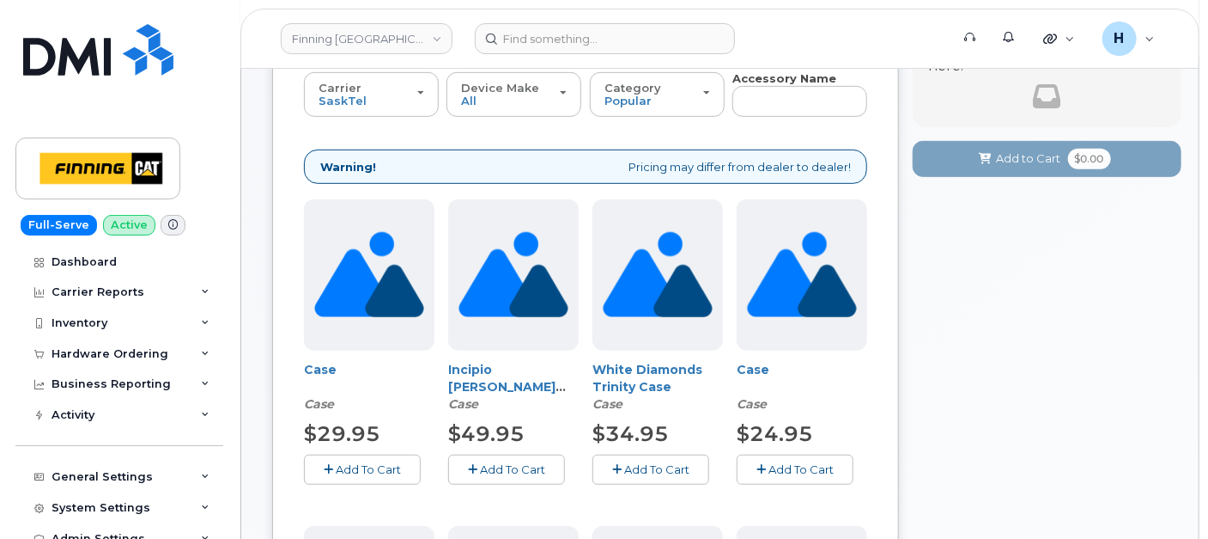
scroll to position [112, 0]
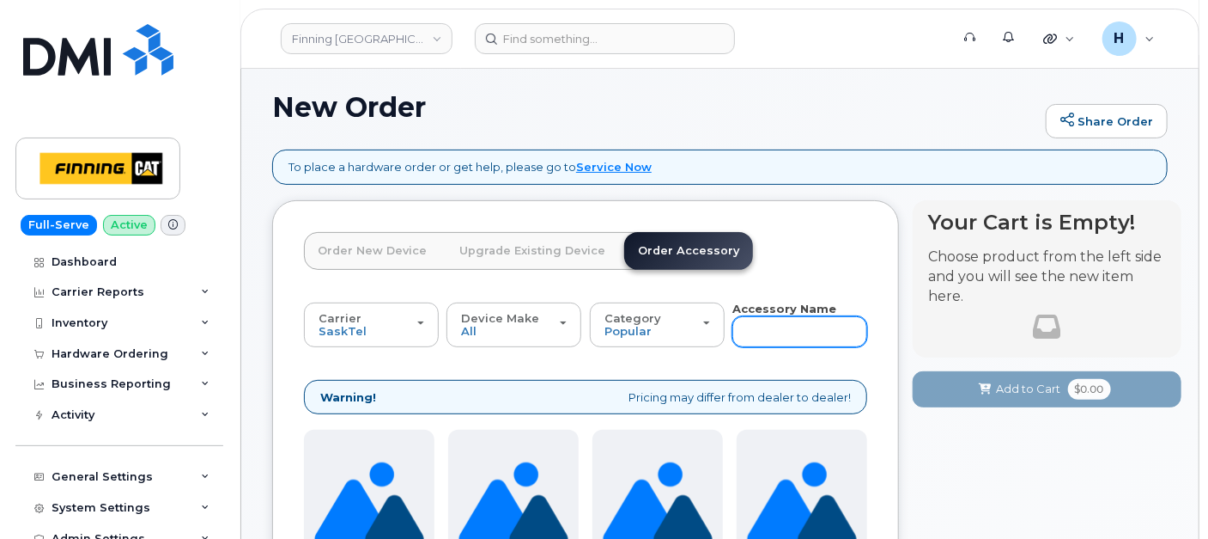
click at [752, 345] on input "text" at bounding box center [800, 331] width 135 height 31
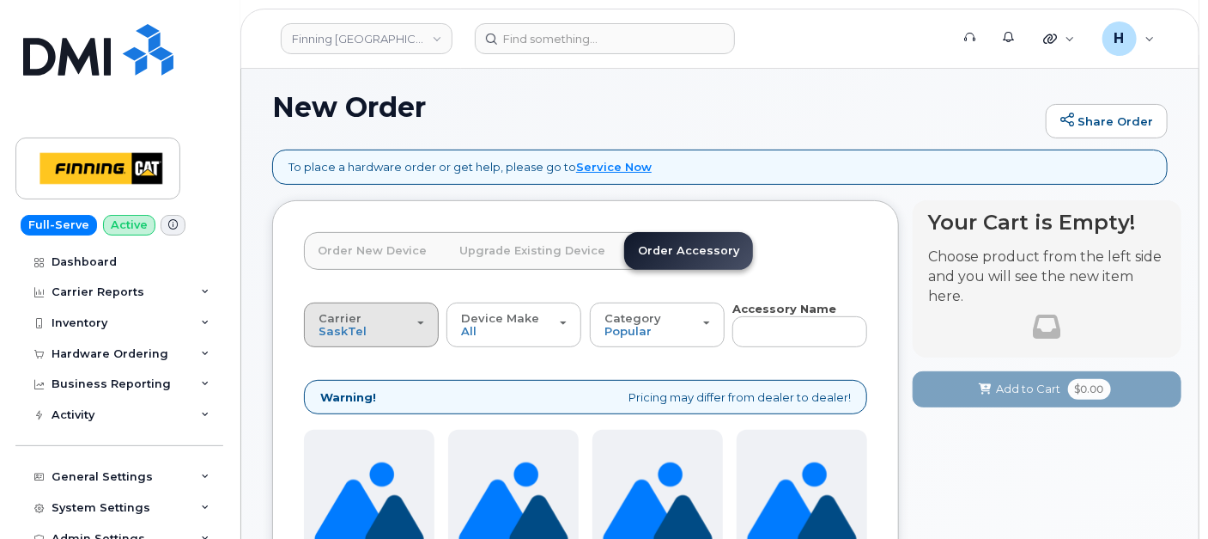
click at [424, 331] on button "Carrier SaskTel Telus" at bounding box center [371, 324] width 135 height 45
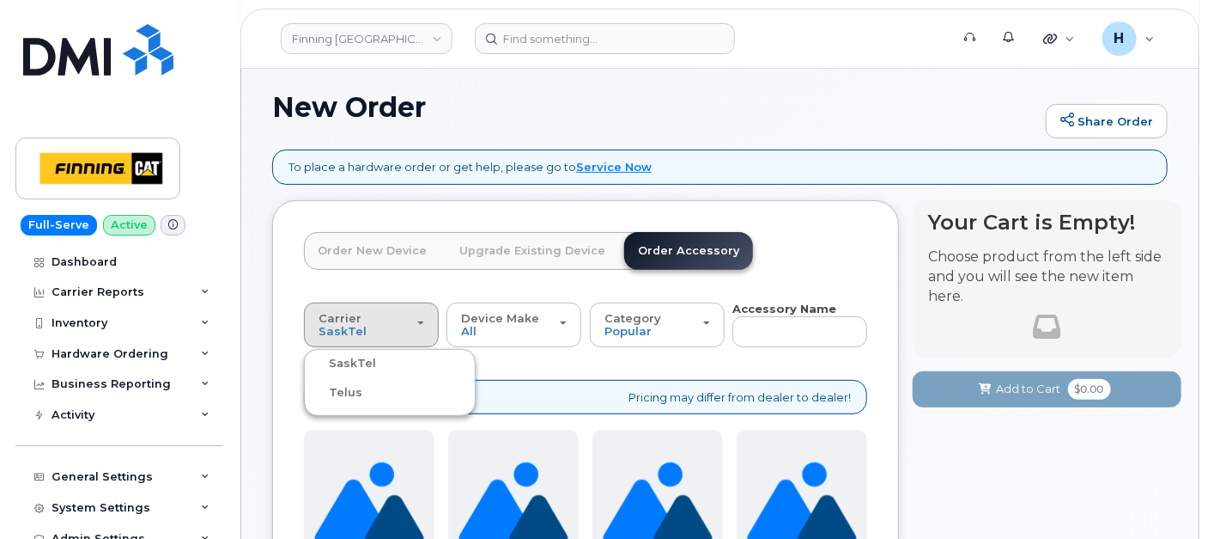
click at [349, 386] on label "Telus" at bounding box center [335, 392] width 54 height 21
click at [0, 0] on input "Telus" at bounding box center [0, 0] width 0 height 0
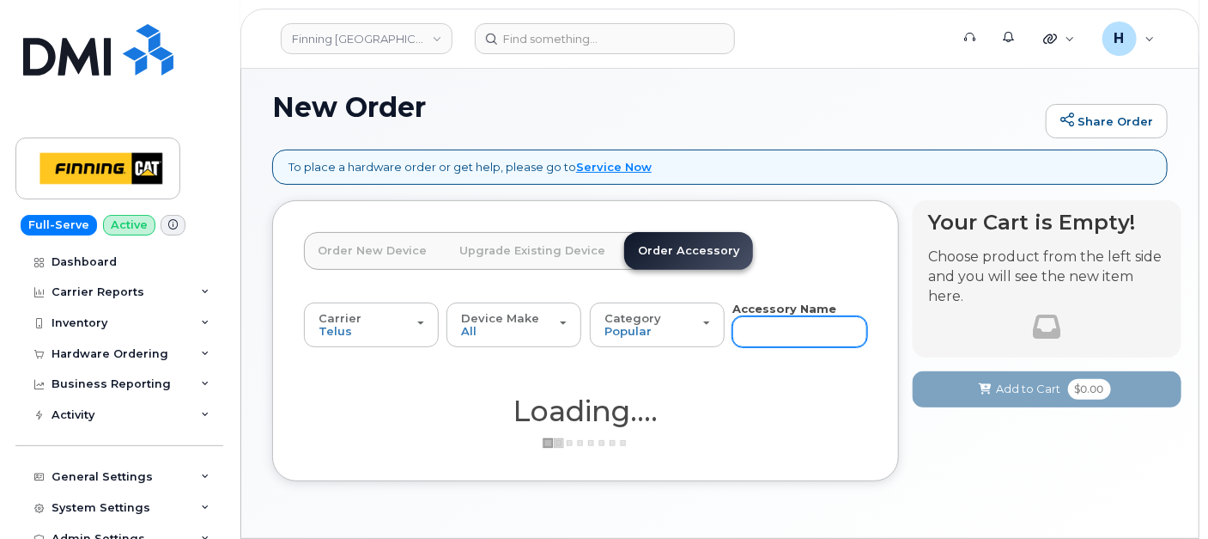
click at [738, 328] on input "text" at bounding box center [800, 331] width 135 height 31
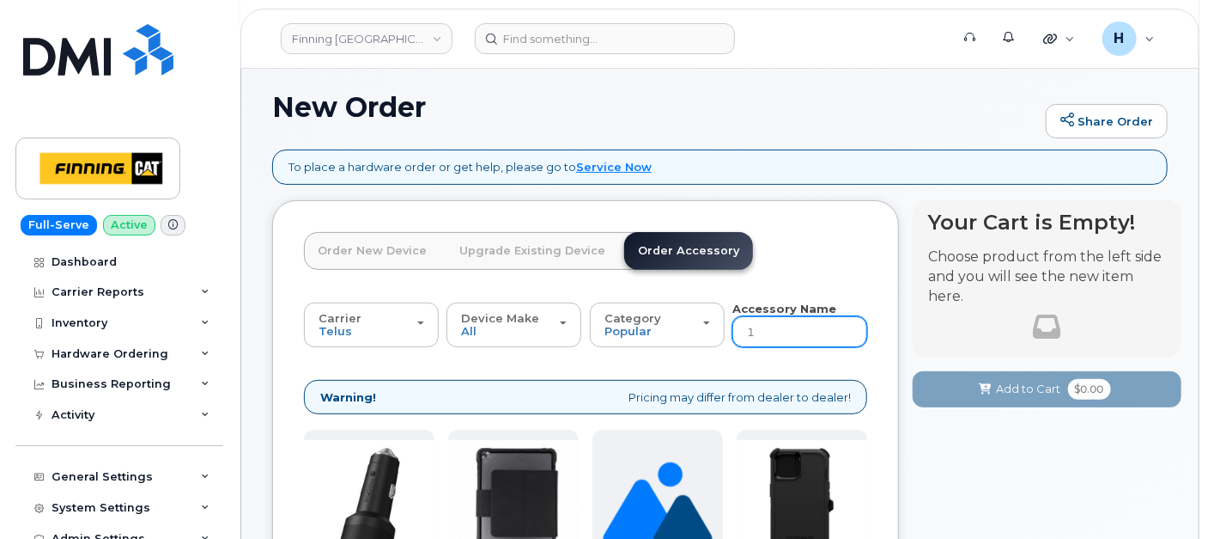
click at [749, 328] on input "1" at bounding box center [800, 331] width 135 height 31
type input "13"
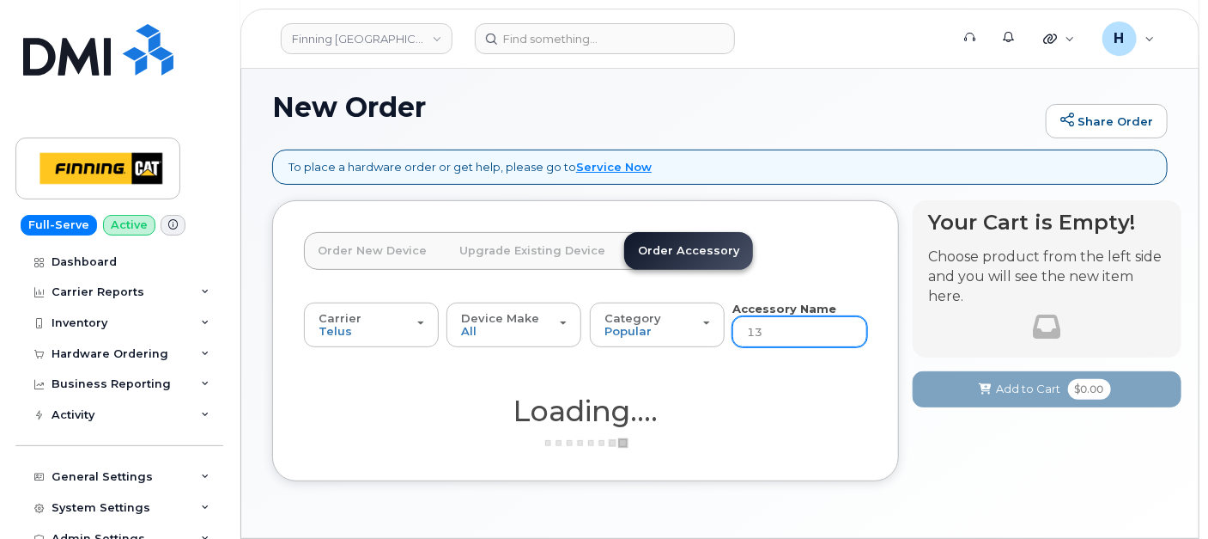
click at [765, 331] on input "13" at bounding box center [800, 331] width 135 height 31
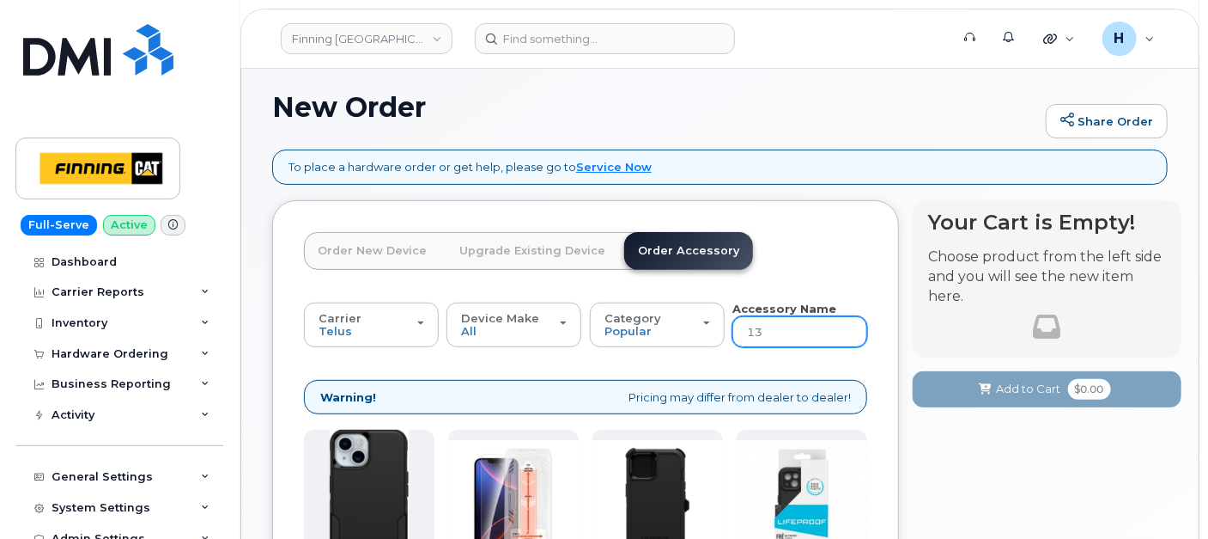
click at [765, 331] on input "13" at bounding box center [800, 331] width 135 height 31
type input "12"
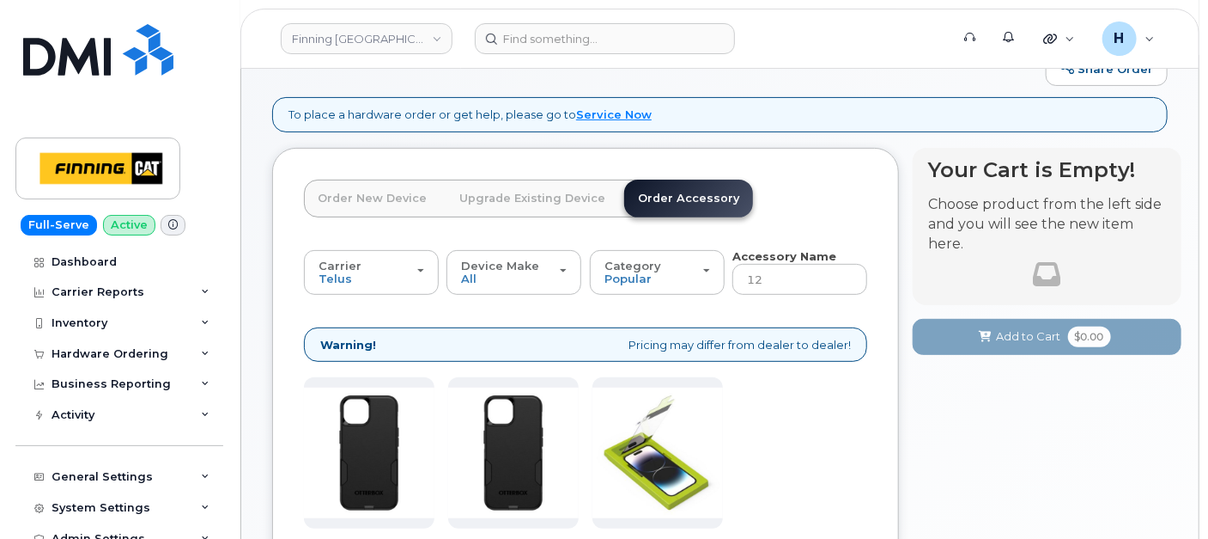
scroll to position [356, 0]
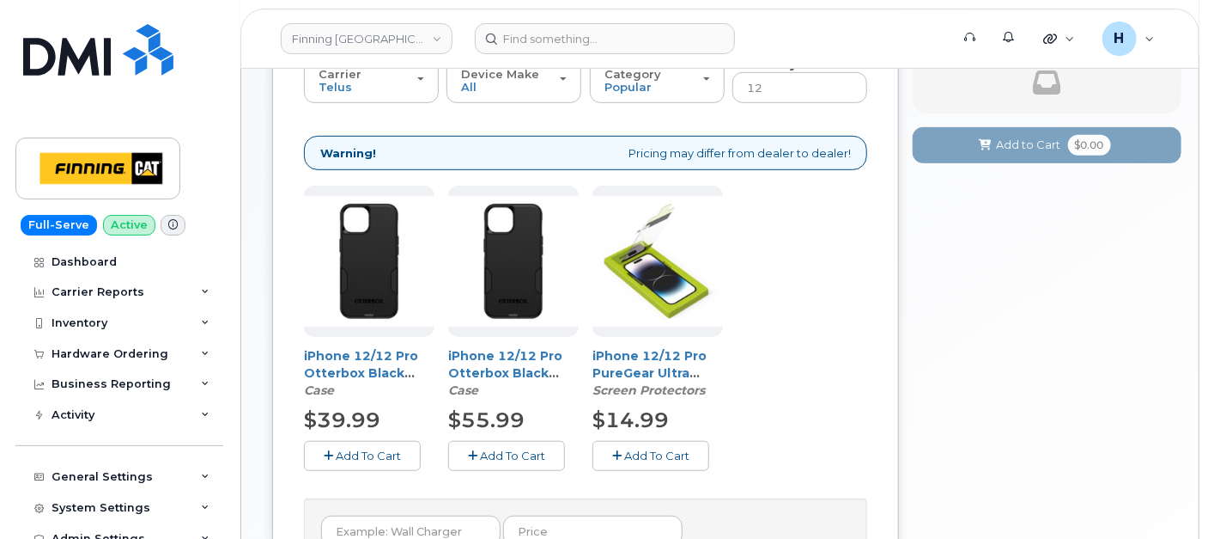
click at [503, 452] on span "Add To Cart" at bounding box center [512, 455] width 65 height 14
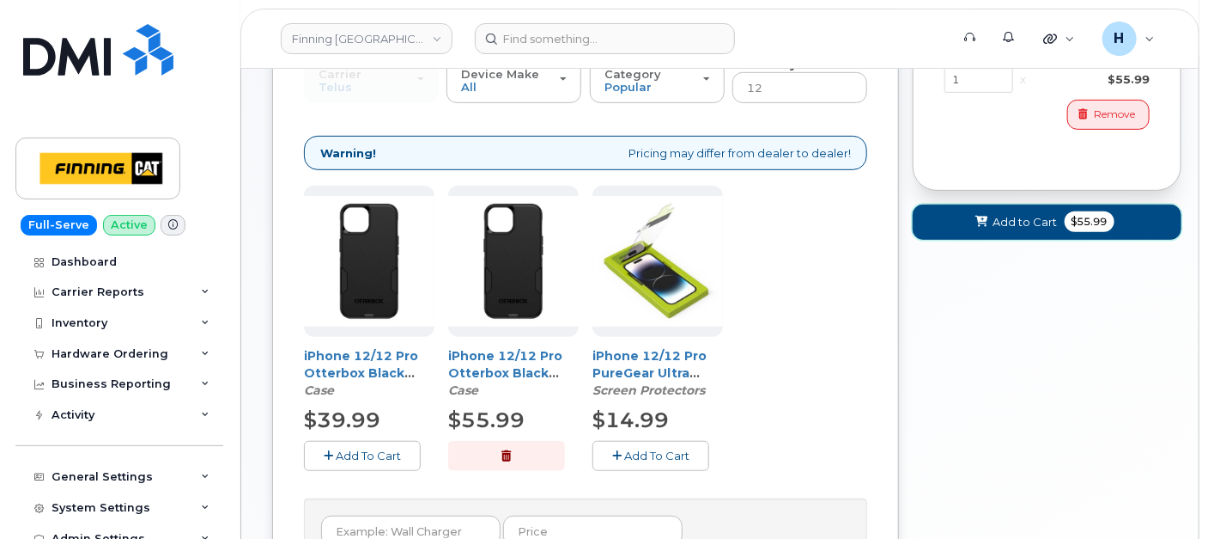
click at [1013, 204] on button "Add to Cart $55.99" at bounding box center [1047, 221] width 269 height 35
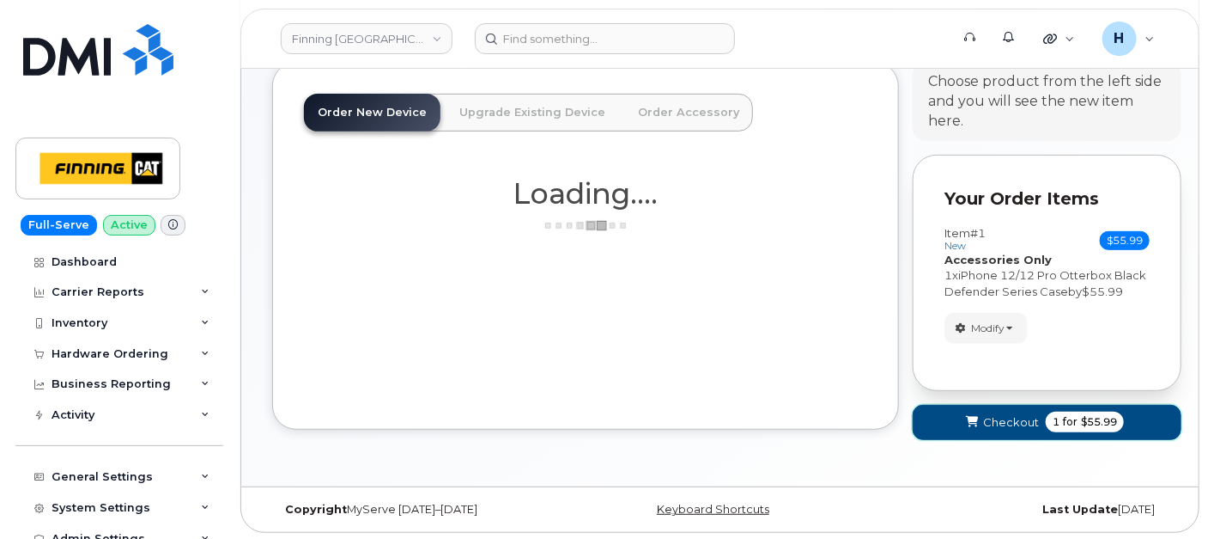
drag, startPoint x: 977, startPoint y: 428, endPoint x: 732, endPoint y: 17, distance: 478.0
click at [977, 428] on button "Checkout 1 for $55.99" at bounding box center [1047, 422] width 269 height 35
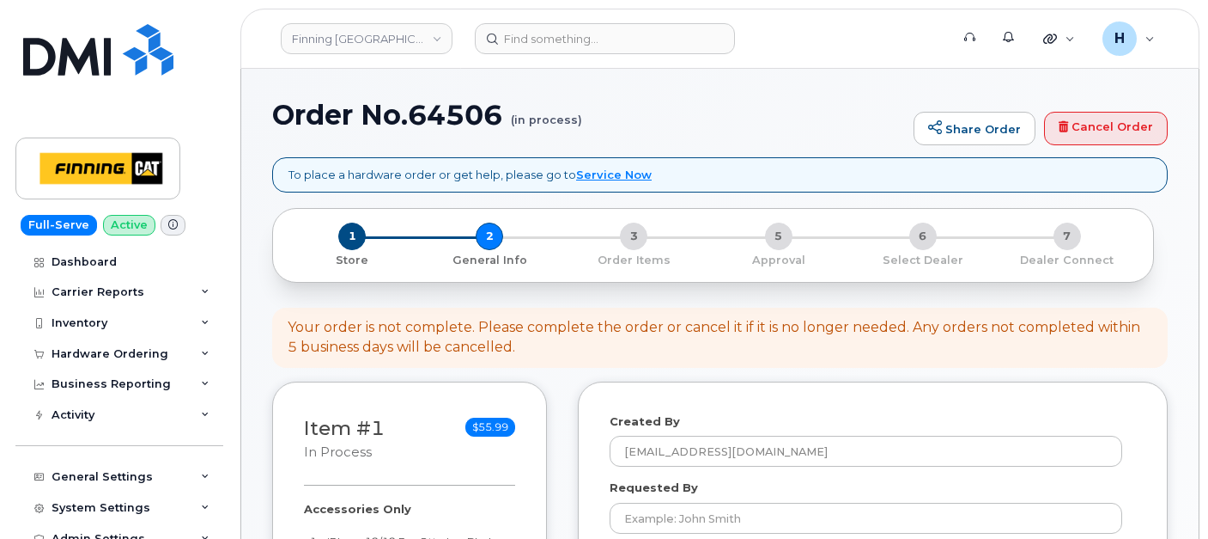
select select
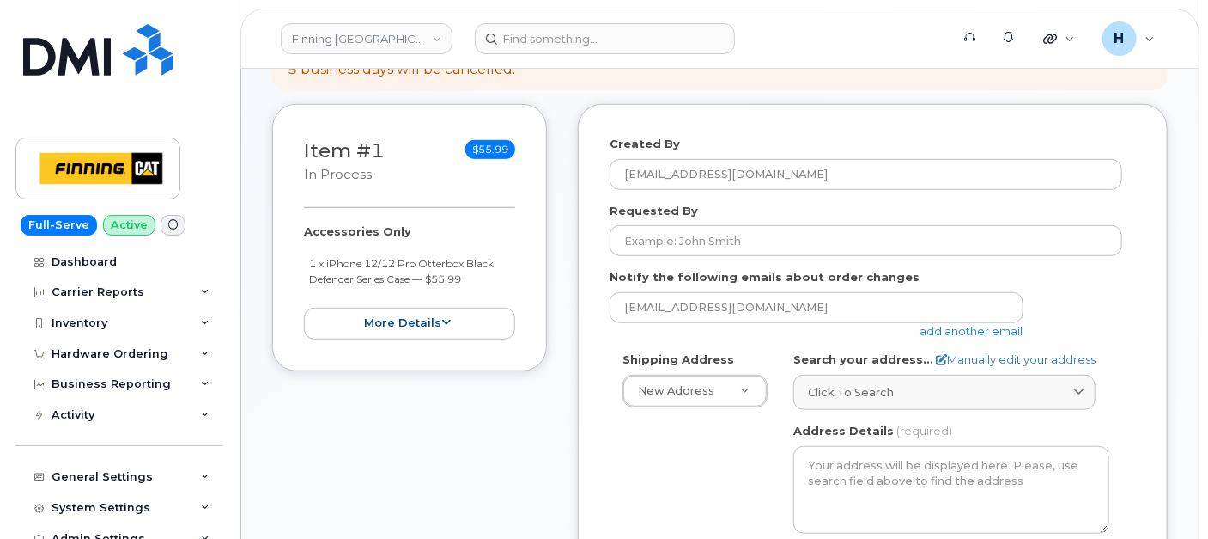
scroll to position [95, 0]
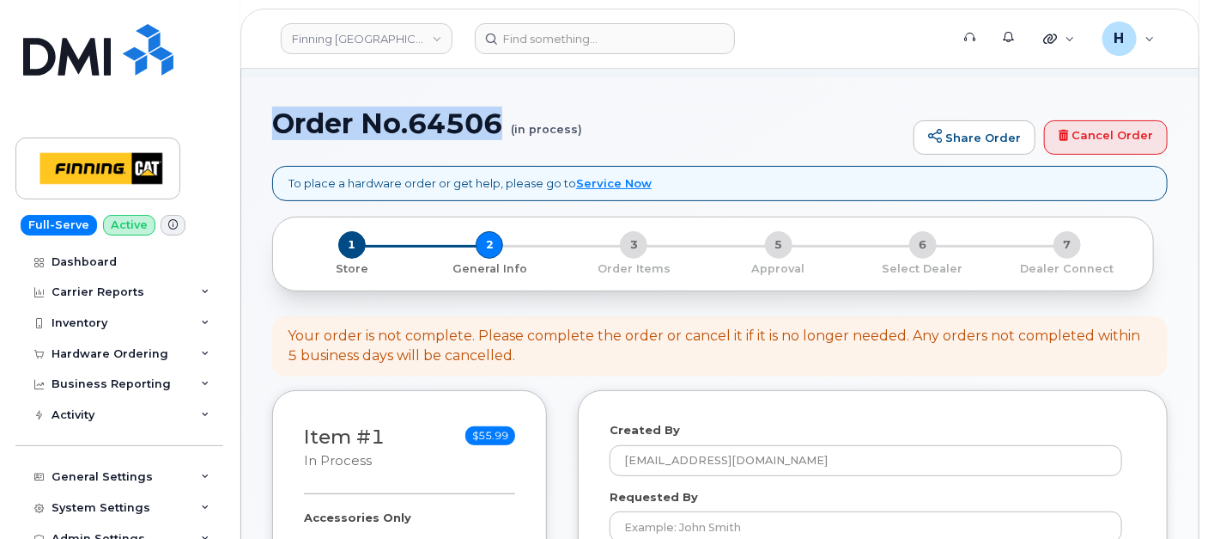
drag, startPoint x: 266, startPoint y: 137, endPoint x: 502, endPoint y: 138, distance: 235.3
copy h1 "Order No.64506"
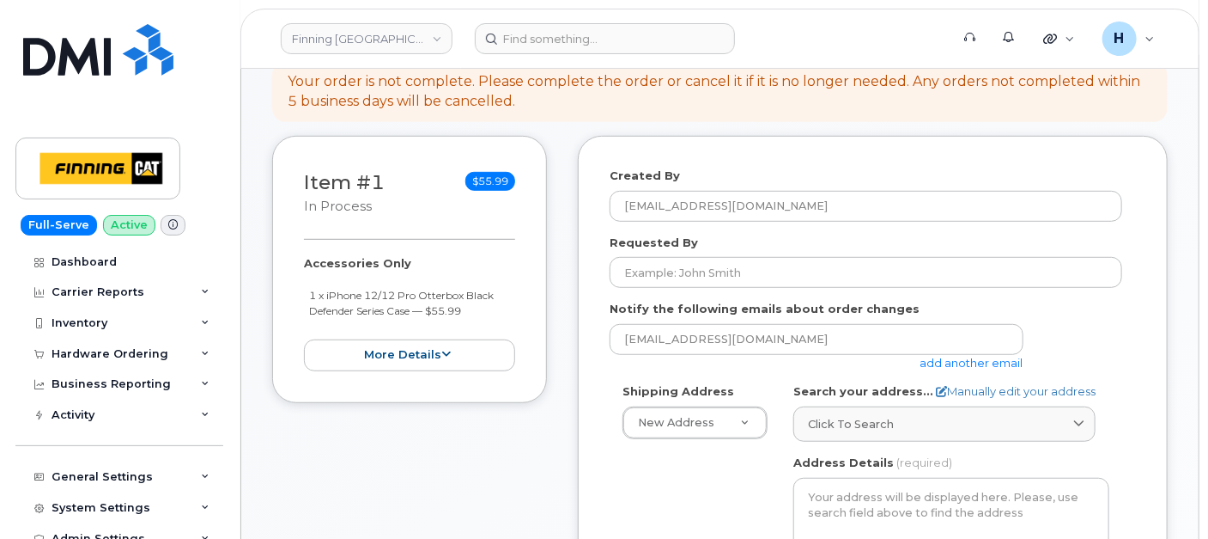
scroll to position [477, 0]
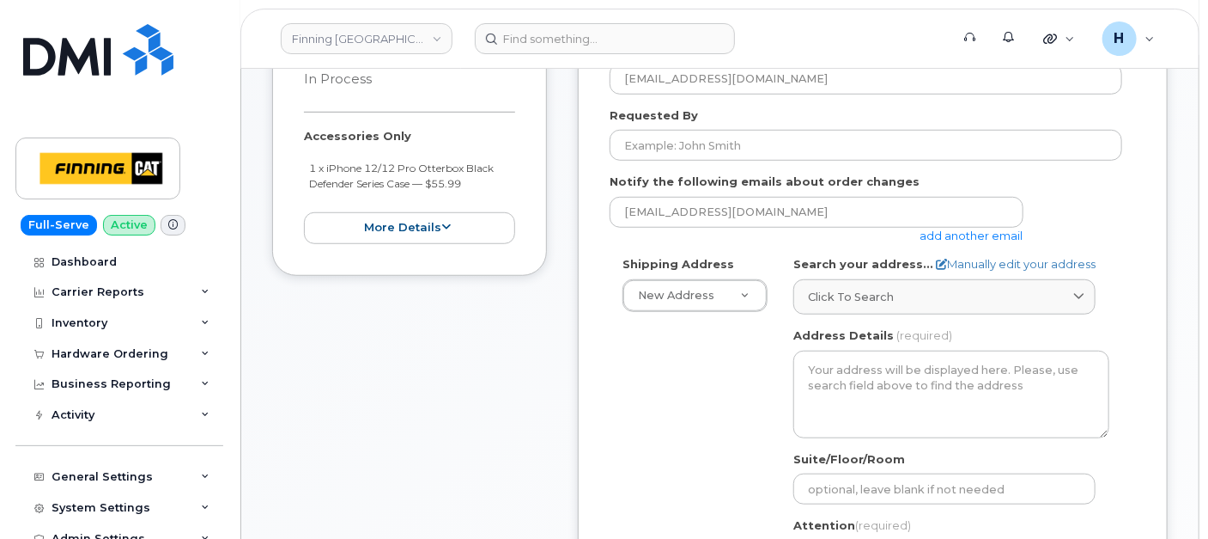
drag, startPoint x: 295, startPoint y: 142, endPoint x: 473, endPoint y: 180, distance: 182.8
click at [473, 180] on div "Item #1 in process $55.99 Accessories Only 1 x iPhone 12/12 Pro Otterbox Black …" at bounding box center [409, 142] width 275 height 267
copy div "Accessories Only 1 x iPhone 12/12 Pro Otterbox Black Defender Series Case — $55…"
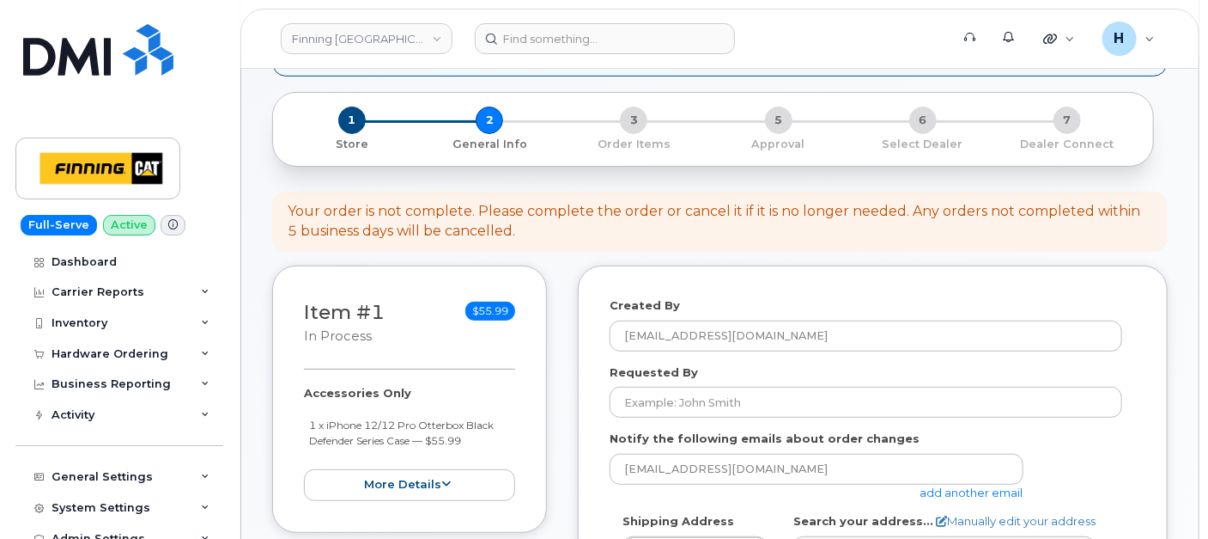
scroll to position [95, 0]
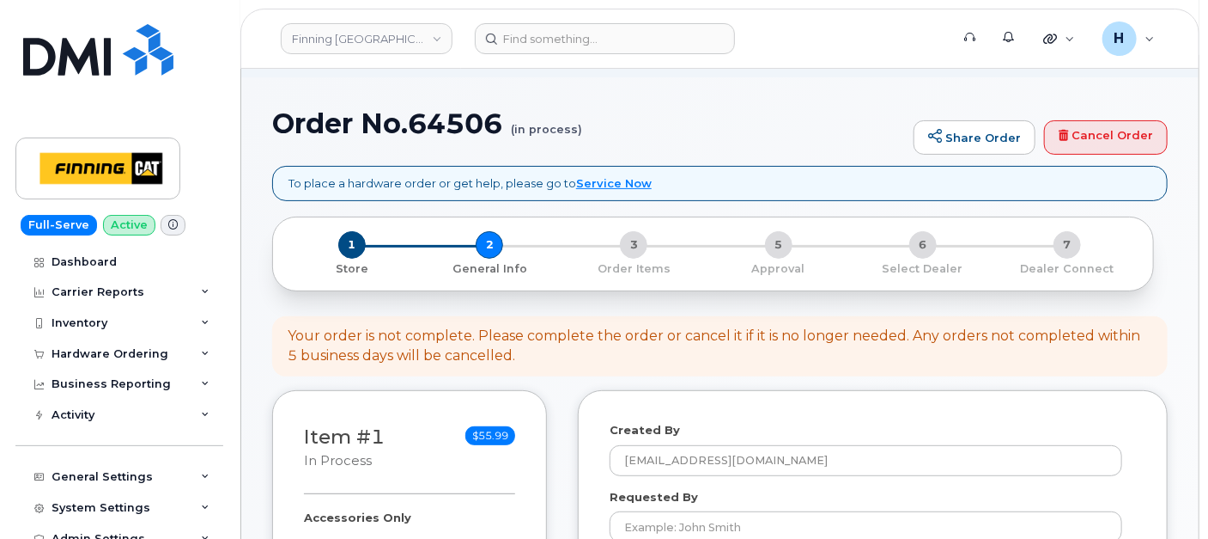
click at [463, 124] on h1 "Order No.64506 (in process)" at bounding box center [588, 123] width 633 height 30
copy h1 "64506"
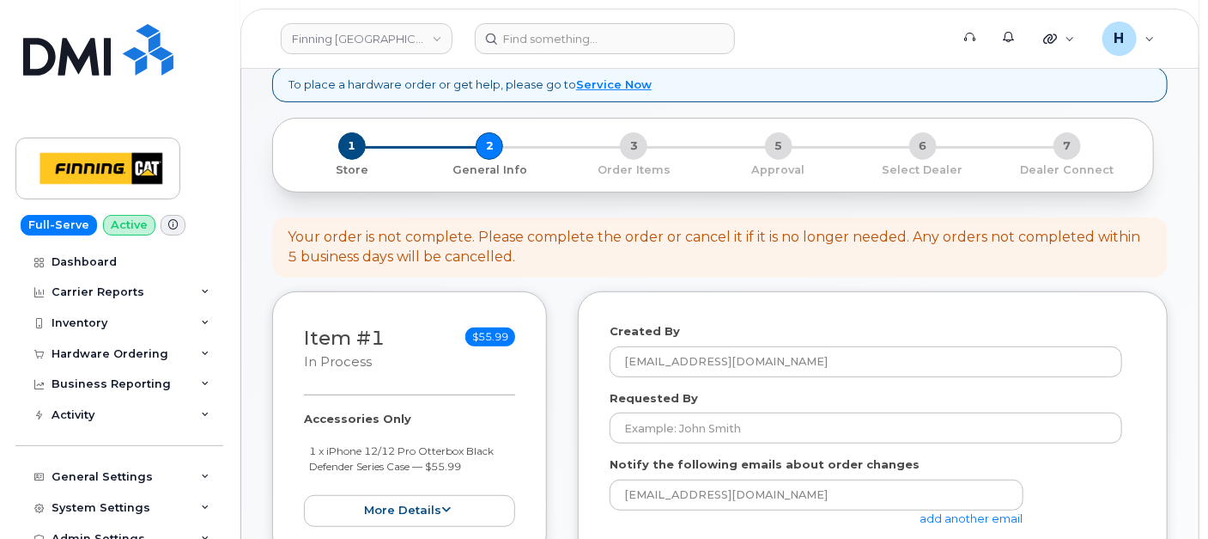
scroll to position [286, 0]
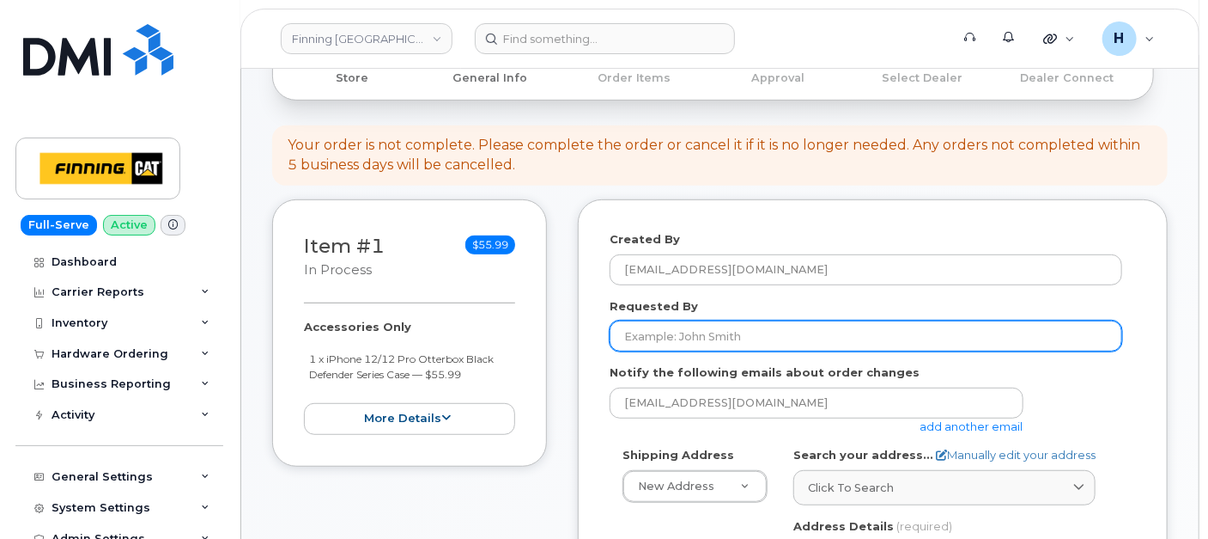
drag, startPoint x: 714, startPoint y: 336, endPoint x: 735, endPoint y: 333, distance: 21.6
click at [714, 336] on input "Requested By" at bounding box center [866, 335] width 513 height 31
paste input "RITM0497196"
type input "RITM0497196"
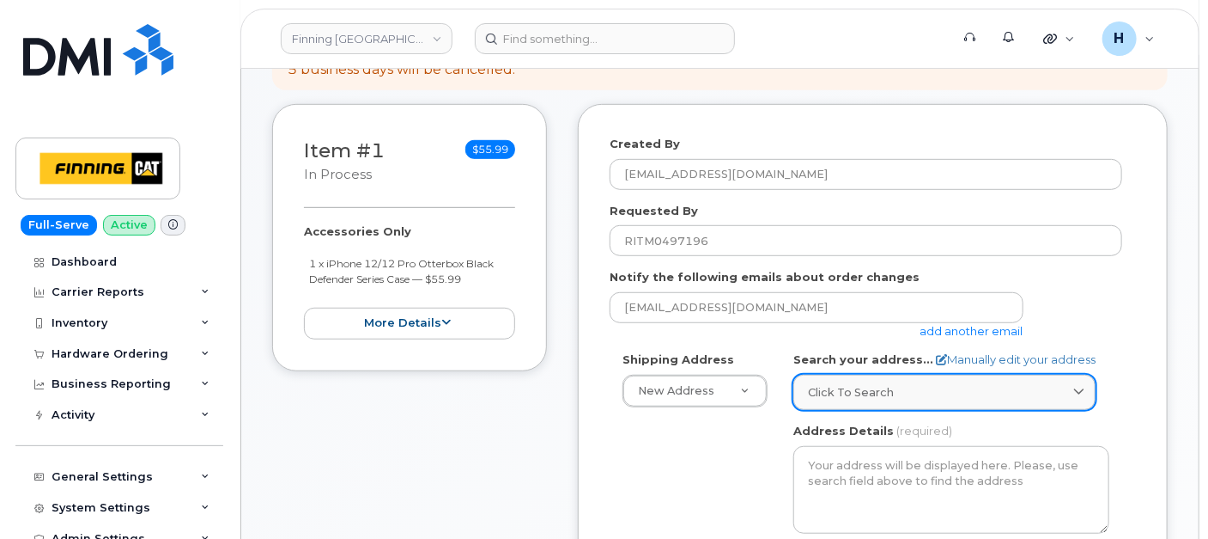
click at [834, 386] on span "Click to search" at bounding box center [851, 392] width 86 height 16
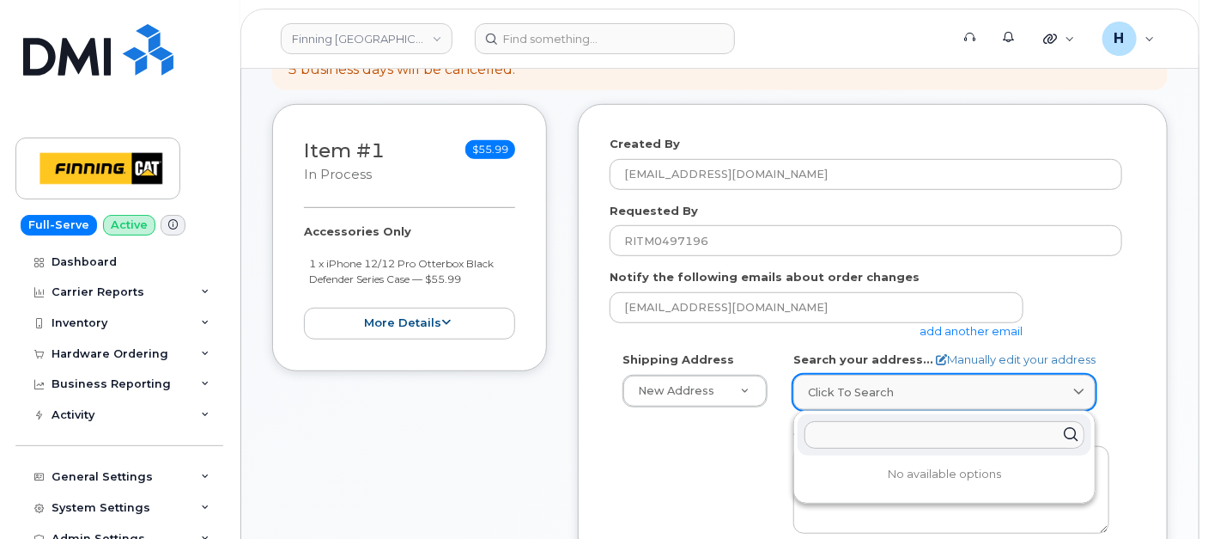
paste input "[STREET_ADDRESS]"
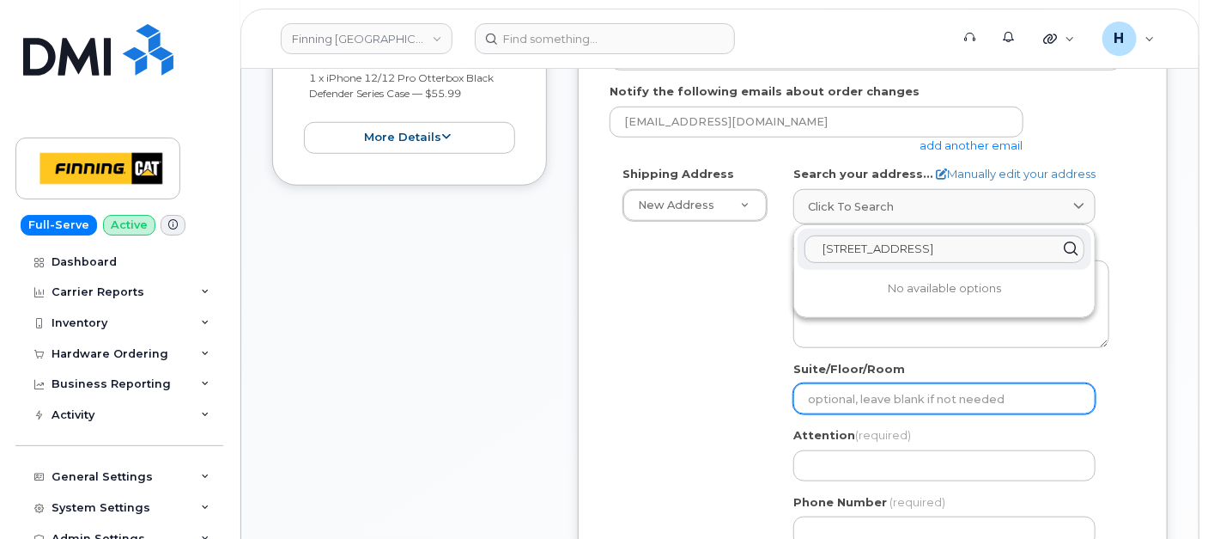
scroll to position [572, 0]
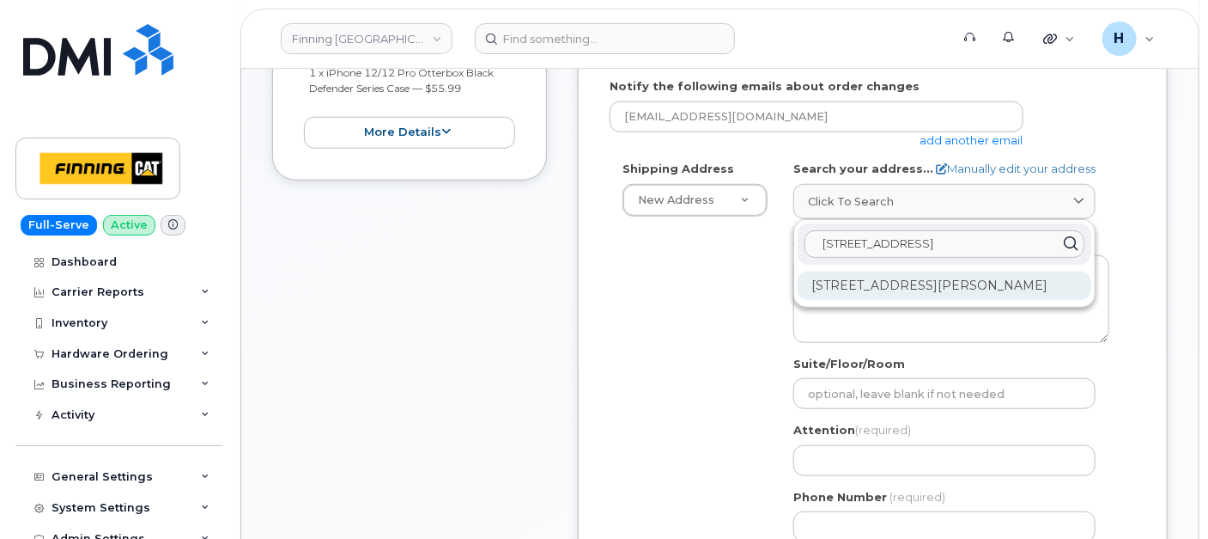
type input "700 Osprey Ave"
click at [936, 277] on div "700 Osprey Ave Campbell River BC V9H 1V8" at bounding box center [945, 285] width 294 height 28
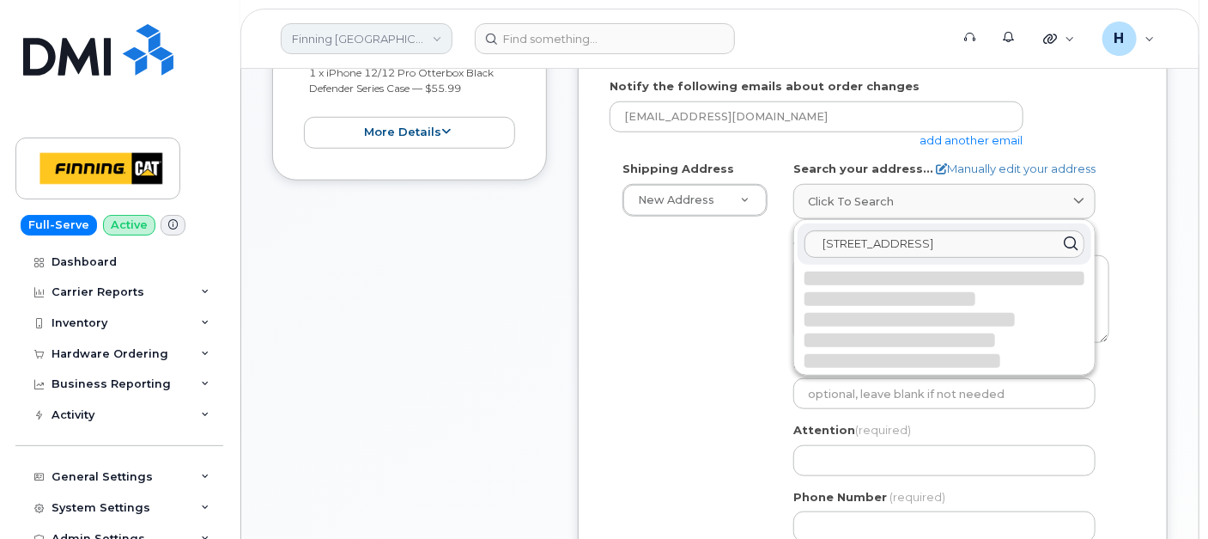
select select
type textarea "700 Osprey Ave CAMPBELL RIVER BC V9H 1V8 CANADA"
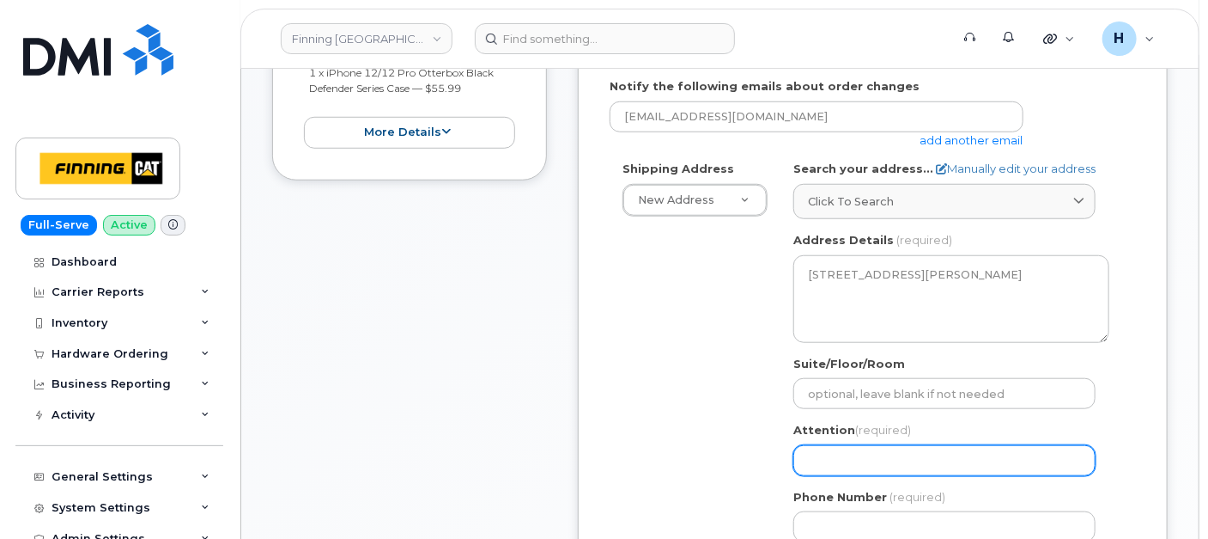
drag, startPoint x: 861, startPoint y: 461, endPoint x: 541, endPoint y: 388, distance: 327.7
click at [861, 461] on input "Attention (required)" at bounding box center [945, 460] width 302 height 31
paste input "[PERSON_NAME]"
select select
type input "[PERSON_NAME]"
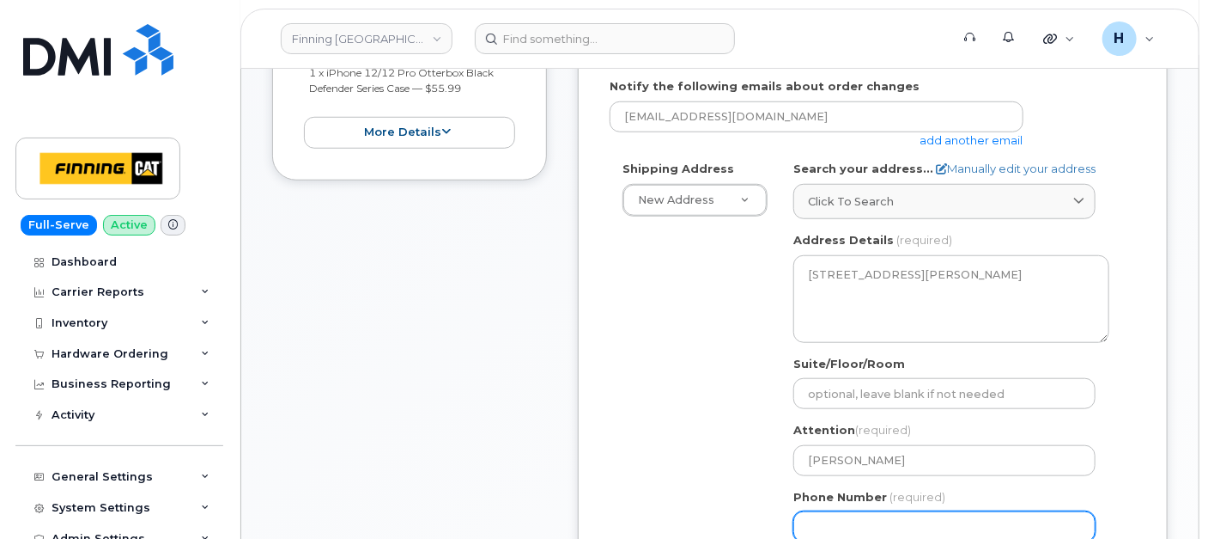
drag, startPoint x: 839, startPoint y: 516, endPoint x: 612, endPoint y: 436, distance: 240.4
click at [839, 516] on input "Phone Number" at bounding box center [945, 526] width 302 height 31
paste input "2502014032"
select select
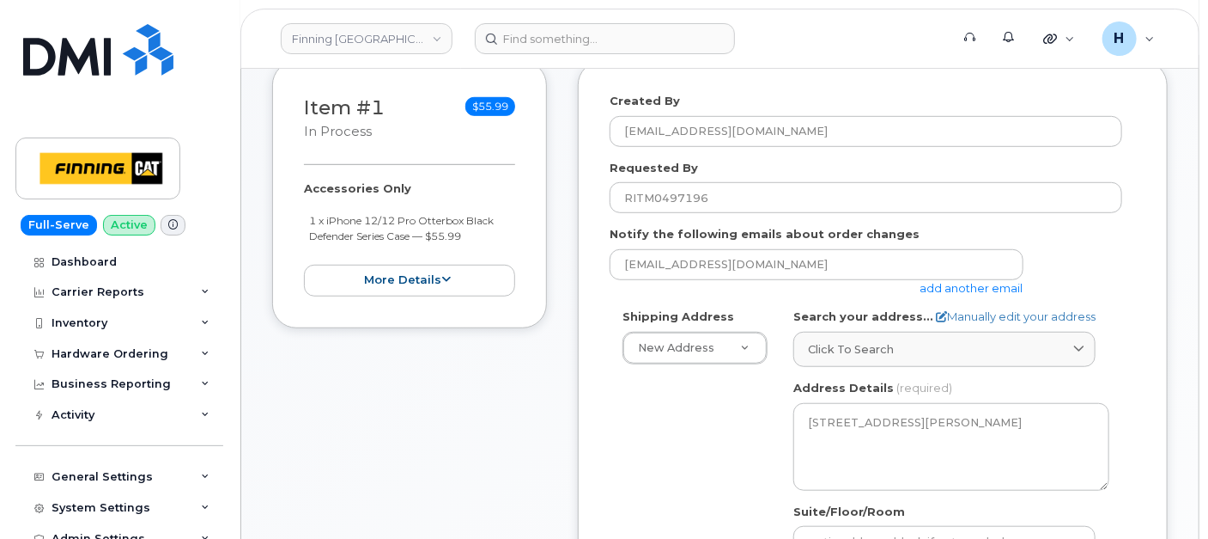
scroll to position [381, 0]
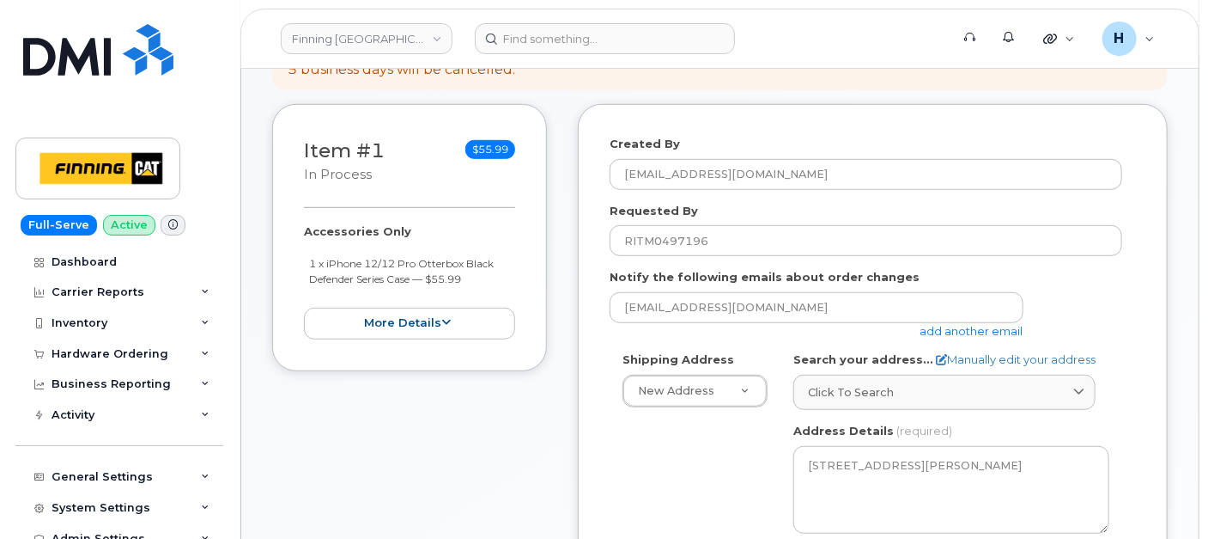
type input "2502014032"
drag, startPoint x: 307, startPoint y: 231, endPoint x: 479, endPoint y: 282, distance: 179.9
click at [479, 282] on div "Accessories Only 1 x iPhone 12/12 Pro Otterbox Black Defender Series Case — $55…" at bounding box center [409, 281] width 211 height 116
copy div "Accessories Only 1 x iPhone 12/12 Pro Otterbox Black Defender Series Case — $55…"
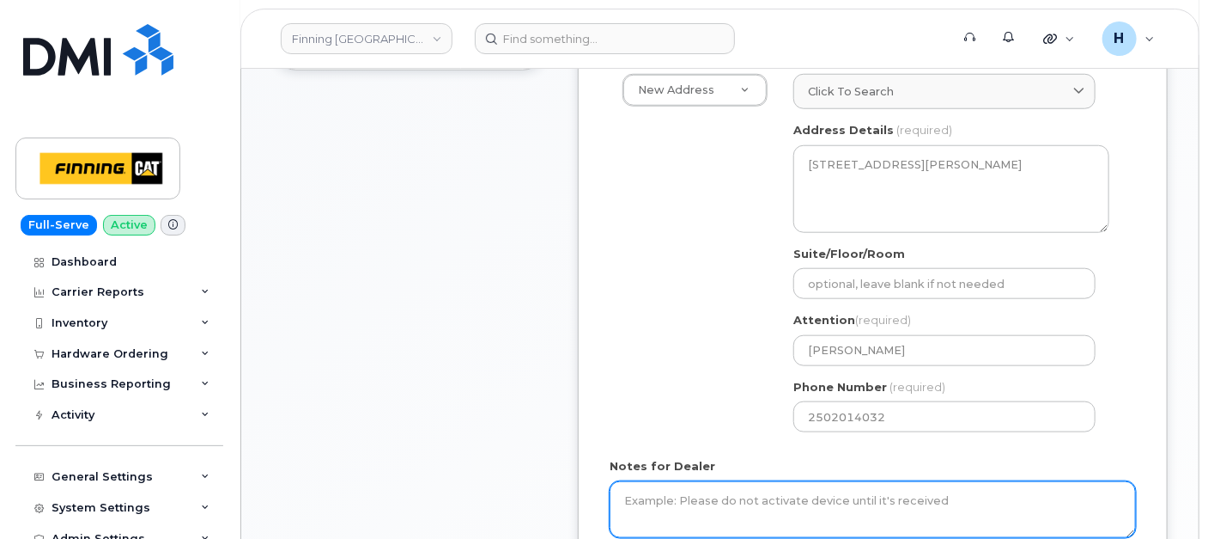
scroll to position [763, 0]
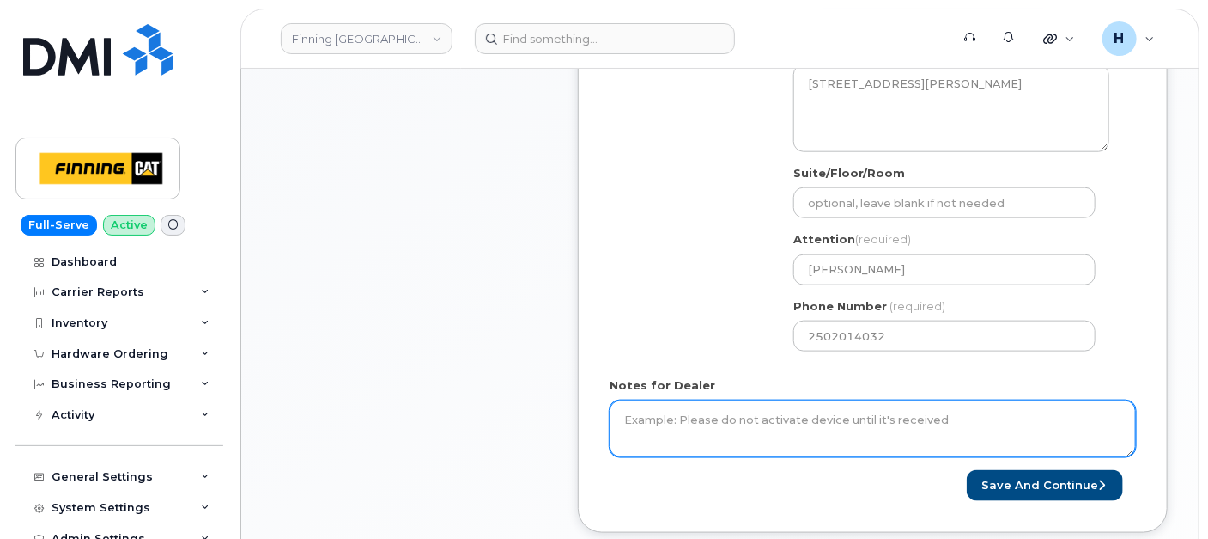
click at [691, 422] on textarea "Notes for Dealer" at bounding box center [873, 428] width 526 height 57
paste textarea "Accessories Only 1 x iPhone 12/12 Pro Otterbox Black Defender Series Case — $55…"
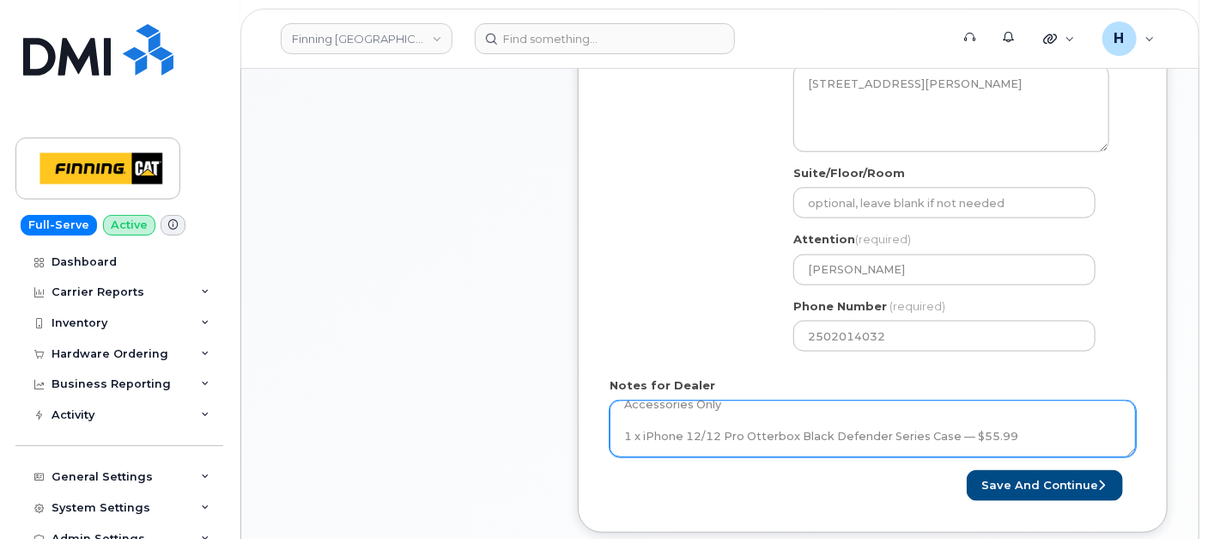
scroll to position [34, 0]
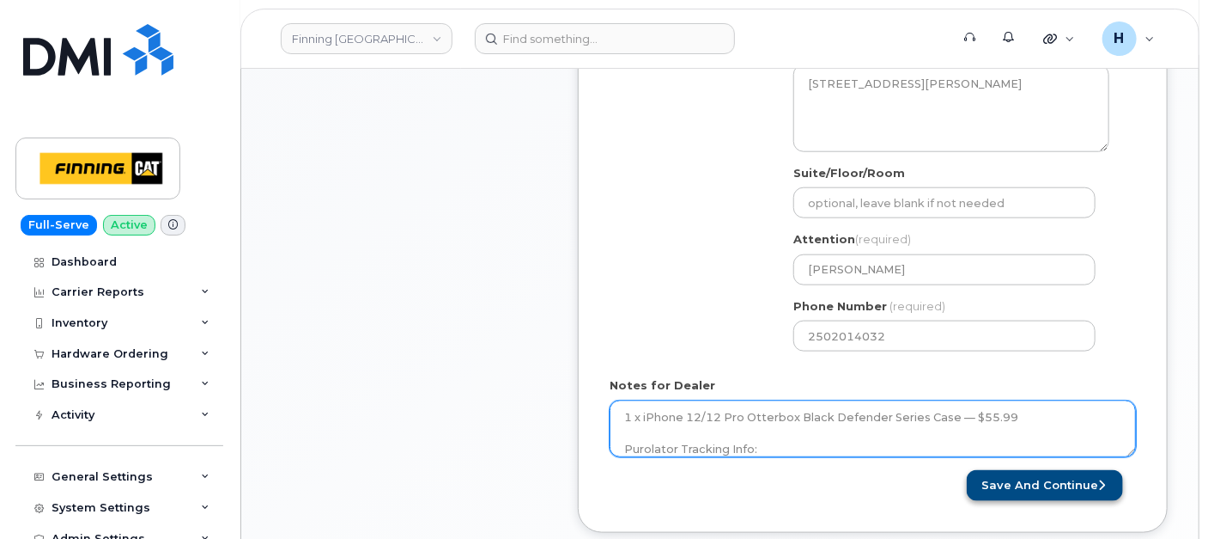
type textarea "Accessories Only 1 x iPhone 12/12 Pro Otterbox Black Defender Series Case — $55…"
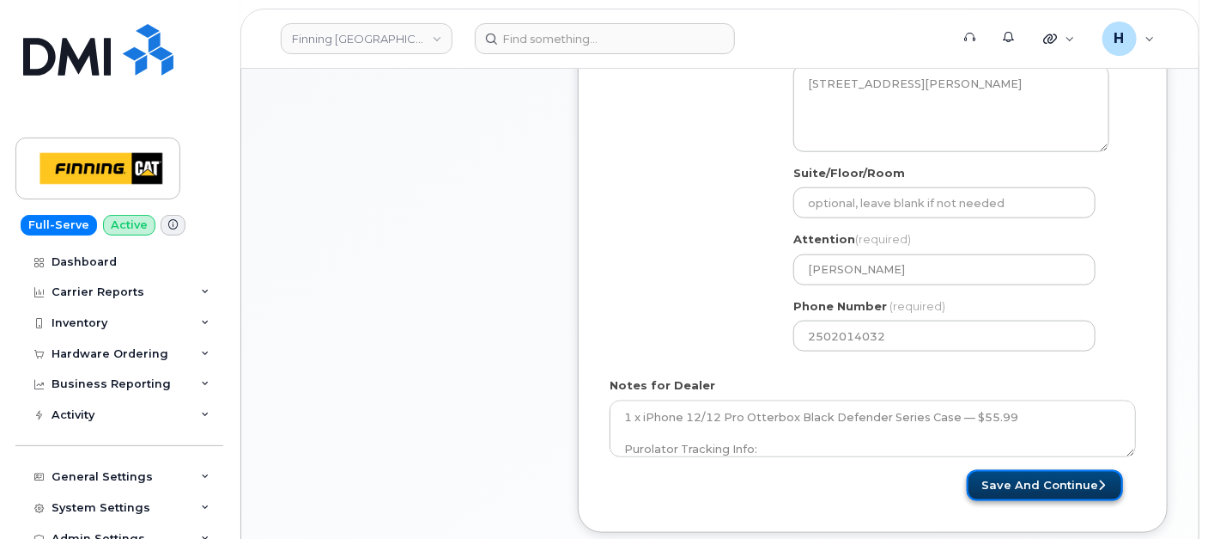
click at [1000, 480] on button "Save and Continue" at bounding box center [1045, 486] width 156 height 32
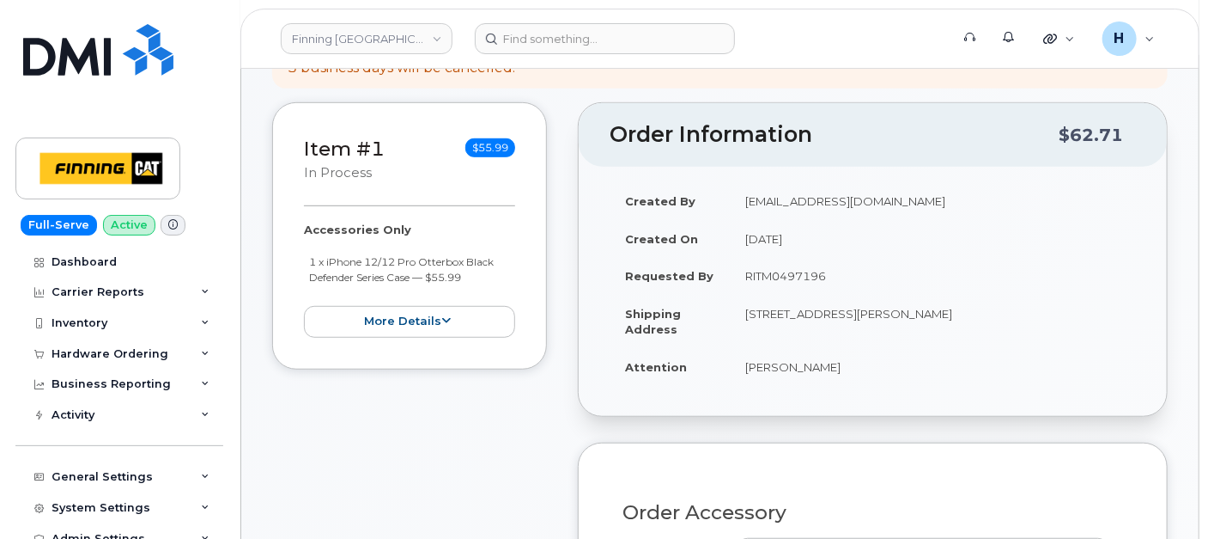
scroll to position [477, 0]
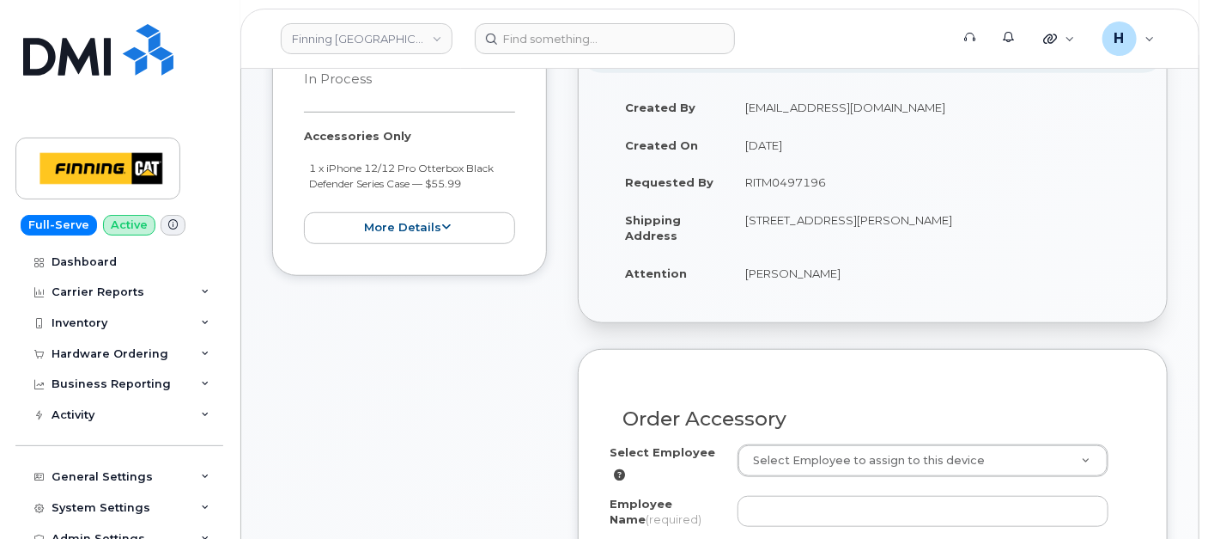
drag, startPoint x: 714, startPoint y: 267, endPoint x: 868, endPoint y: 275, distance: 154.8
click at [868, 275] on tr "Attention [PERSON_NAME]" at bounding box center [873, 273] width 526 height 38
copy tr "[PERSON_NAME]"
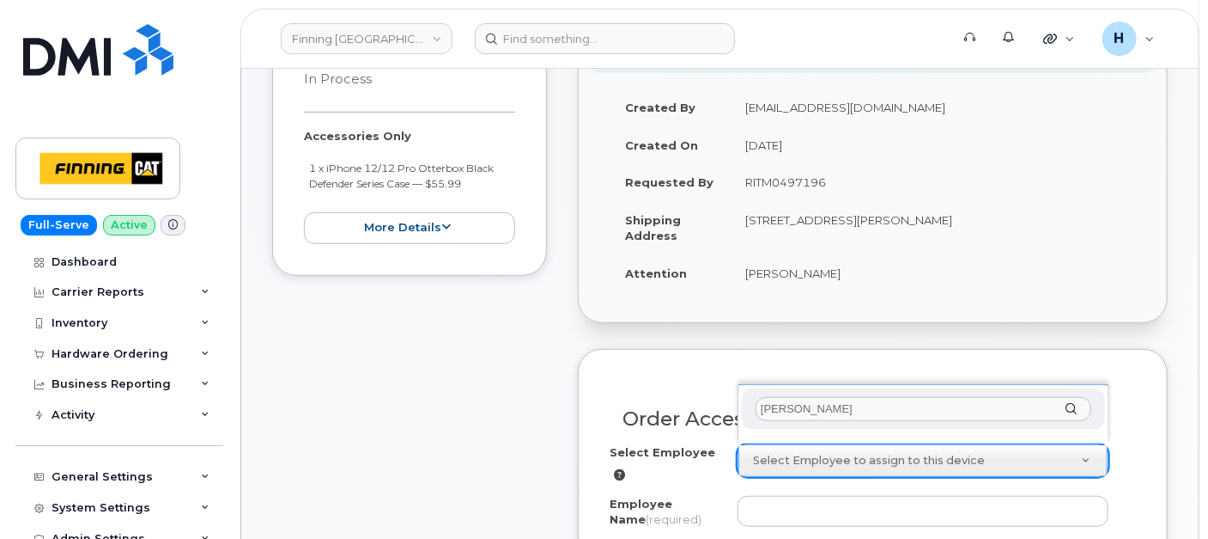
click at [784, 397] on input "[PERSON_NAME]" at bounding box center [924, 409] width 336 height 25
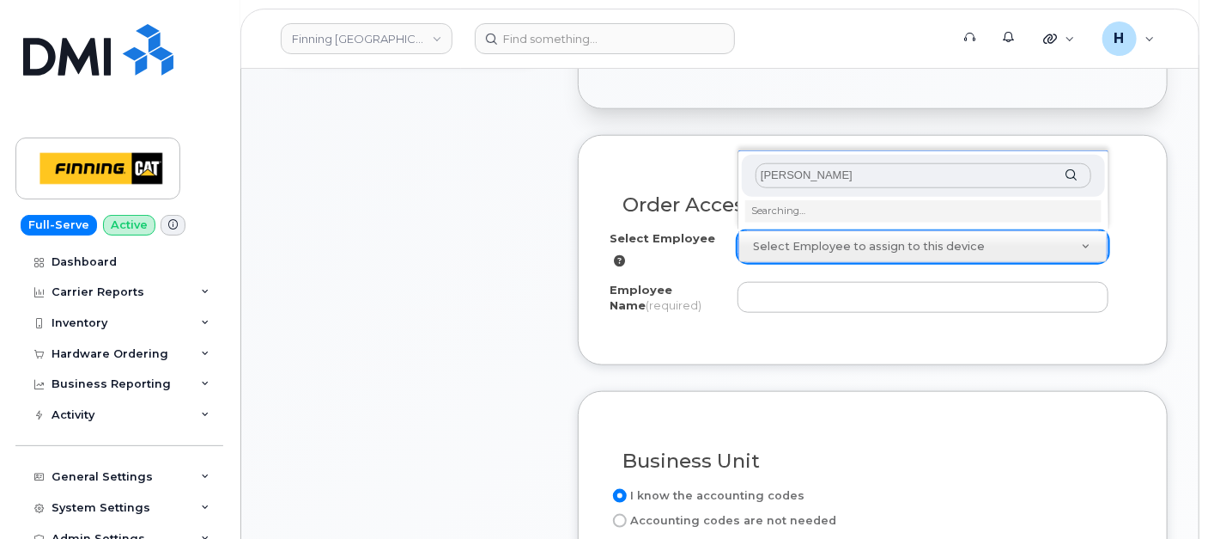
scroll to position [763, 0]
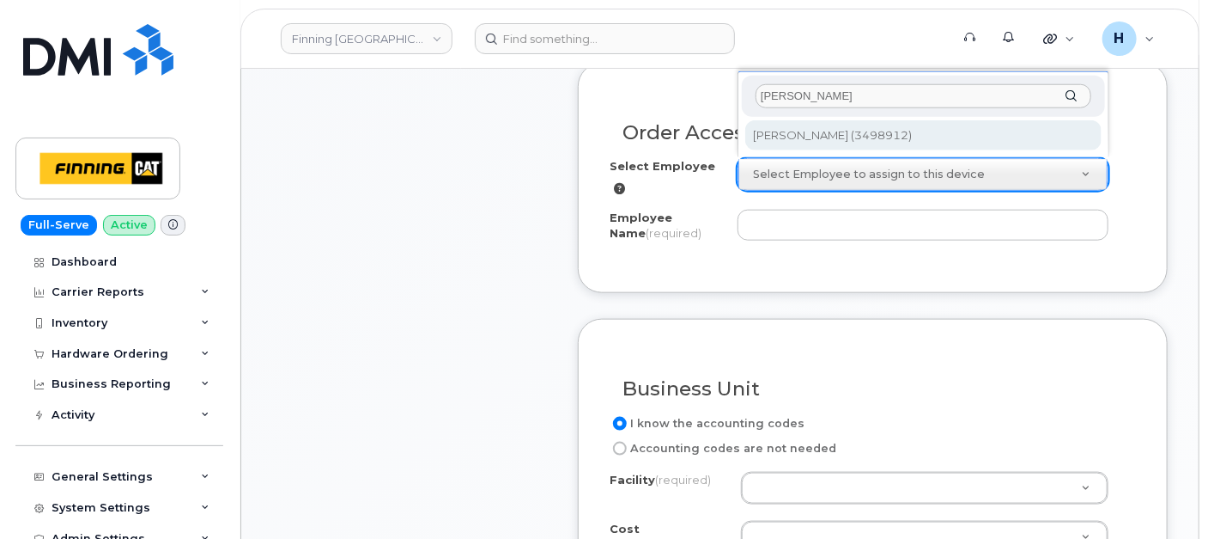
type input "[PERSON_NAME]"
type input "769157"
type input "[PERSON_NAME]"
select select "D70"
select select "CGMAAKC"
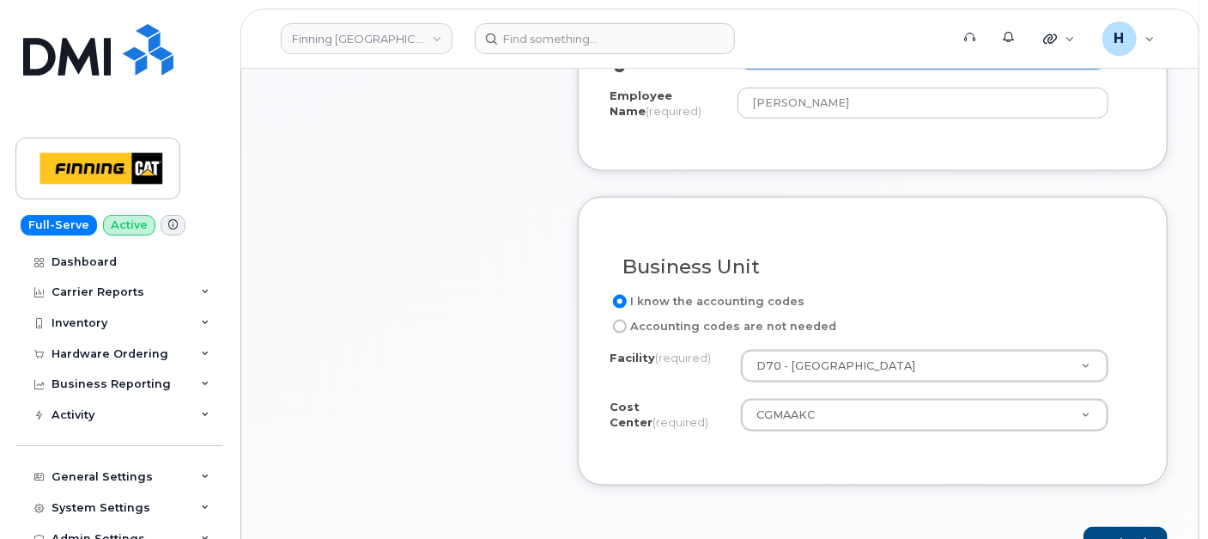
scroll to position [954, 0]
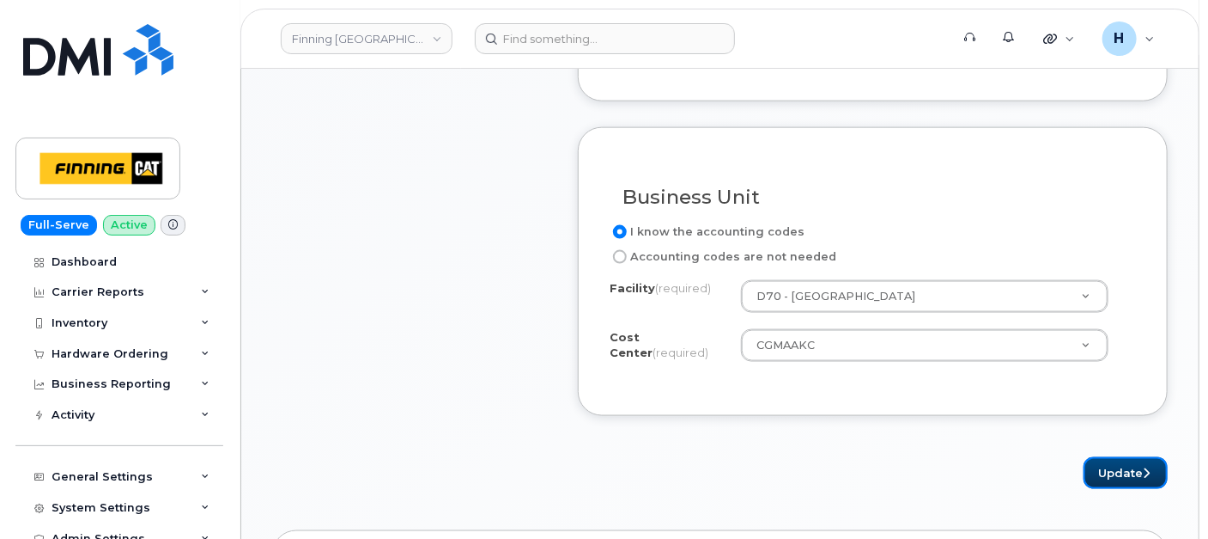
drag, startPoint x: 1112, startPoint y: 464, endPoint x: 568, endPoint y: 9, distance: 709.7
click at [1105, 461] on button "Update" at bounding box center [1126, 473] width 84 height 32
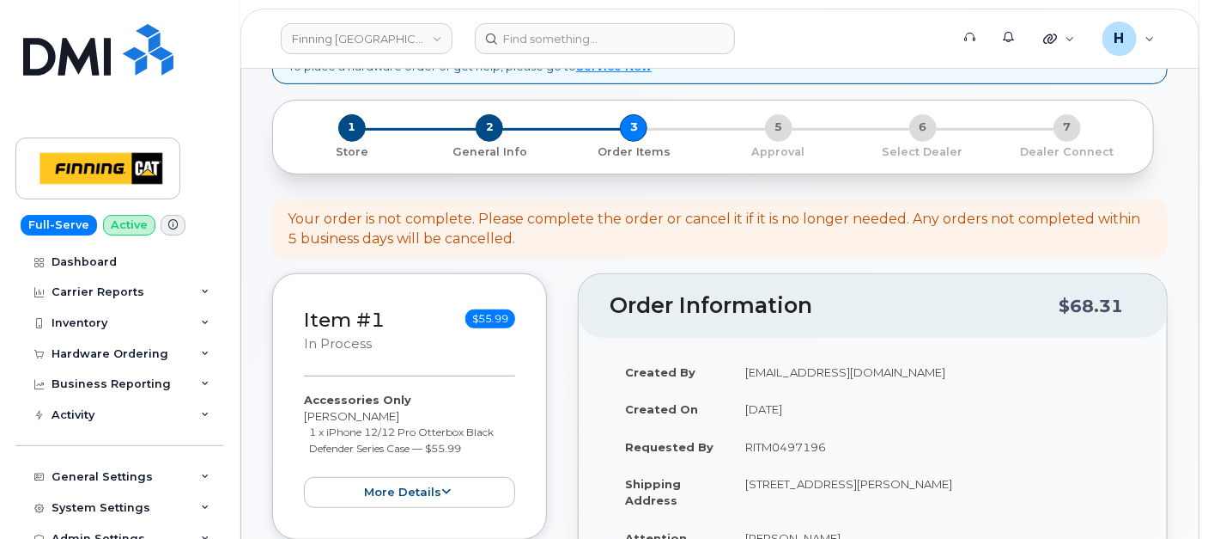
scroll to position [477, 0]
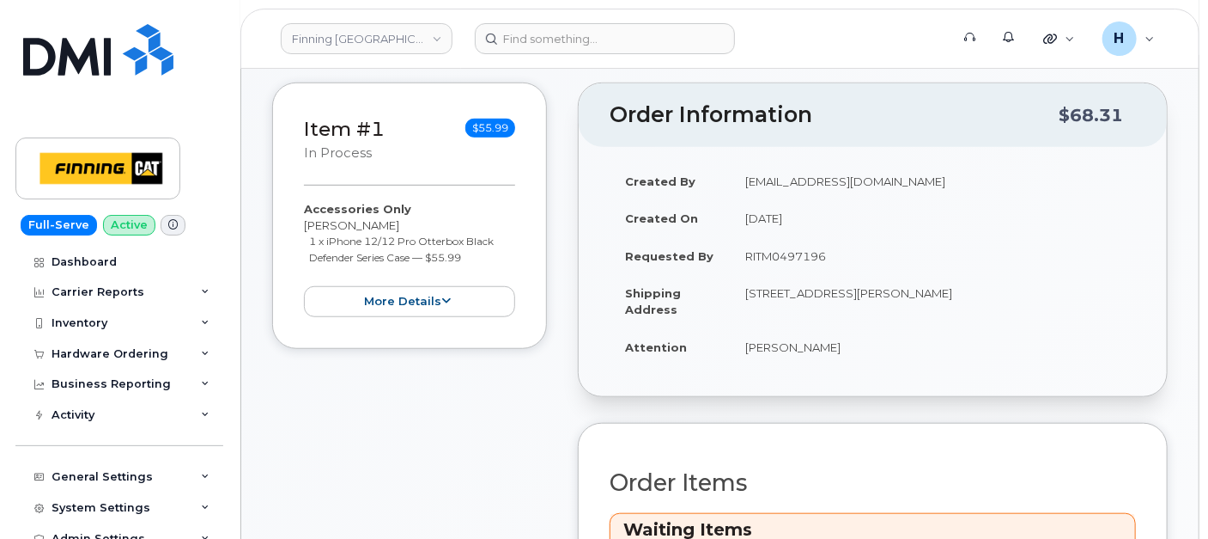
drag, startPoint x: 845, startPoint y: 345, endPoint x: 905, endPoint y: 345, distance: 60.1
click at [905, 345] on td "[PERSON_NAME]" at bounding box center [933, 347] width 406 height 38
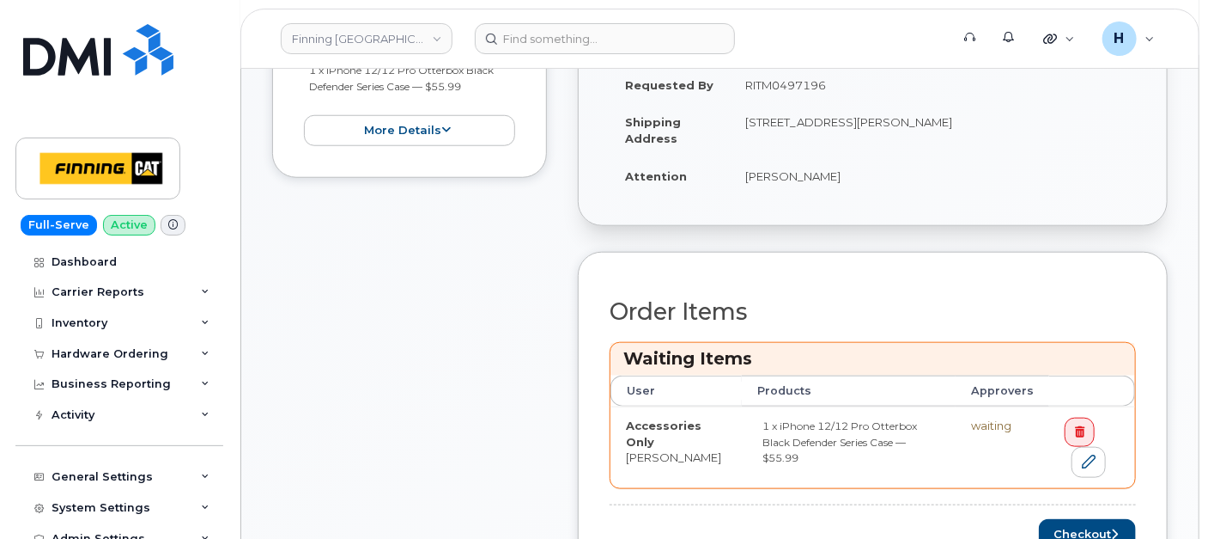
scroll to position [859, 0]
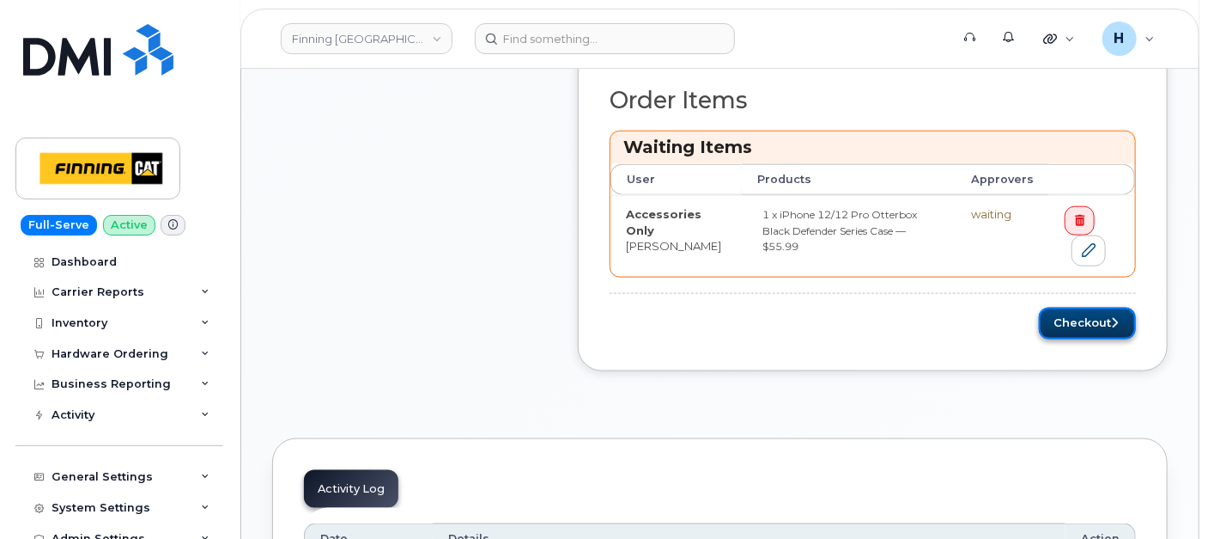
click at [1086, 321] on button "Checkout" at bounding box center [1087, 323] width 97 height 32
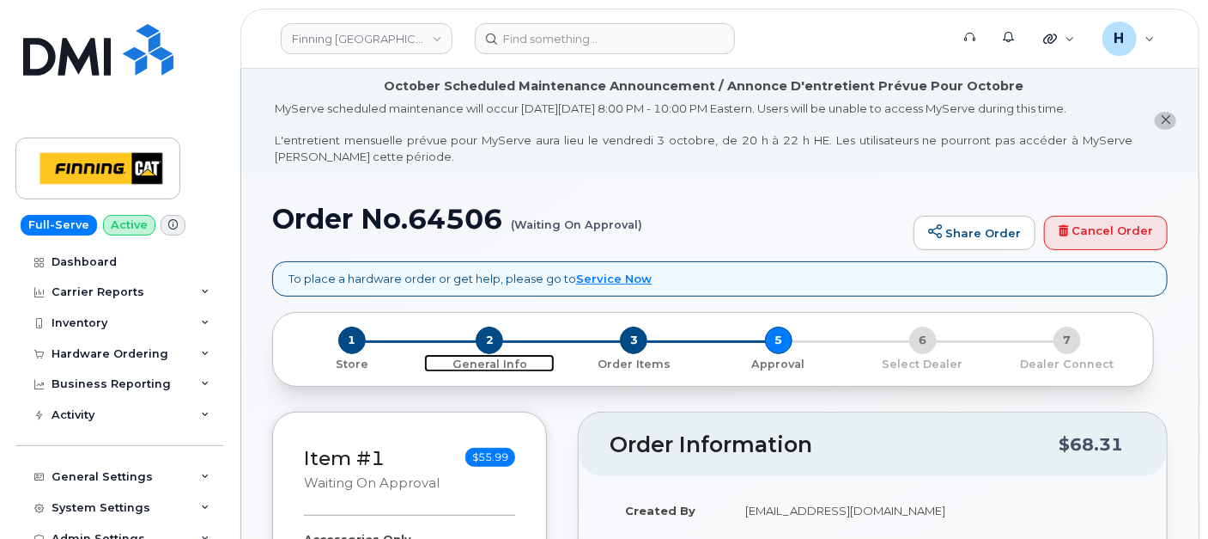
drag, startPoint x: 482, startPoint y: 329, endPoint x: 490, endPoint y: 224, distance: 105.1
click at [482, 329] on span "2" at bounding box center [489, 339] width 27 height 27
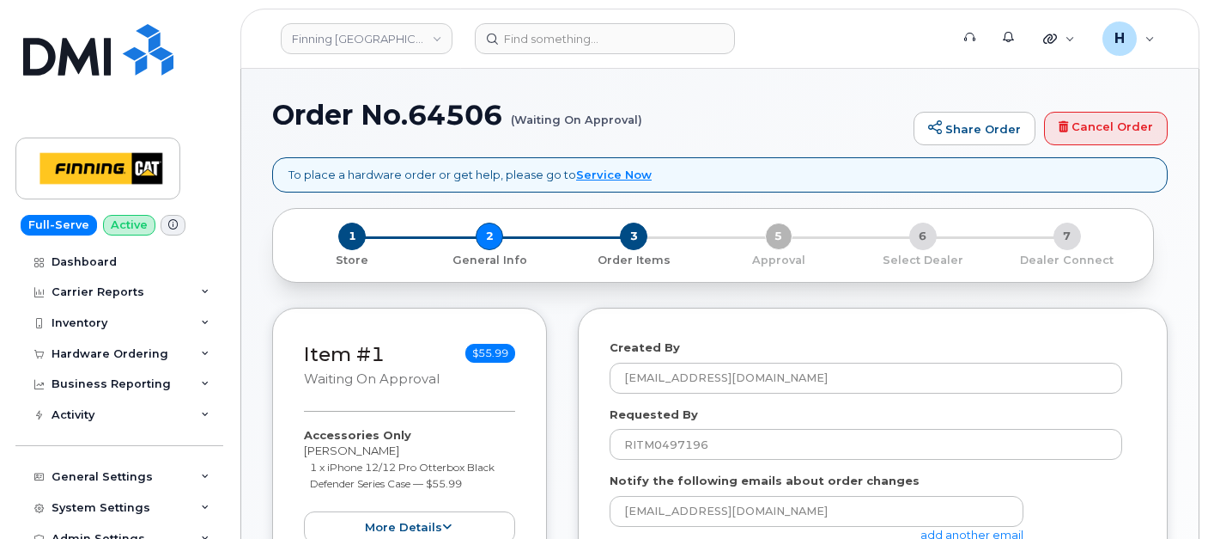
select select
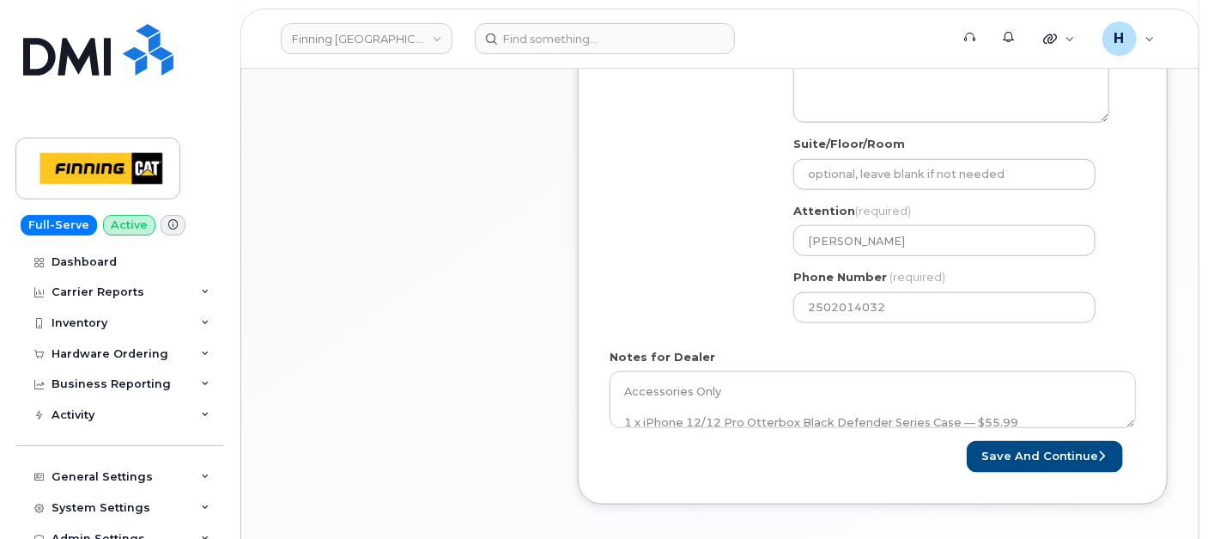
scroll to position [867, 0]
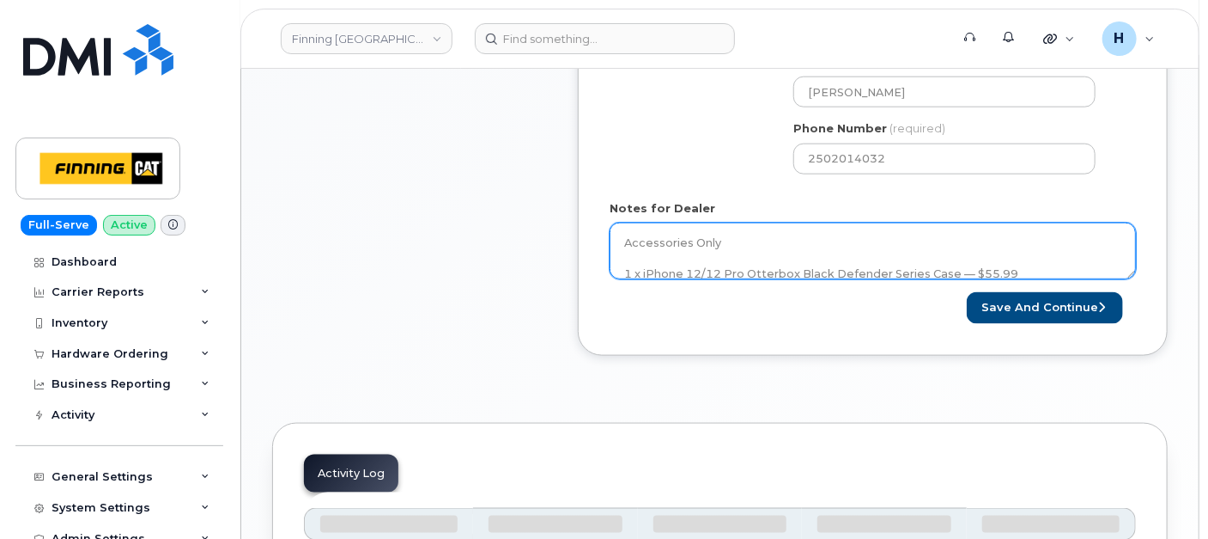
click at [758, 232] on textarea "Accessories Only 1 x iPhone 12/12 Pro Otterbox Black Defender Series Case — $55…" at bounding box center [873, 250] width 526 height 57
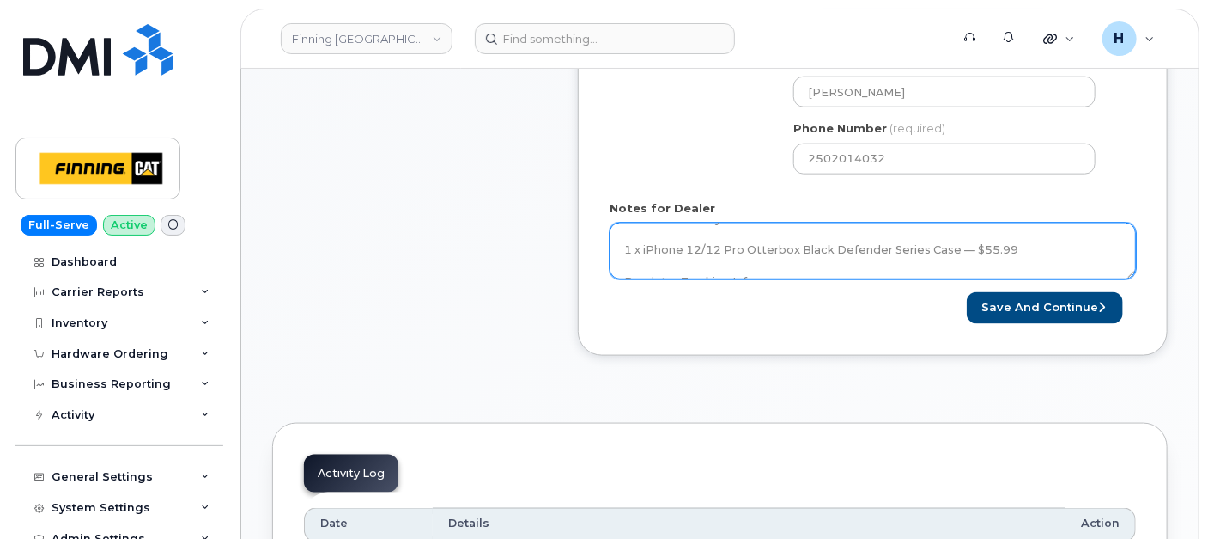
scroll to position [46, 0]
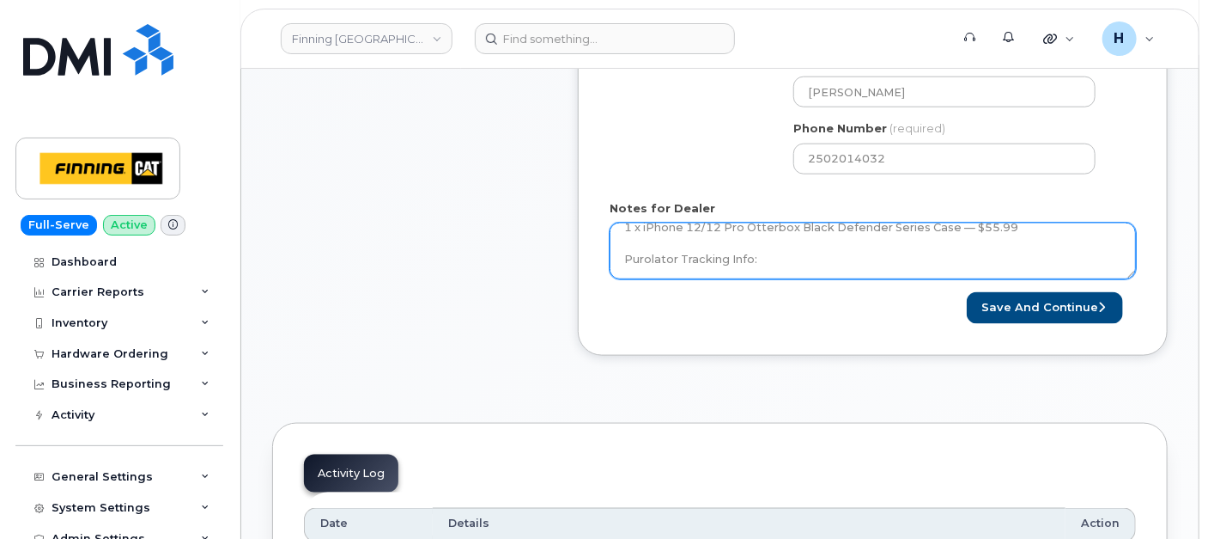
click at [801, 265] on textarea "Accessories Only 1 x iPhone 12/12 Pro Otterbox Black Defender Series Case — $55…" at bounding box center [873, 250] width 526 height 57
paste textarea "335672814753"
type textarea "Accessories Only 1 x iPhone 12/12 Pro Otterbox Black Defender Series Case — $55…"
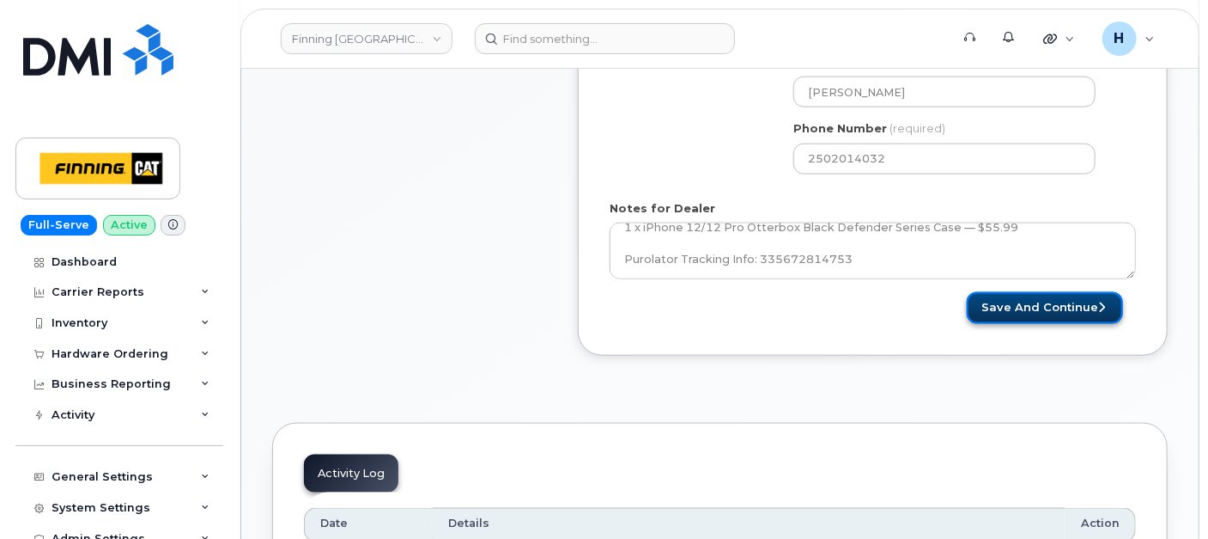
click at [1023, 299] on button "Save and Continue" at bounding box center [1045, 308] width 156 height 32
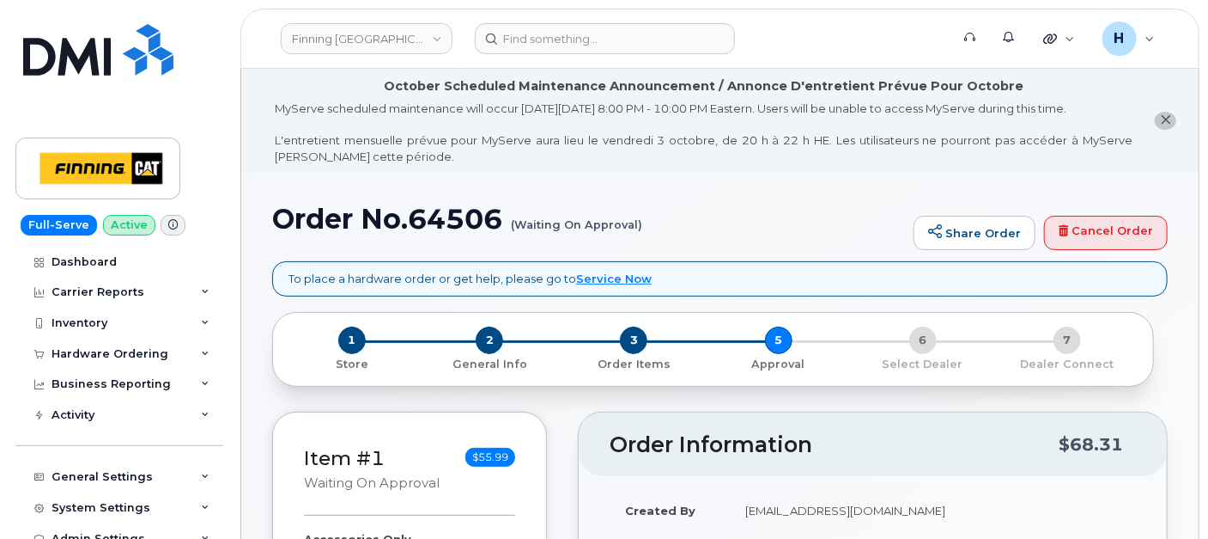
scroll to position [477, 0]
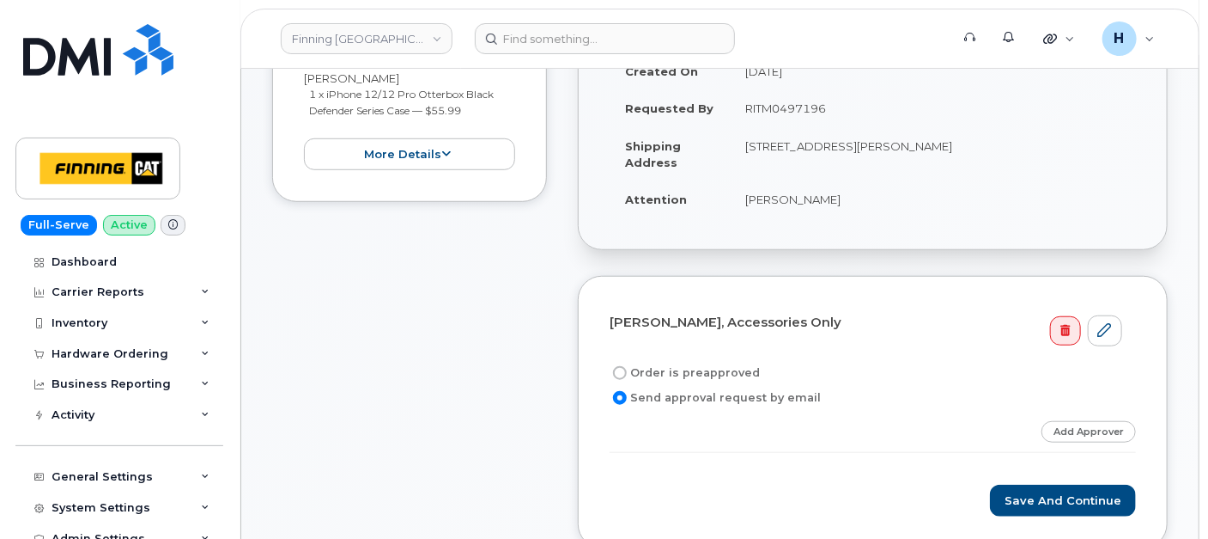
drag, startPoint x: 746, startPoint y: 106, endPoint x: 839, endPoint y: 105, distance: 92.8
click at [839, 105] on td "RITM0497196" at bounding box center [933, 108] width 406 height 38
copy td "RITM0497196"
click at [668, 362] on label "Order is preapproved" at bounding box center [685, 372] width 150 height 21
click at [627, 366] on input "Order is preapproved" at bounding box center [620, 373] width 14 height 14
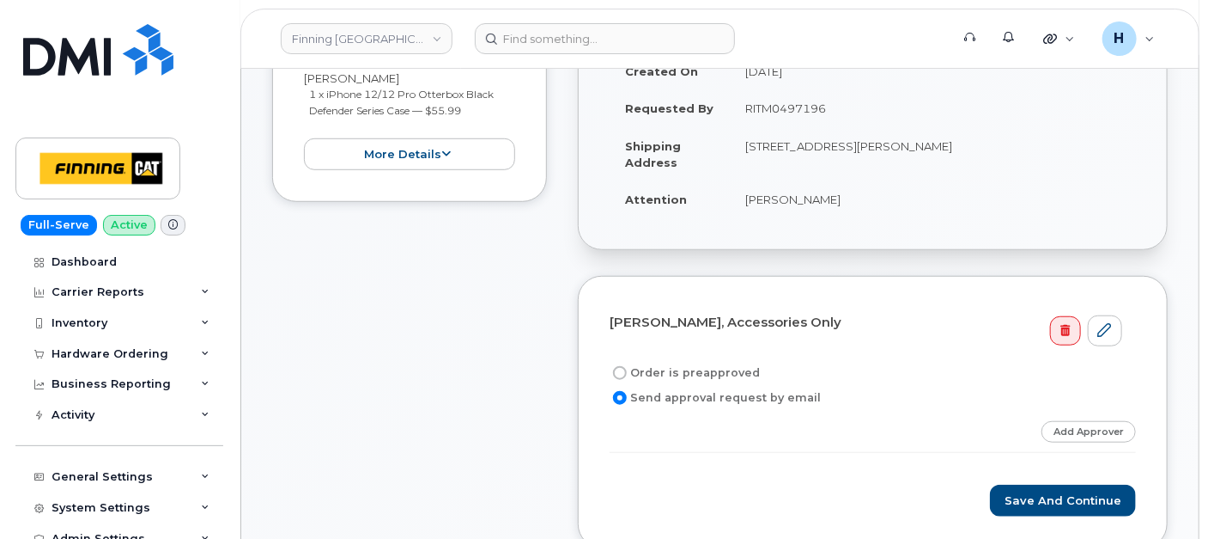
radio input "true"
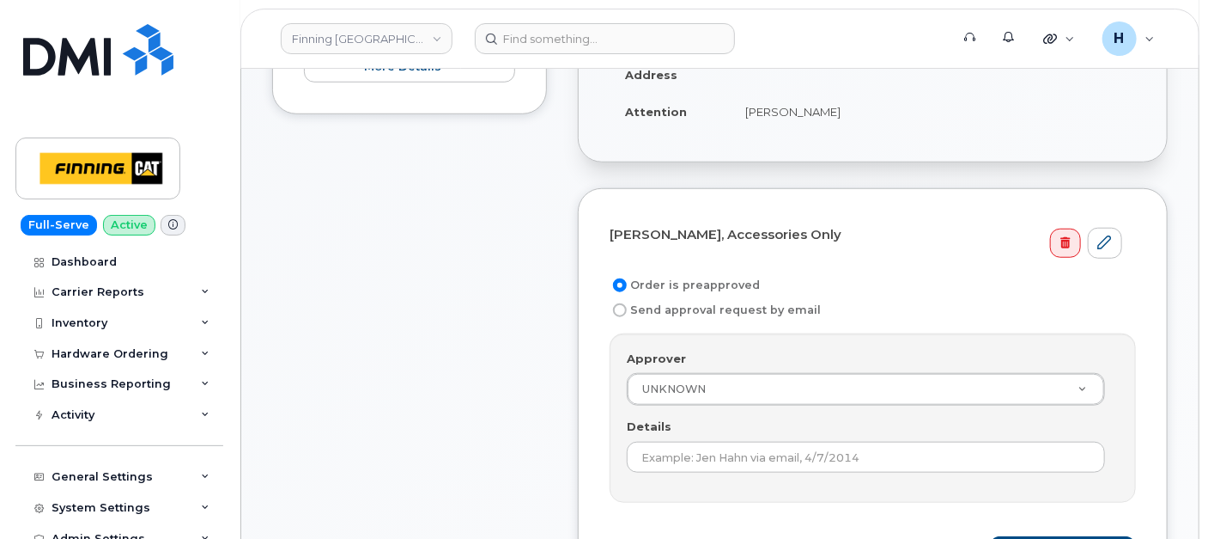
scroll to position [667, 0]
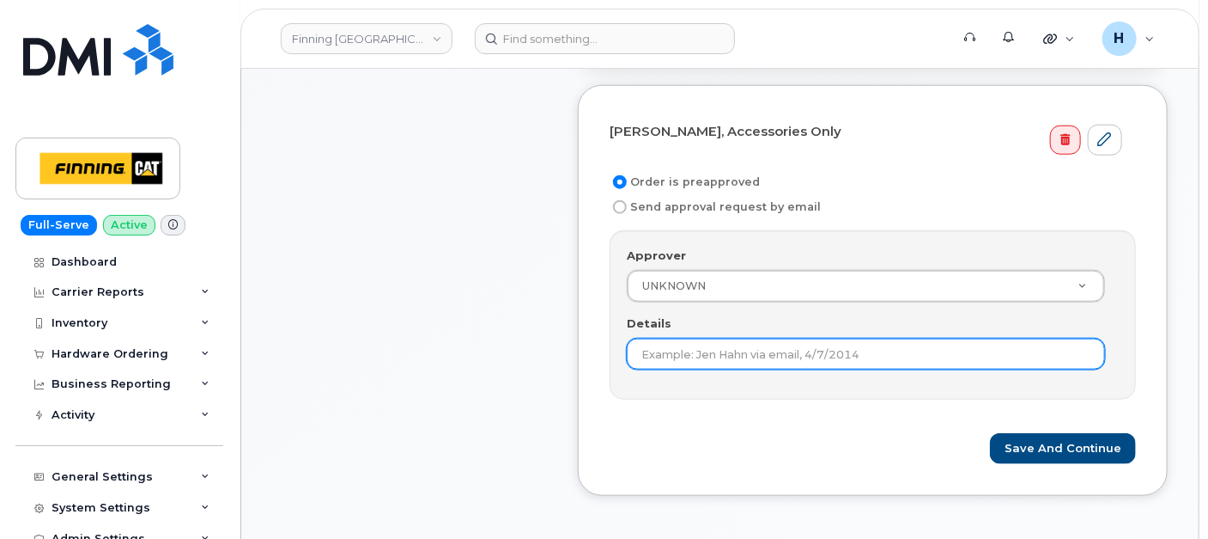
drag, startPoint x: 669, startPoint y: 354, endPoint x: 711, endPoint y: 341, distance: 44.0
click at [677, 365] on div "Approver UNKNOWN Approver Approver UNKNOWN [PERSON_NAME] [PERSON_NAME] [PERSON_…" at bounding box center [873, 314] width 526 height 169
paste input "RITM0497196"
type input "RITM0497196"
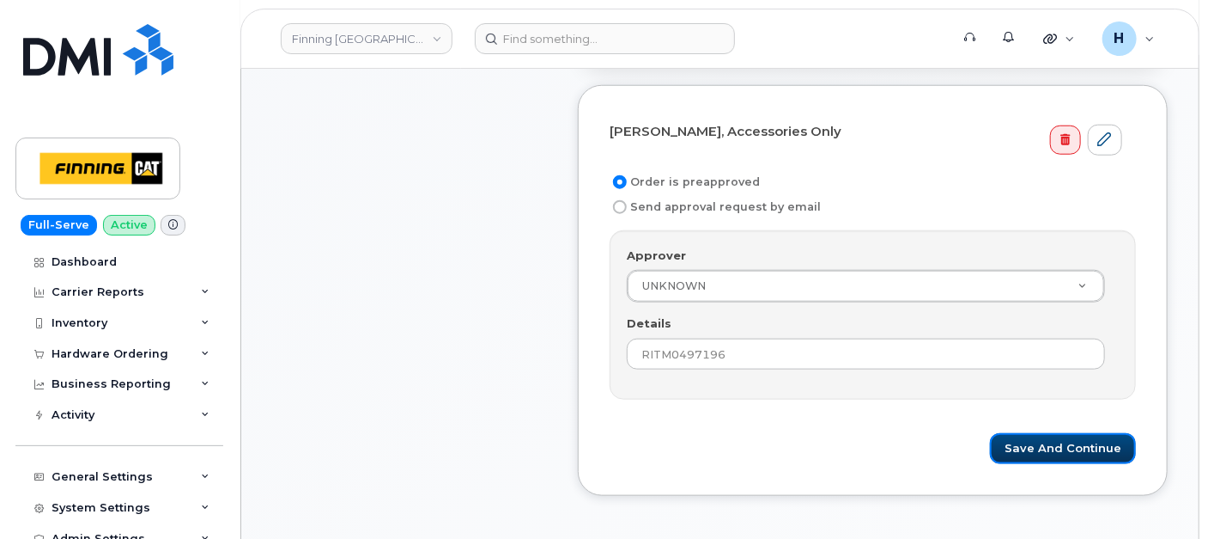
drag, startPoint x: 1050, startPoint y: 446, endPoint x: 0, endPoint y: 301, distance: 1060.3
click at [1045, 436] on button "Save and Continue" at bounding box center [1063, 449] width 146 height 32
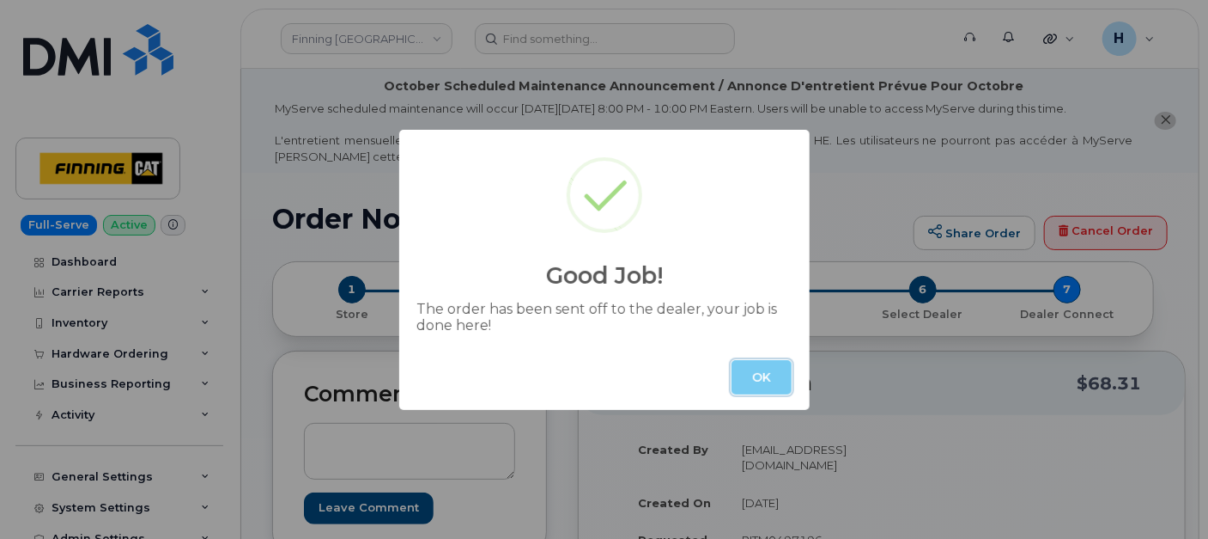
click at [760, 363] on button "OK" at bounding box center [762, 377] width 60 height 34
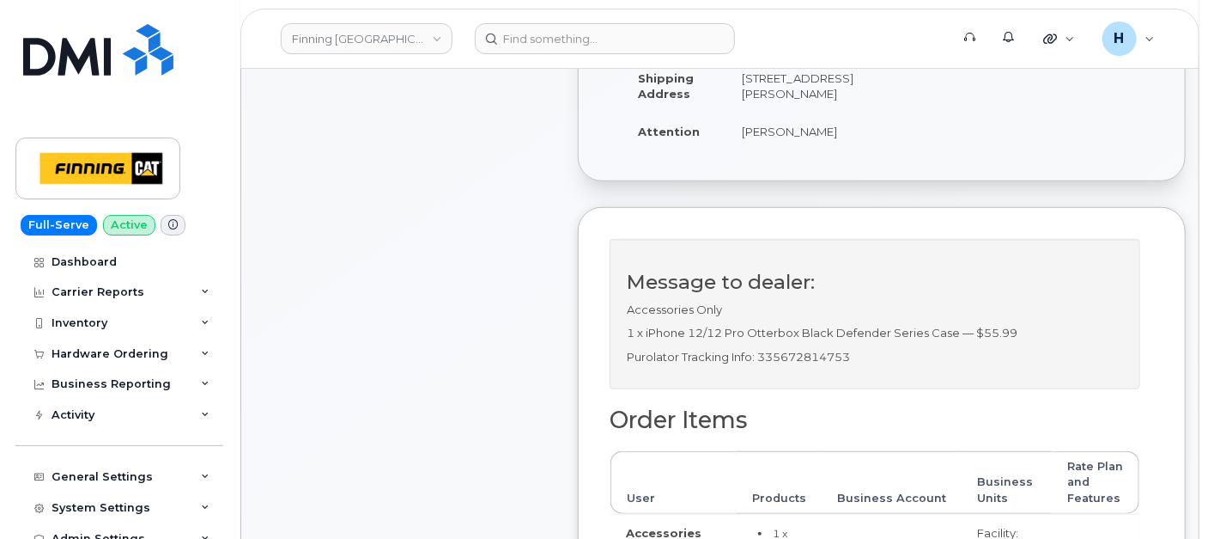
scroll to position [477, 0]
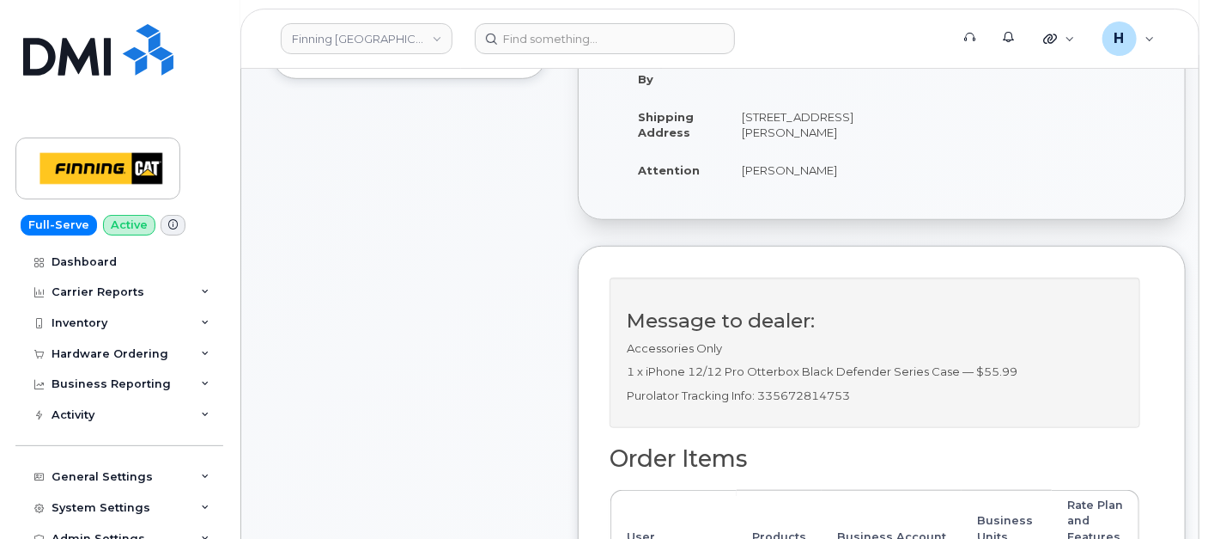
click at [790, 404] on p "Purolator Tracking Info: 335672814753" at bounding box center [875, 395] width 496 height 16
click at [788, 404] on p "Purolator Tracking Info: 335672814753" at bounding box center [875, 395] width 496 height 16
copy p "335672814753"
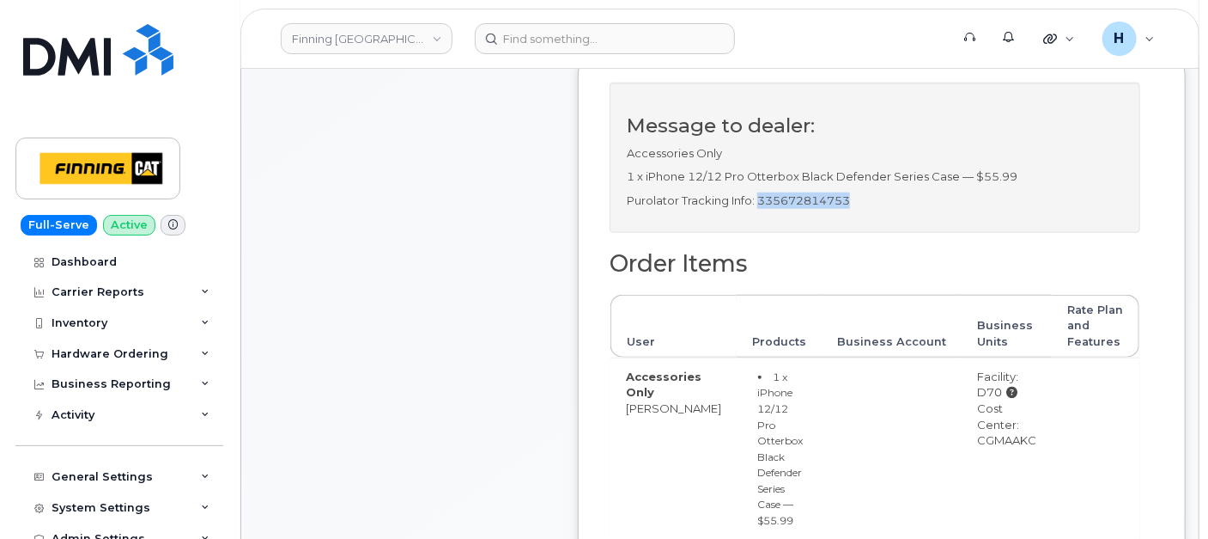
scroll to position [859, 0]
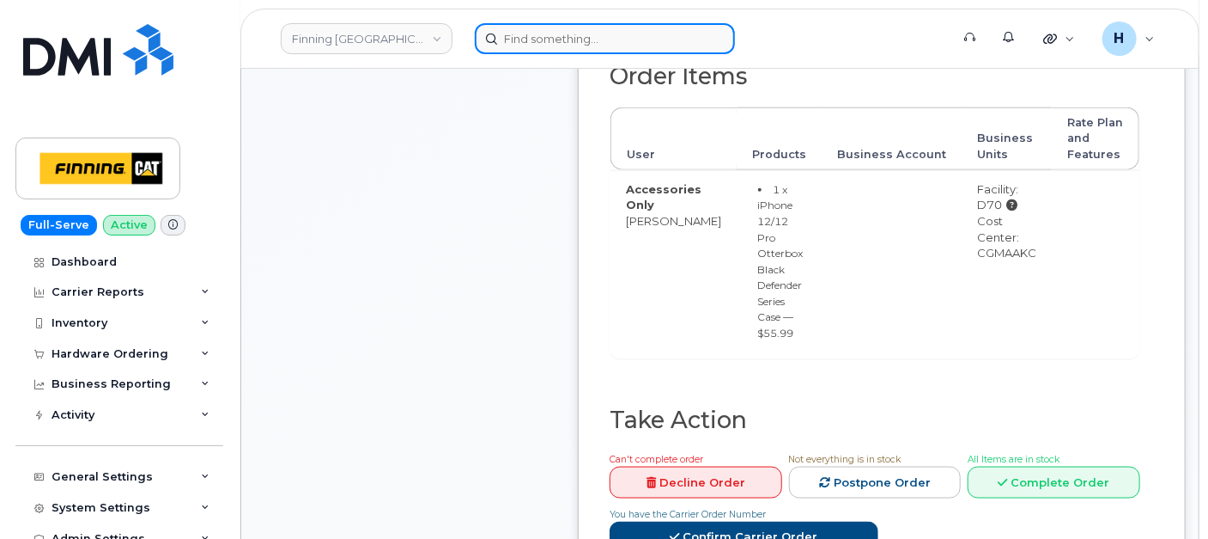
click at [511, 43] on input at bounding box center [605, 38] width 260 height 31
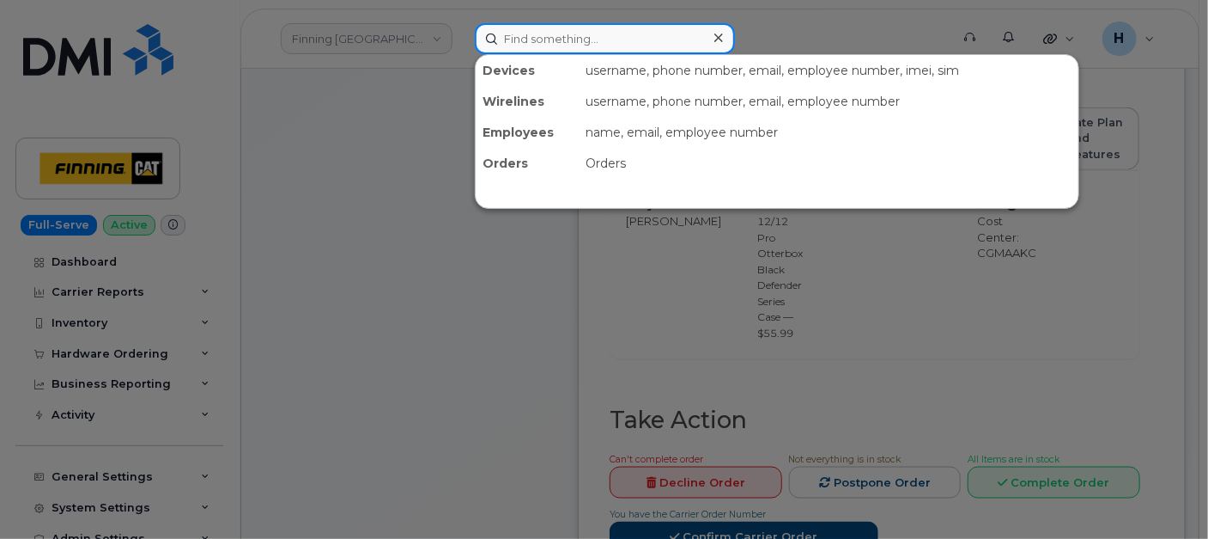
paste input "Mike Snelling"
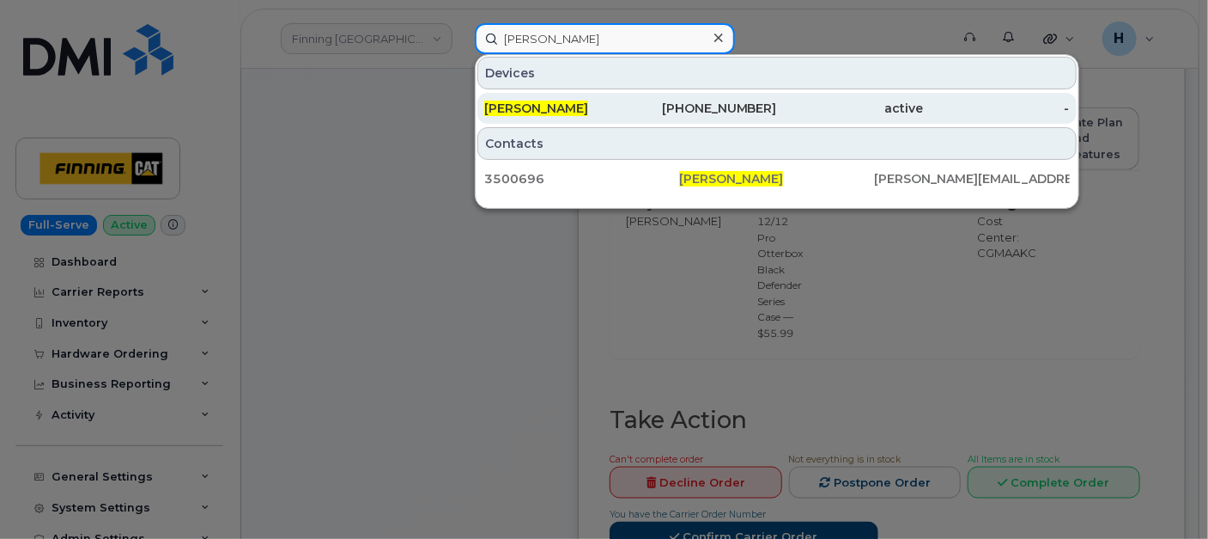
type input "Mike Snelling"
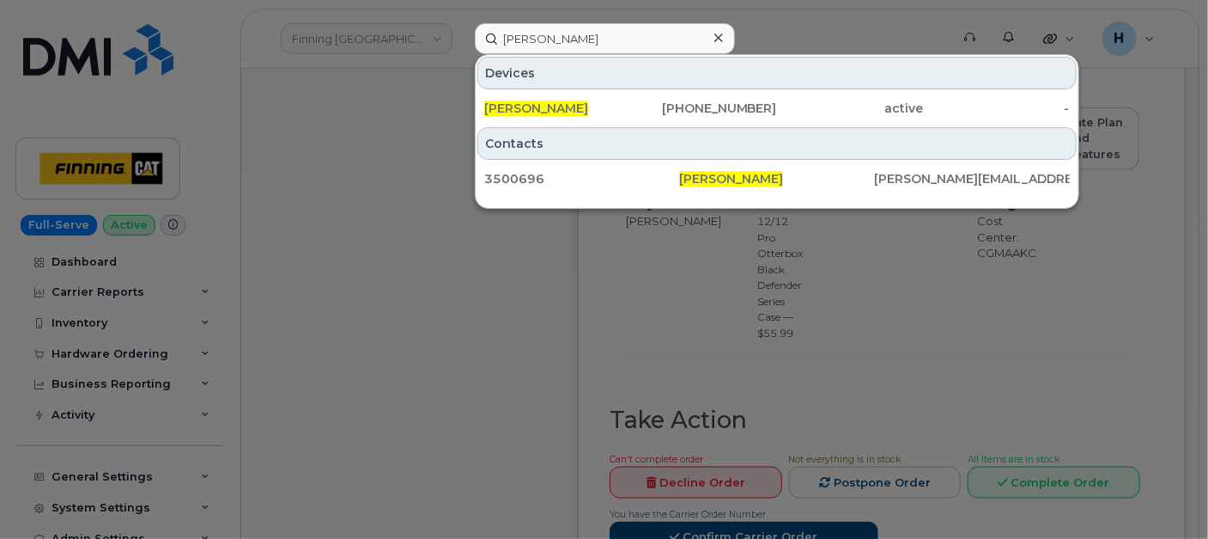
drag, startPoint x: 499, startPoint y: 104, endPoint x: 725, endPoint y: 267, distance: 278.7
click at [499, 104] on span "Mike Snelling" at bounding box center [536, 107] width 104 height 15
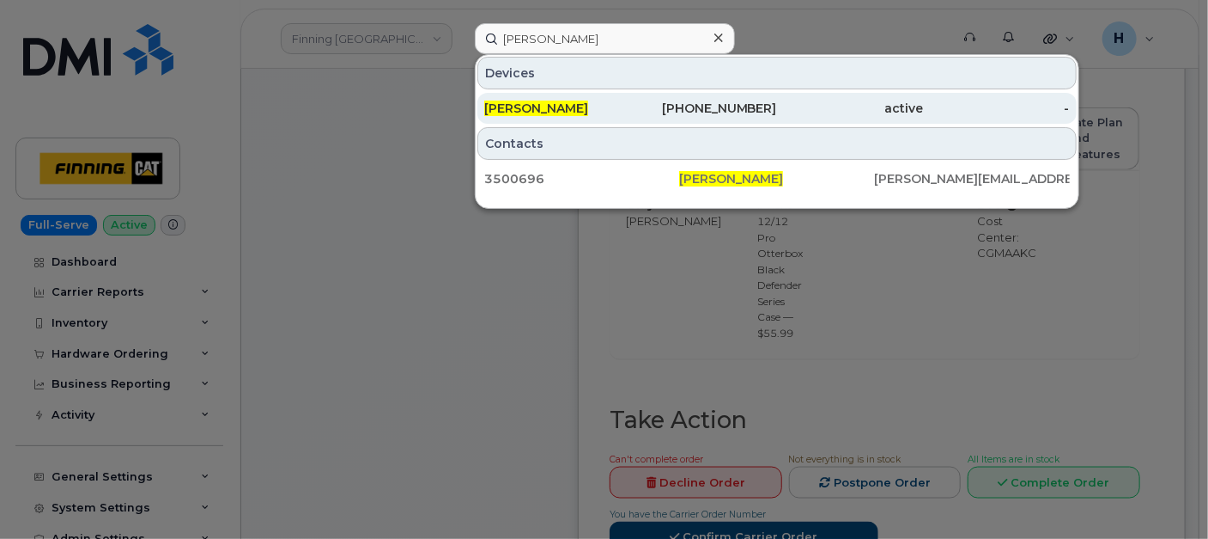
click at [527, 112] on span "Mike Snelling" at bounding box center [536, 107] width 104 height 15
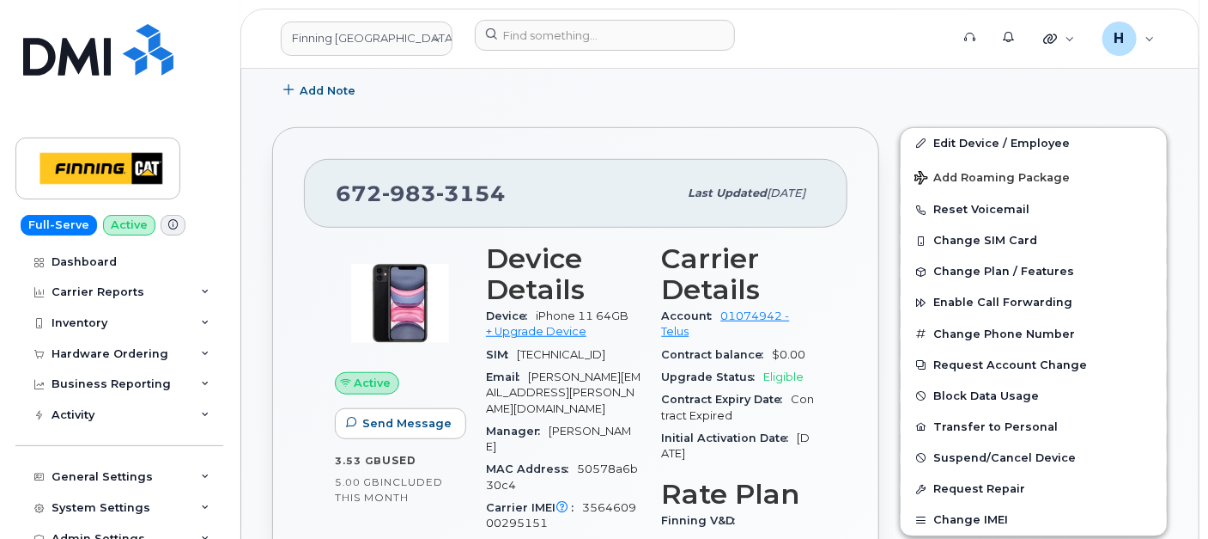
scroll to position [427, 0]
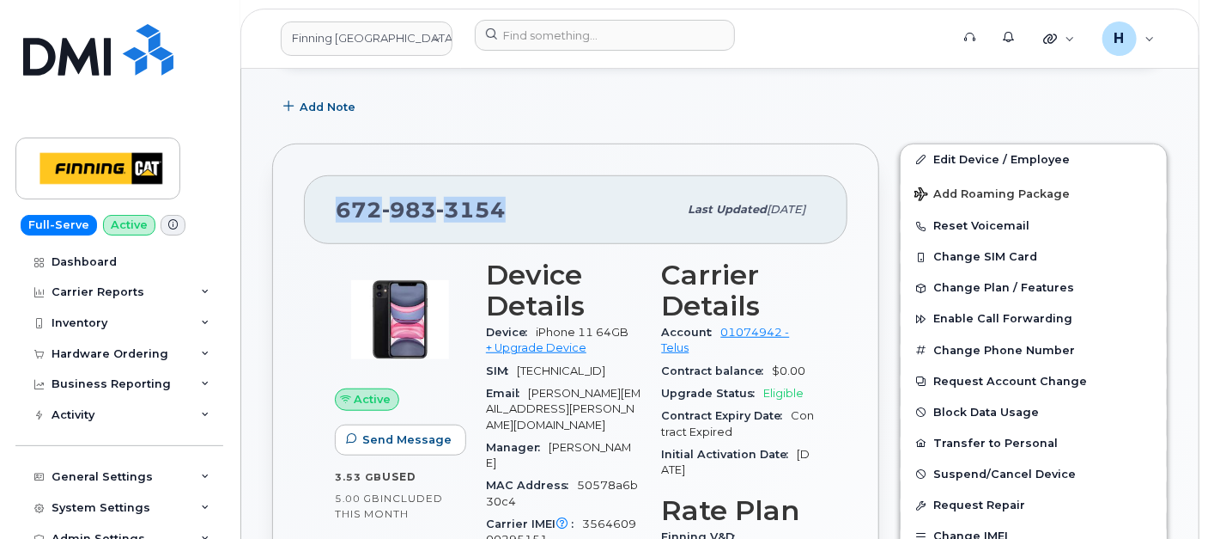
drag, startPoint x: 511, startPoint y: 214, endPoint x: 295, endPoint y: 220, distance: 216.5
copy span "[PHONE_NUMBER]"
click at [117, 347] on div "Hardware Ordering" at bounding box center [110, 354] width 117 height 14
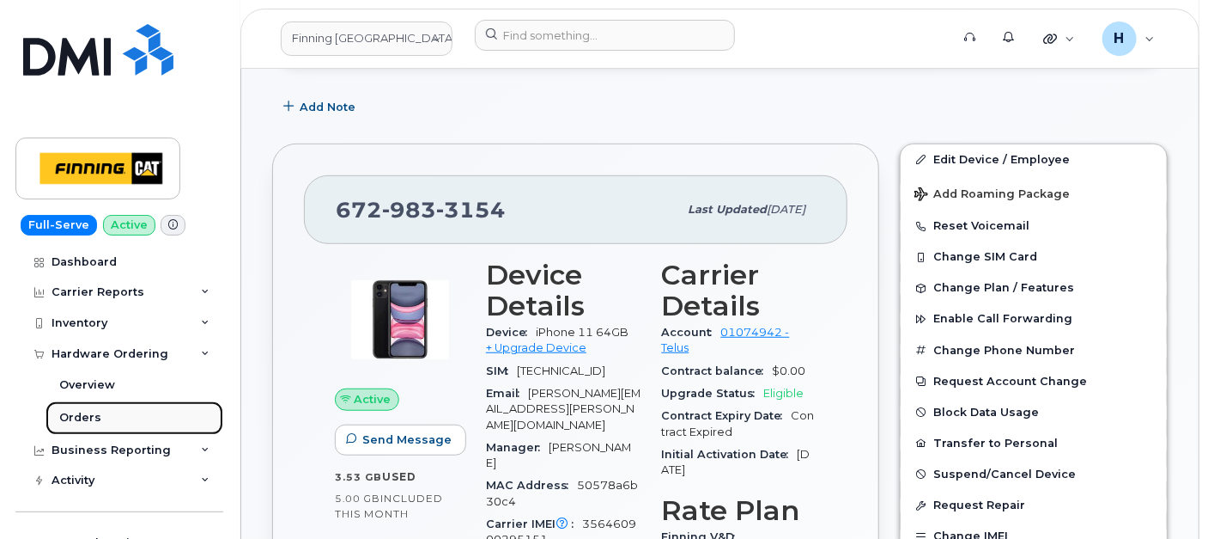
click at [103, 421] on link "Orders" at bounding box center [135, 417] width 178 height 33
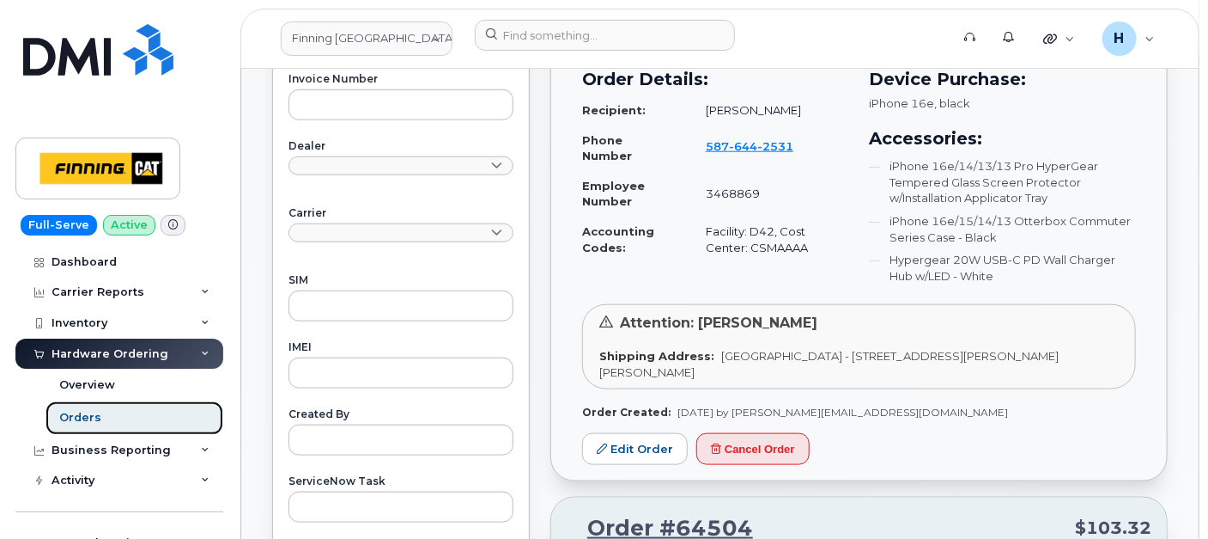
scroll to position [763, 0]
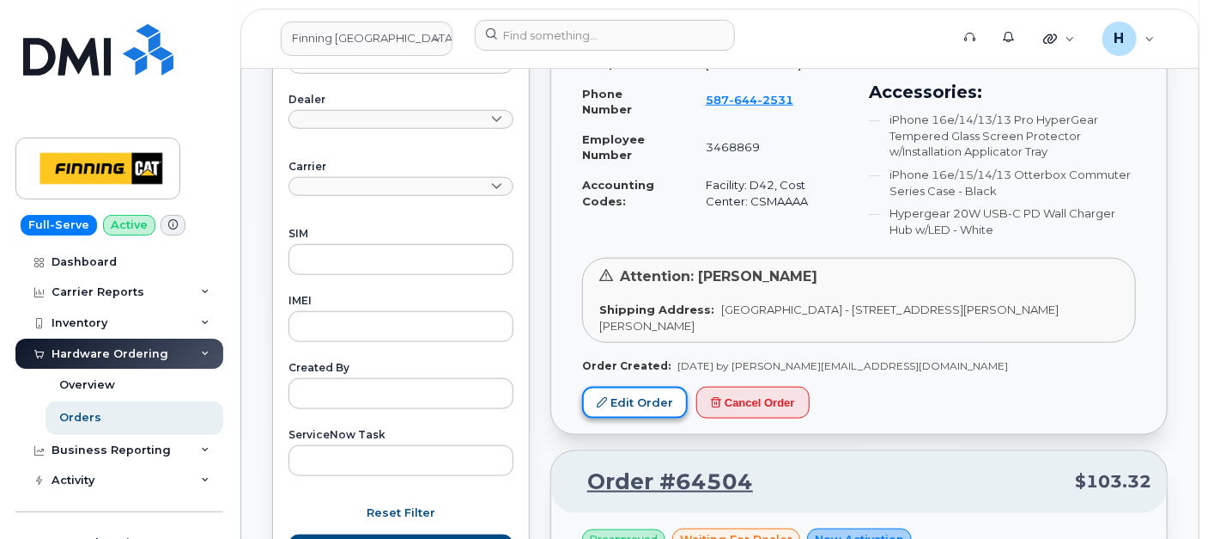
click at [616, 407] on link "Edit Order" at bounding box center [635, 402] width 106 height 32
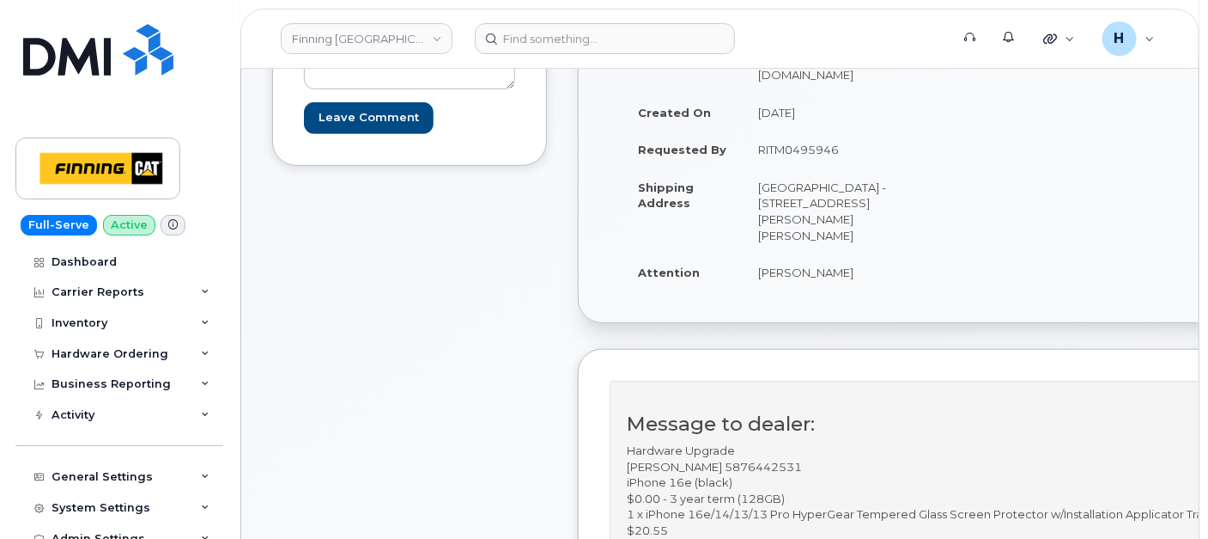
scroll to position [390, 0]
drag, startPoint x: 751, startPoint y: 137, endPoint x: 844, endPoint y: 138, distance: 93.6
click at [844, 138] on td "RITM0495946" at bounding box center [833, 150] width 180 height 38
drag, startPoint x: 844, startPoint y: 138, endPoint x: 814, endPoint y: 133, distance: 30.5
copy td "RITM0495946"
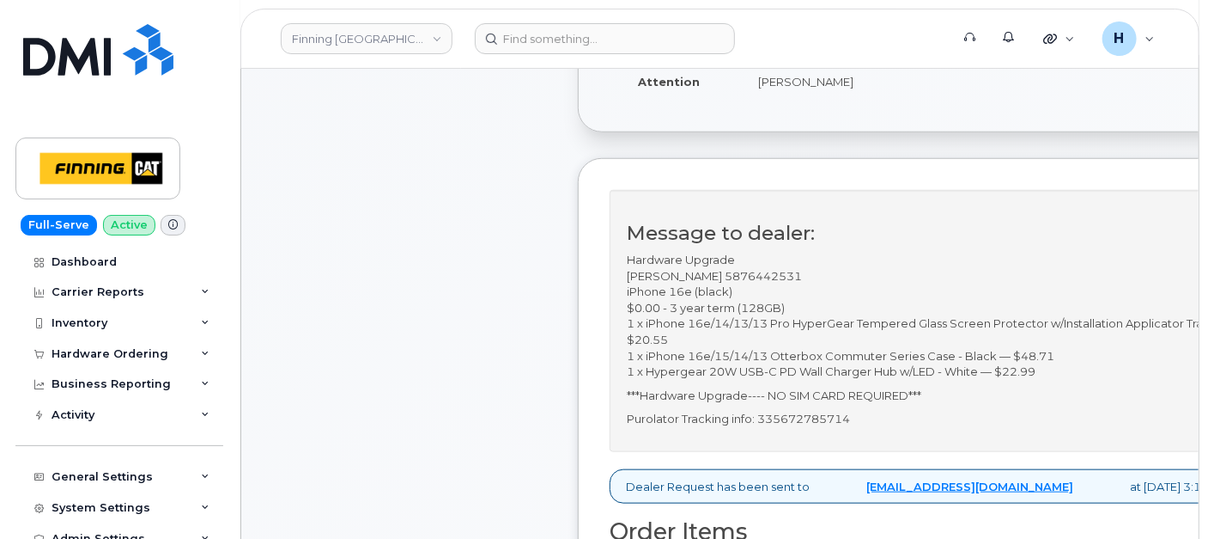
scroll to position [198, 0]
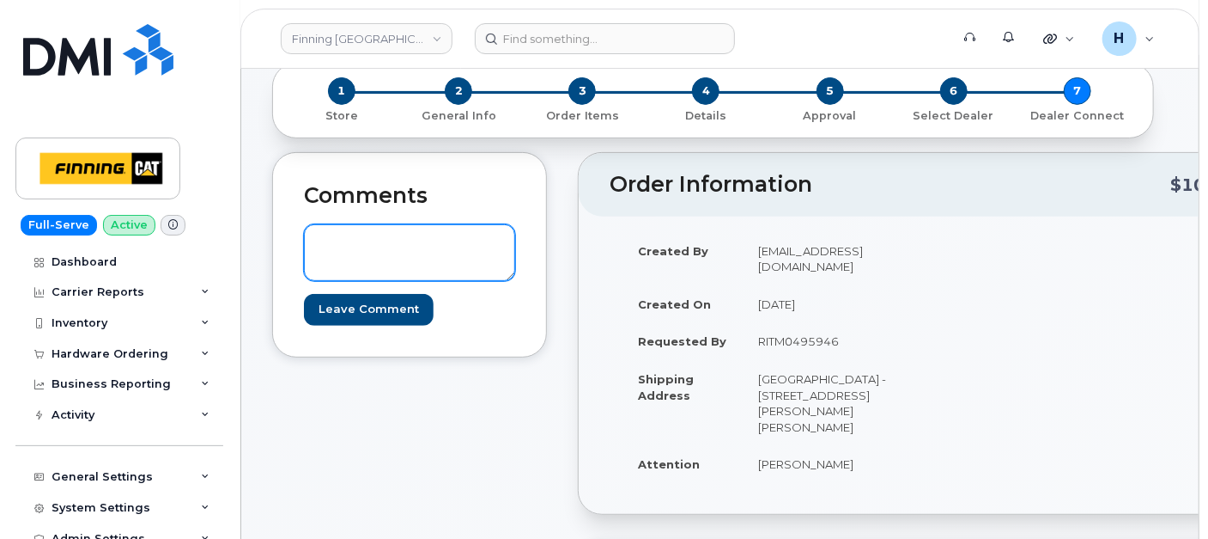
click at [411, 240] on textarea at bounding box center [409, 252] width 211 height 57
paste textarea "TELUS Order #TL60034900"
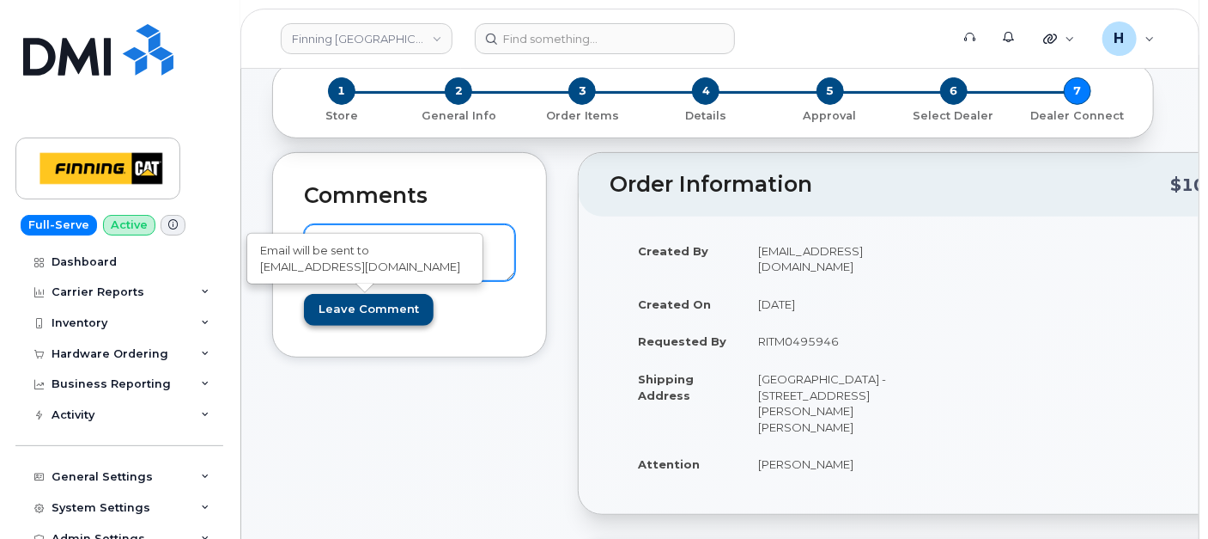
type textarea "TELUS Order #TL60034900"
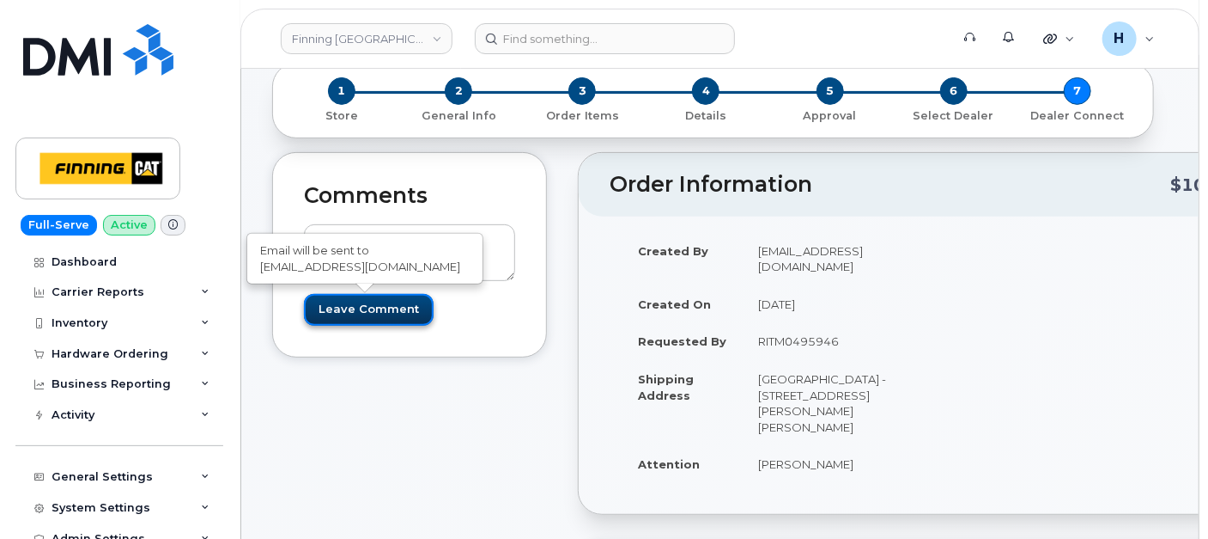
click at [344, 310] on input "Leave Comment" at bounding box center [369, 310] width 130 height 32
type input "Create Event"
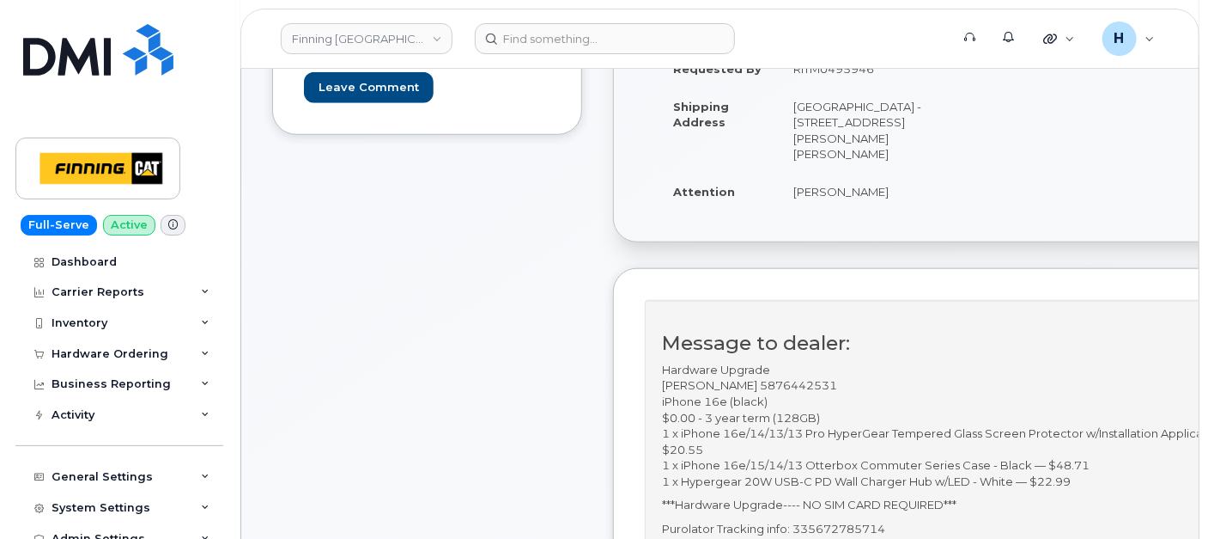
scroll to position [572, 0]
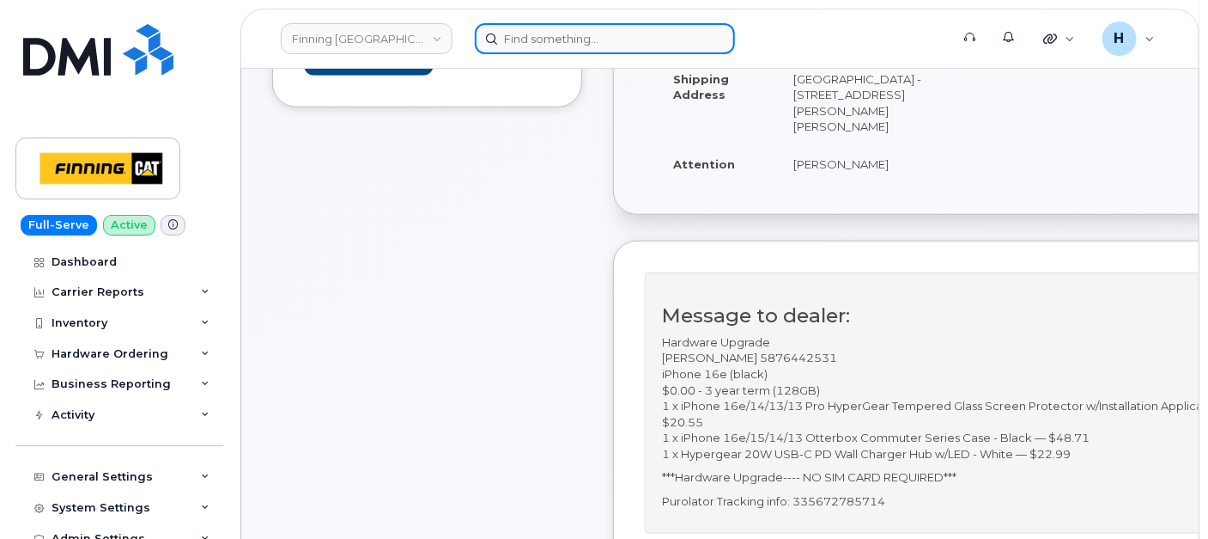
click at [503, 37] on input at bounding box center [605, 38] width 260 height 31
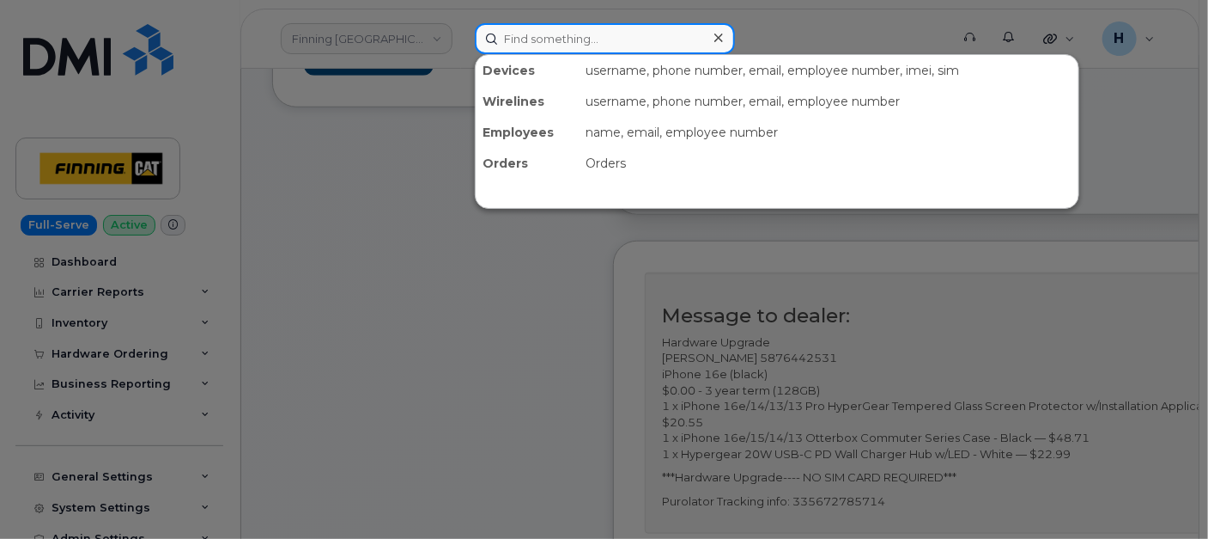
paste input "[PERSON_NAME]"
type input "[PERSON_NAME]"
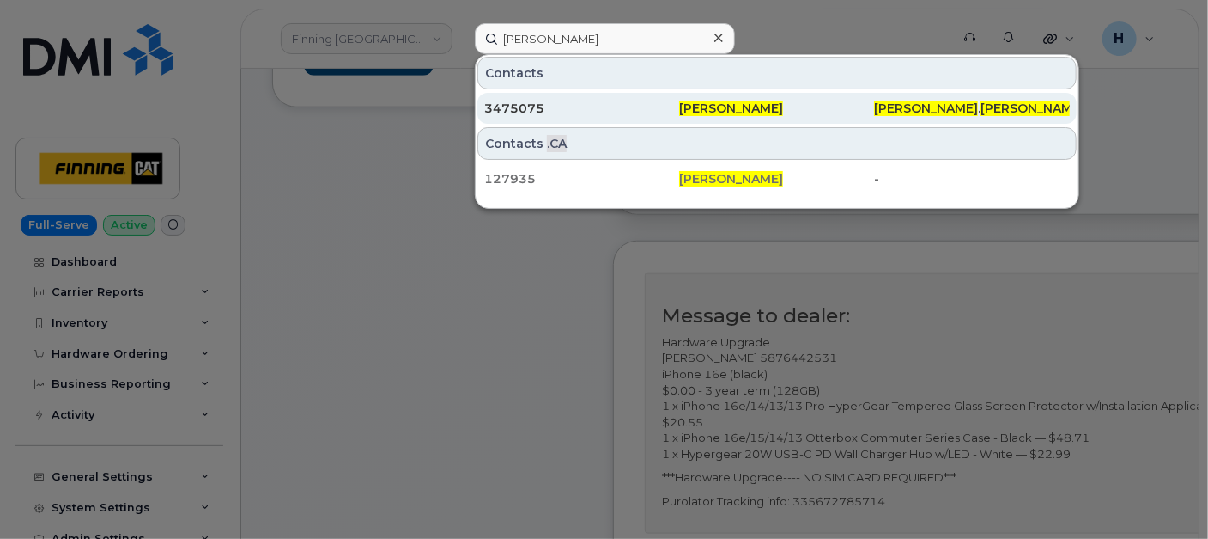
click at [512, 105] on div "3475075" at bounding box center [581, 108] width 195 height 17
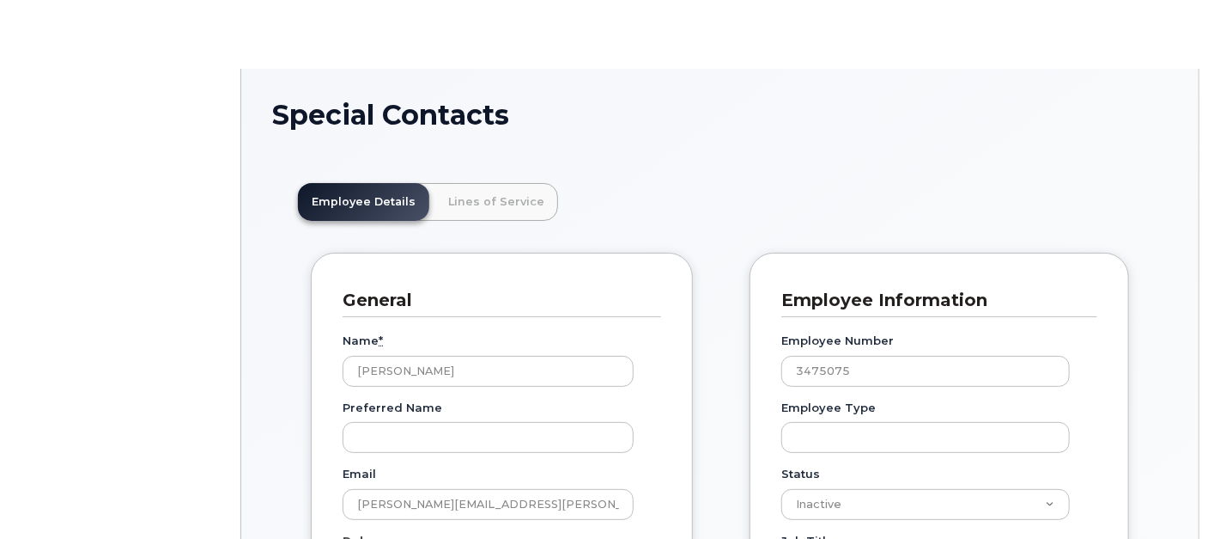
scroll to position [52, 0]
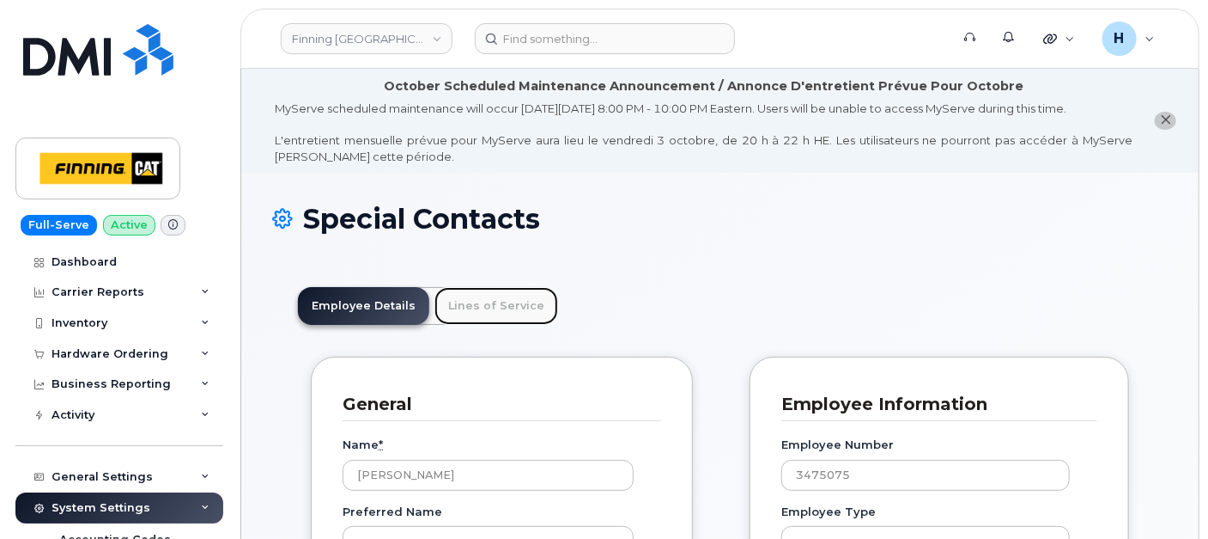
click at [486, 300] on link "Lines of Service" at bounding box center [497, 306] width 124 height 38
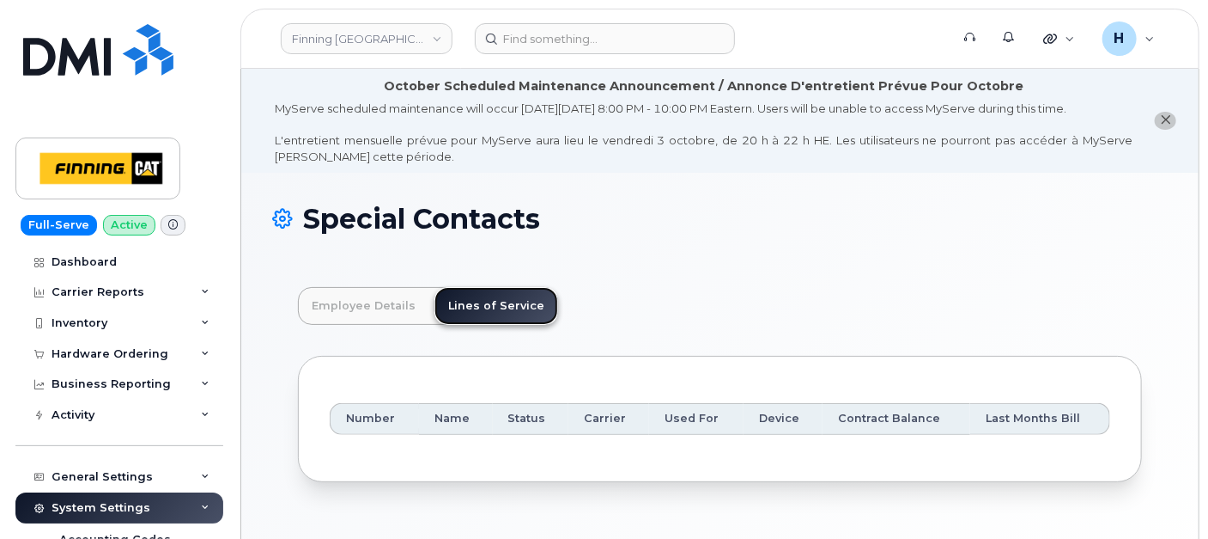
scroll to position [112, 0]
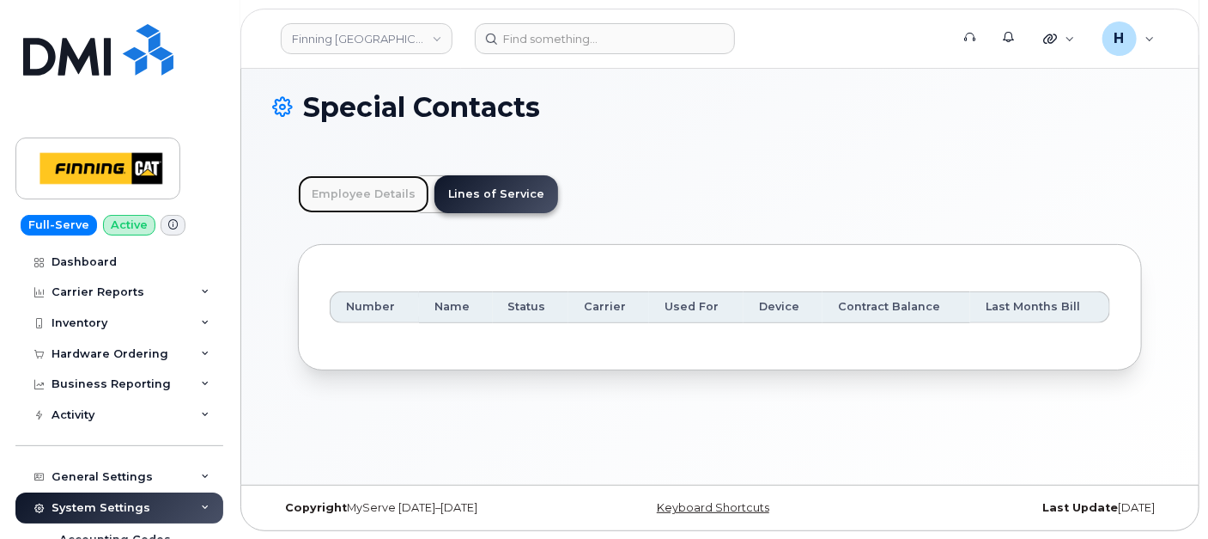
click at [362, 198] on link "Employee Details" at bounding box center [363, 194] width 131 height 38
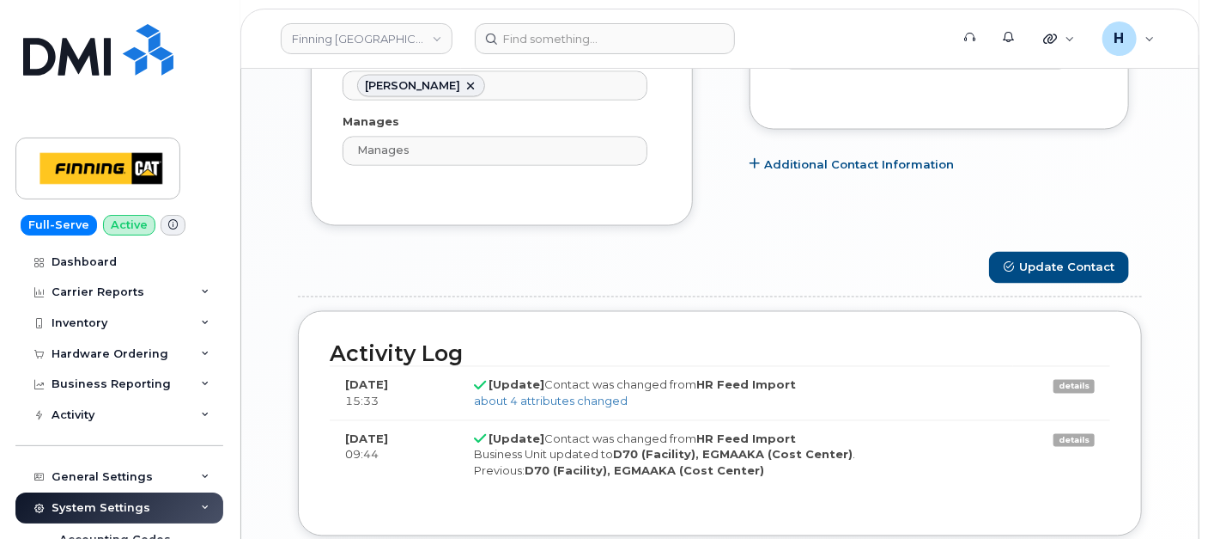
scroll to position [1257, 0]
